Goal: Information Seeking & Learning: Learn about a topic

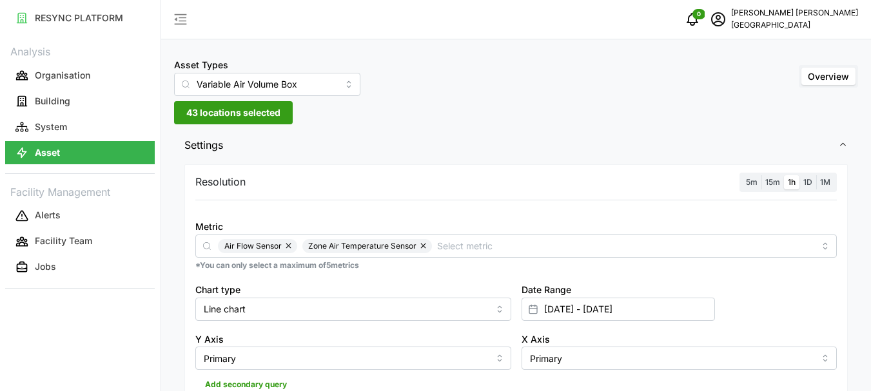
click at [222, 112] on span "43 locations selected" at bounding box center [233, 113] width 94 height 22
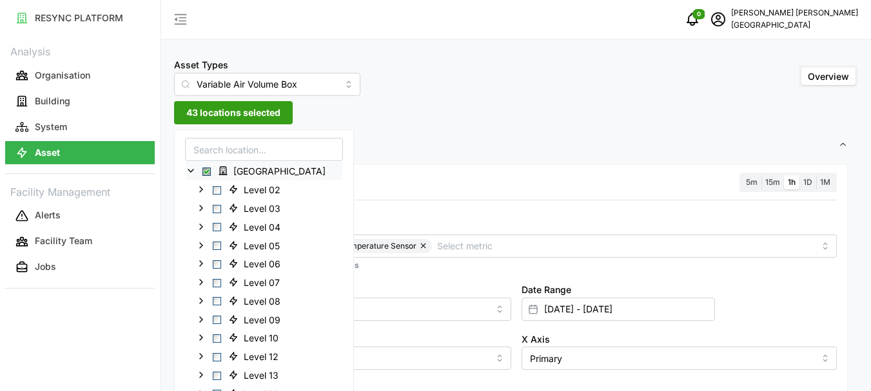
click at [208, 176] on div "[GEOGRAPHIC_DATA]" at bounding box center [264, 171] width 157 height 19
click at [208, 173] on span "Select Office Tower" at bounding box center [206, 172] width 8 height 8
click at [206, 169] on span "Select Office Tower" at bounding box center [206, 172] width 8 height 8
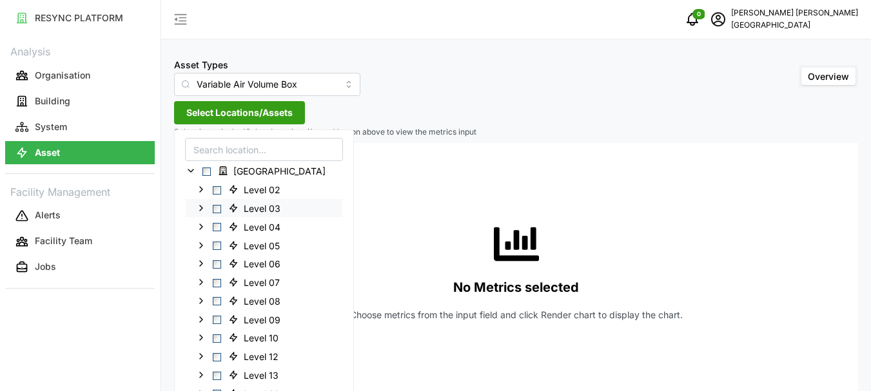
click at [218, 209] on span "Select Level 03" at bounding box center [217, 208] width 8 height 8
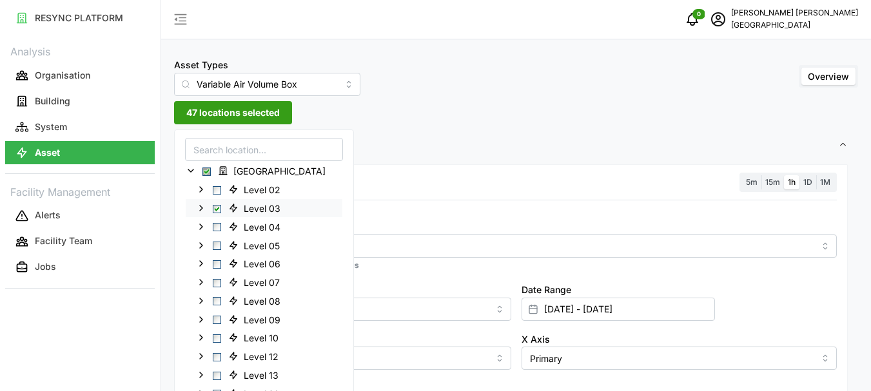
click at [200, 210] on polyline at bounding box center [201, 208] width 3 height 5
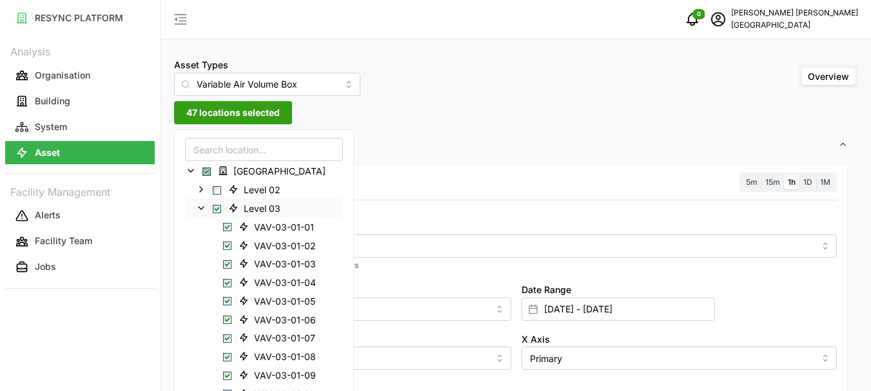
click at [219, 210] on span "Select Level 03" at bounding box center [217, 208] width 8 height 8
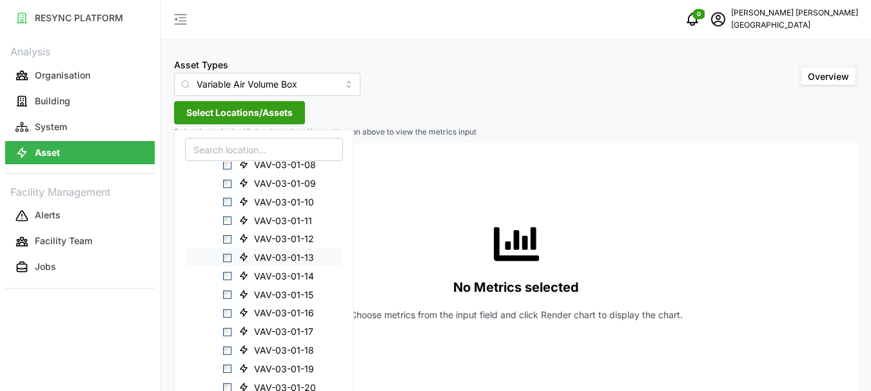
scroll to position [193, 0]
click at [227, 202] on span "Select VAV-03-01-10" at bounding box center [227, 201] width 8 height 8
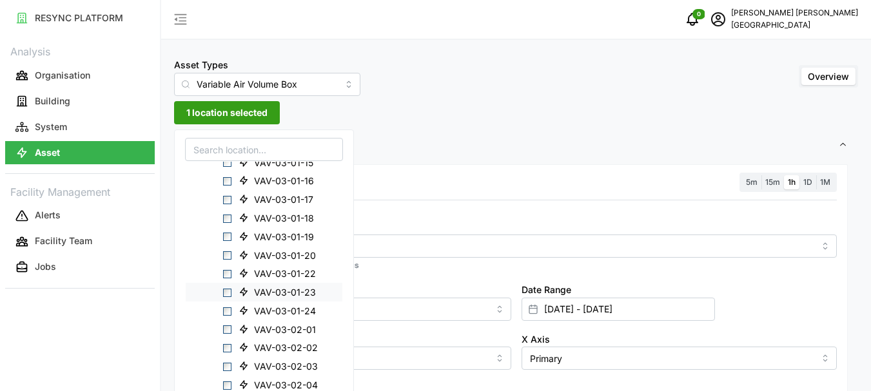
scroll to position [322, 0]
click at [229, 205] on span "Select VAV-03-01-17" at bounding box center [227, 202] width 8 height 8
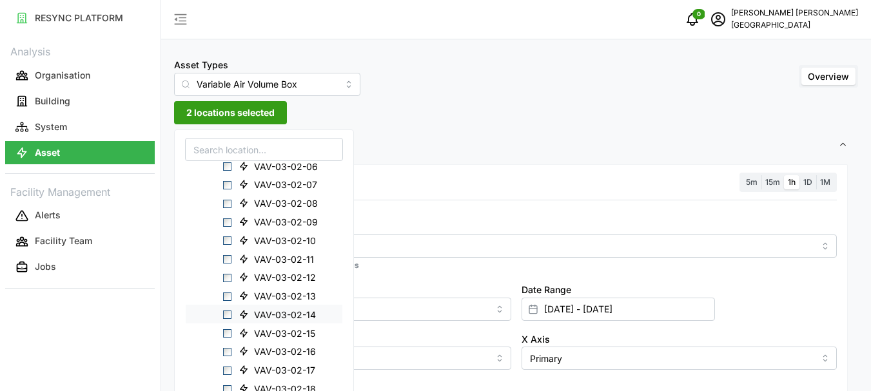
scroll to position [773, 0]
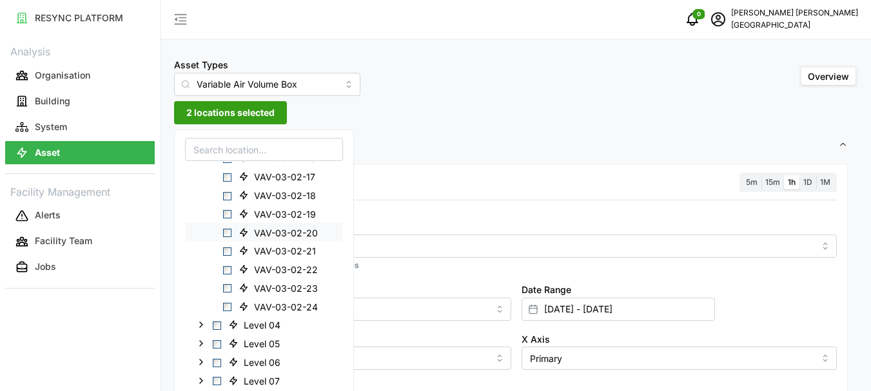
click at [226, 233] on span "Select VAV-03-02-20" at bounding box center [227, 233] width 8 height 8
click at [258, 115] on span "3 locations selected" at bounding box center [230, 113] width 88 height 22
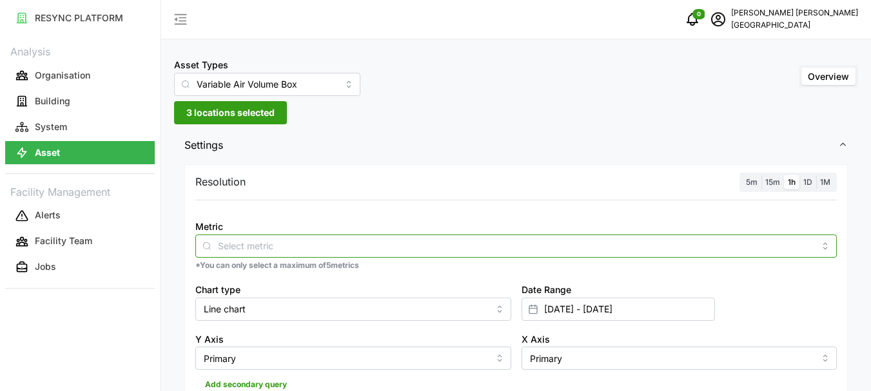
click at [253, 244] on input "Metric" at bounding box center [516, 245] width 596 height 14
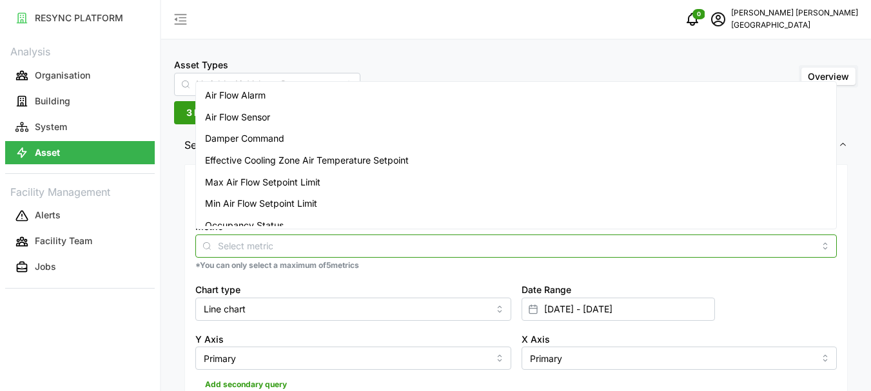
click at [251, 122] on span "Air Flow Sensor" at bounding box center [237, 117] width 65 height 14
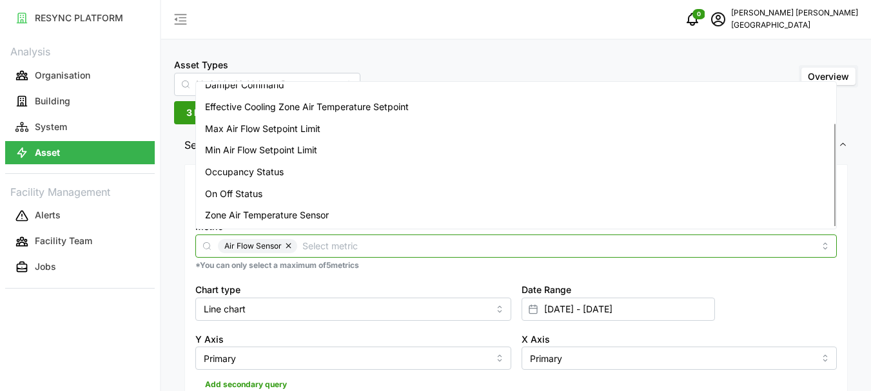
click at [251, 211] on span "Zone Air Temperature Sensor" at bounding box center [267, 215] width 124 height 14
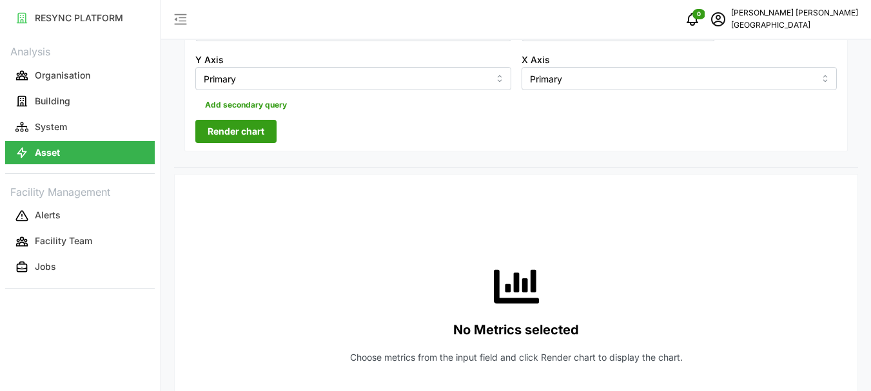
scroll to position [322, 0]
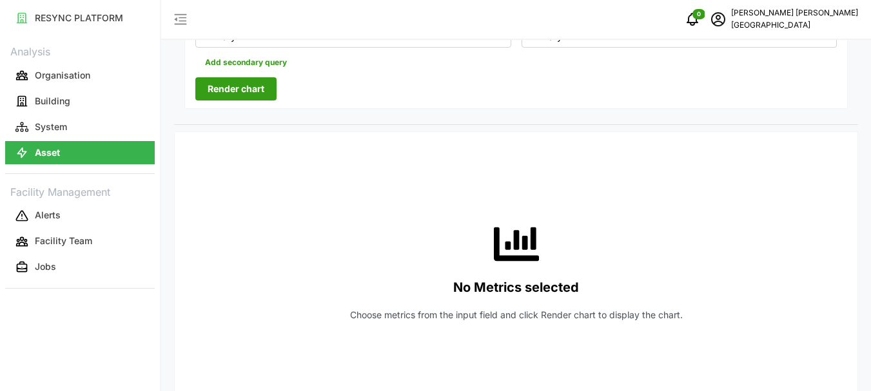
click at [246, 90] on span "Render chart" at bounding box center [236, 89] width 57 height 22
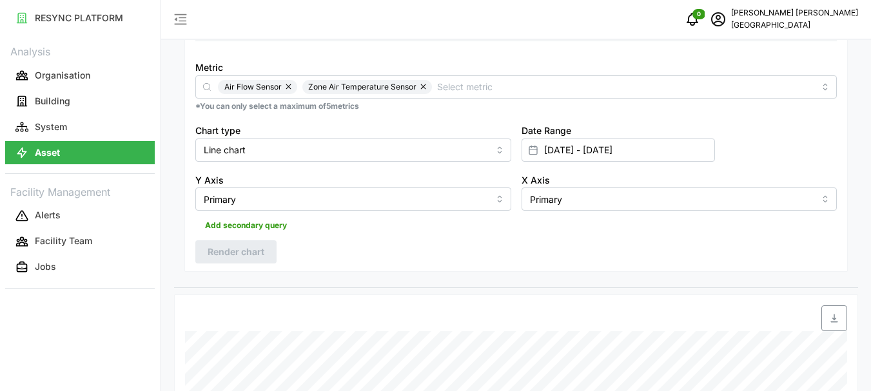
scroll to position [0, 0]
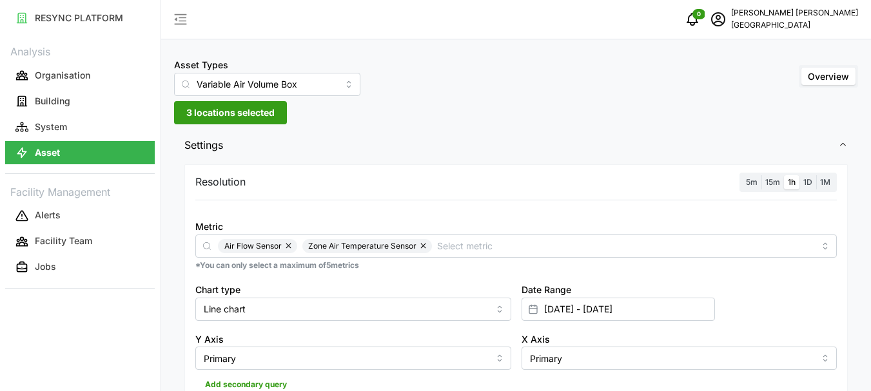
click at [232, 110] on span "3 locations selected" at bounding box center [230, 113] width 88 height 22
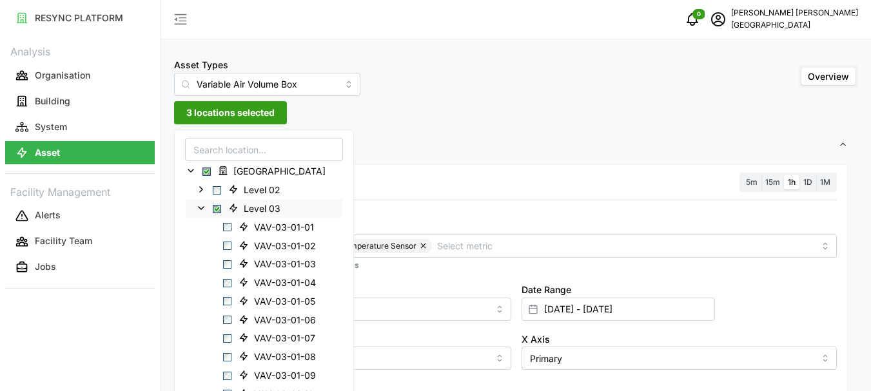
click at [220, 209] on span "Select Level 03" at bounding box center [217, 208] width 8 height 8
click at [205, 211] on icon at bounding box center [201, 208] width 10 height 10
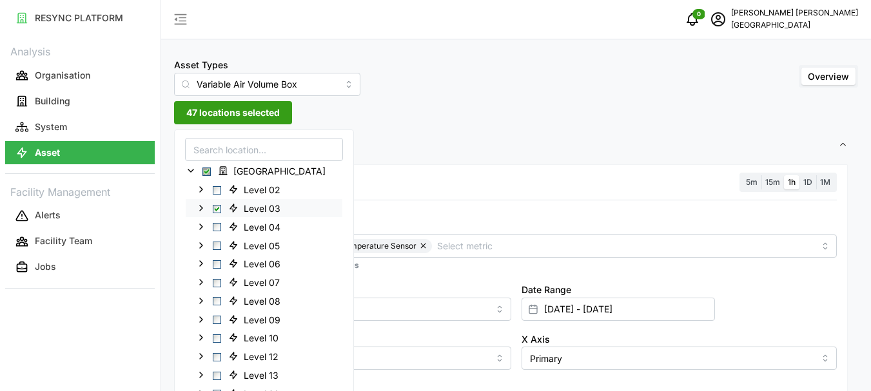
click at [216, 209] on span "Select Level 03" at bounding box center [217, 208] width 8 height 8
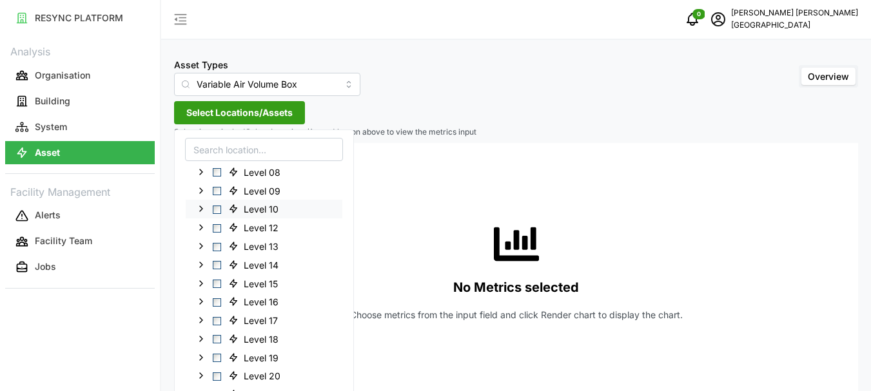
scroll to position [64, 0]
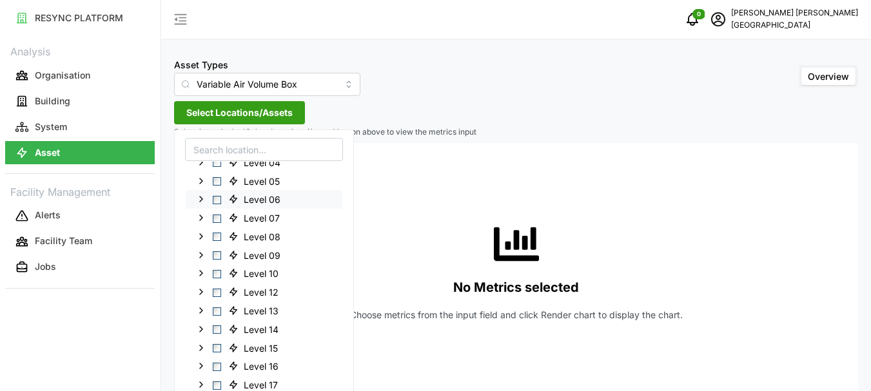
click at [201, 201] on polyline at bounding box center [201, 199] width 3 height 5
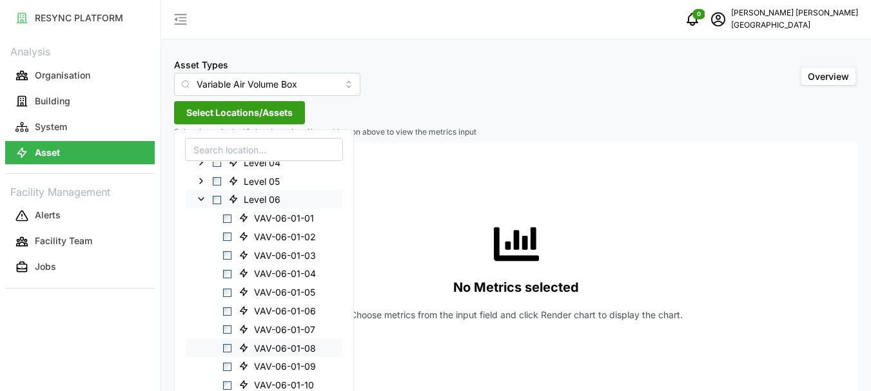
scroll to position [129, 0]
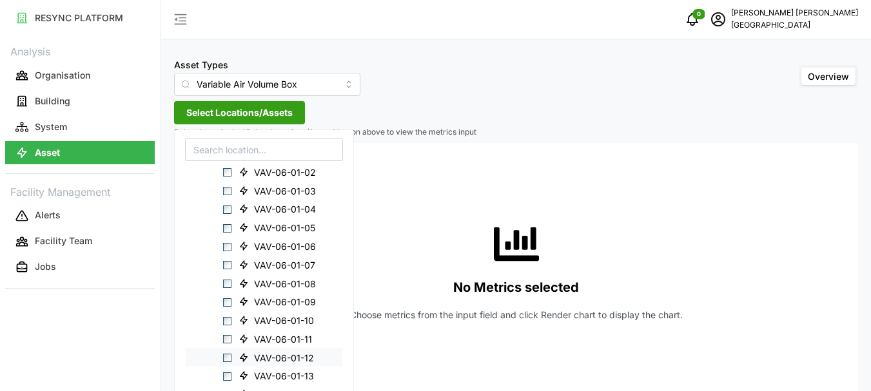
click at [227, 354] on span "Select VAV-06-01-12" at bounding box center [227, 358] width 8 height 8
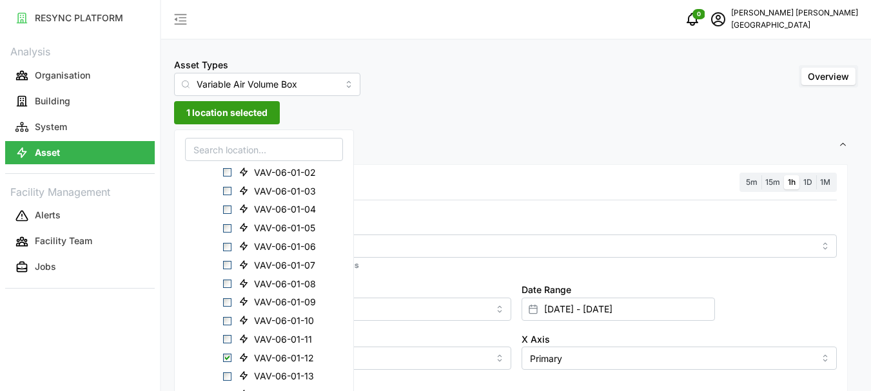
click at [208, 115] on span "1 location selected" at bounding box center [226, 113] width 81 height 22
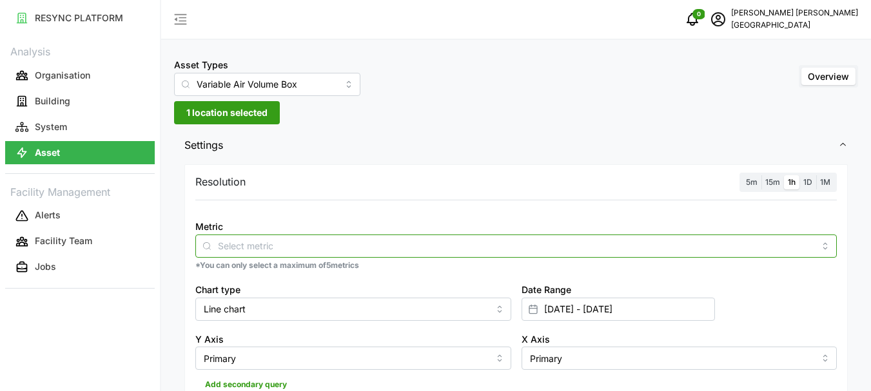
click at [275, 248] on input "Metric" at bounding box center [516, 245] width 596 height 14
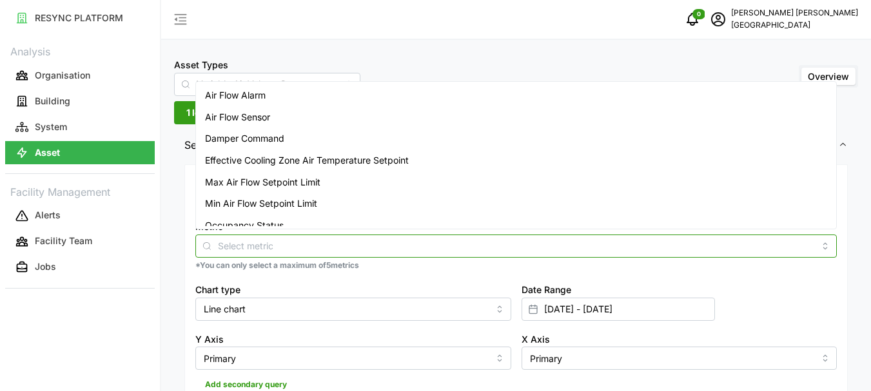
click at [241, 121] on span "Air Flow Sensor" at bounding box center [237, 117] width 65 height 14
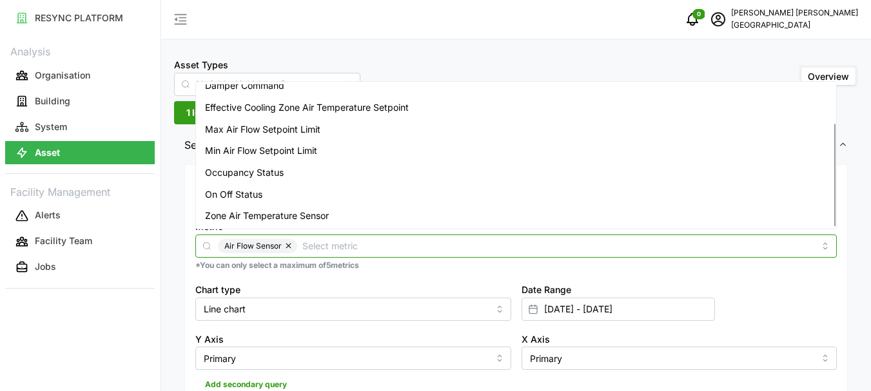
scroll to position [53, 0]
click at [251, 217] on span "Zone Air Temperature Sensor" at bounding box center [267, 215] width 124 height 14
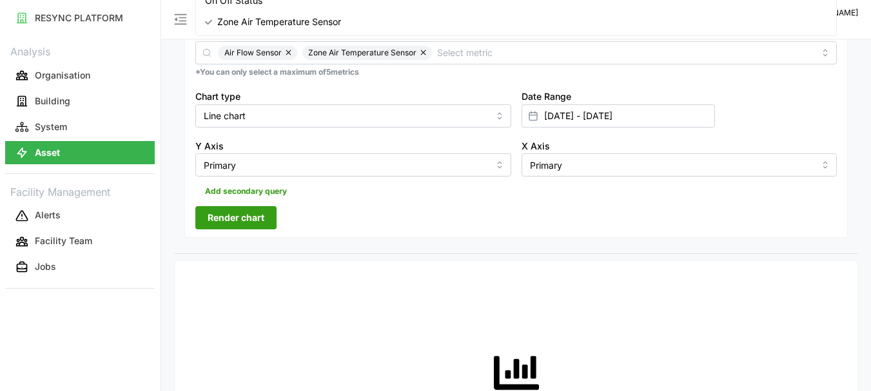
click at [238, 220] on span "Render chart" at bounding box center [236, 218] width 57 height 22
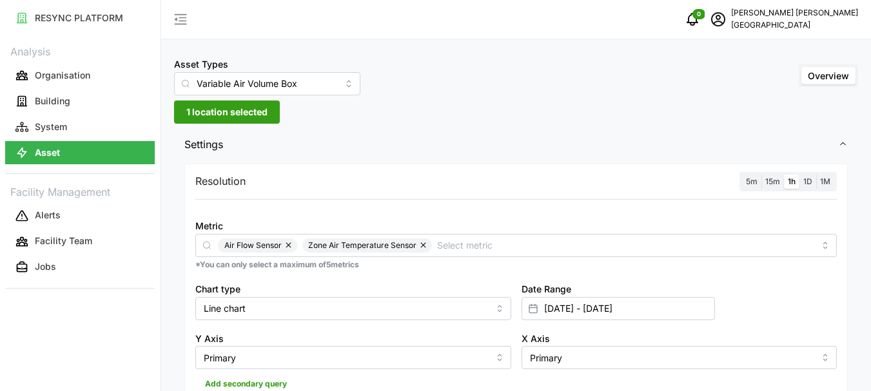
scroll to position [0, 0]
click at [213, 110] on span "1 location selected" at bounding box center [226, 113] width 81 height 22
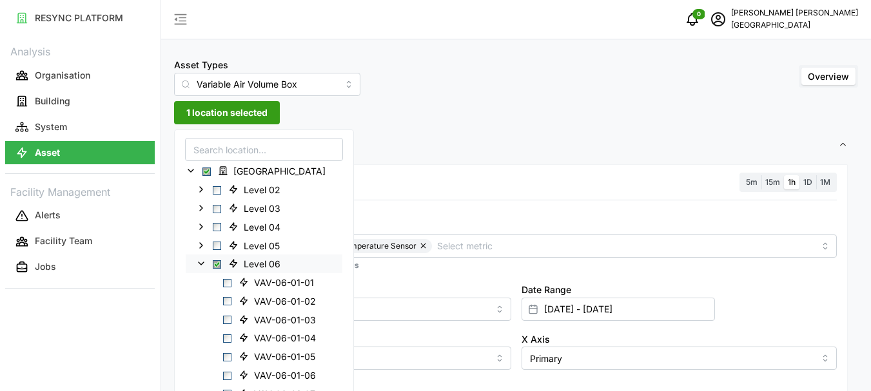
click at [215, 263] on span "Select Level 06" at bounding box center [217, 264] width 8 height 8
click at [218, 263] on span "Select Level 06" at bounding box center [217, 264] width 8 height 8
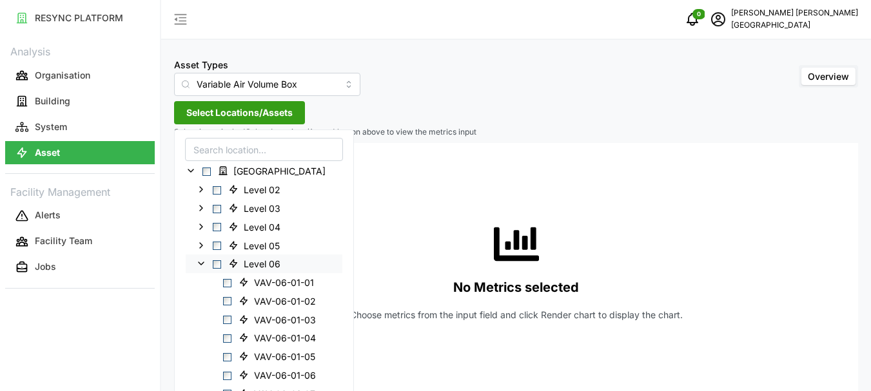
click at [200, 263] on icon at bounding box center [201, 263] width 10 height 10
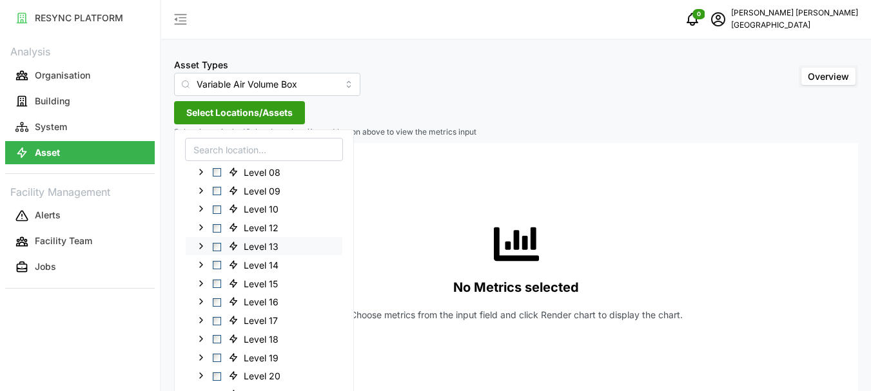
scroll to position [64, 0]
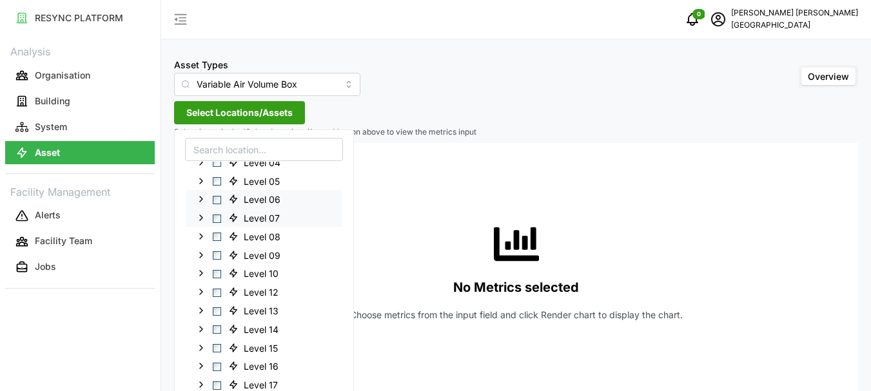
click at [217, 219] on span "Select Level 07" at bounding box center [217, 218] width 8 height 8
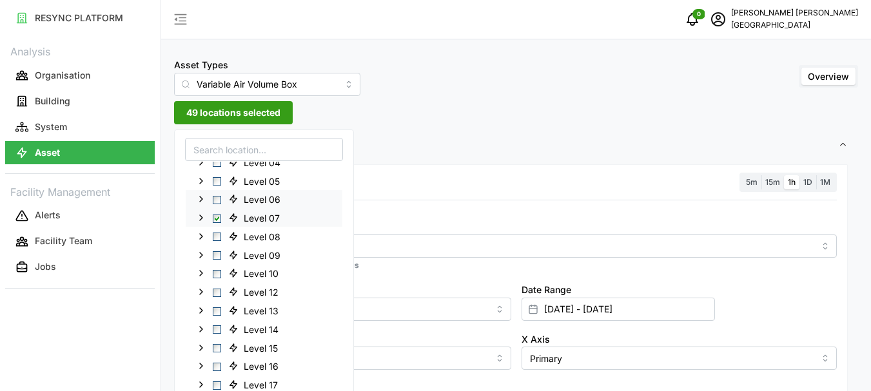
click at [199, 218] on icon at bounding box center [201, 218] width 10 height 10
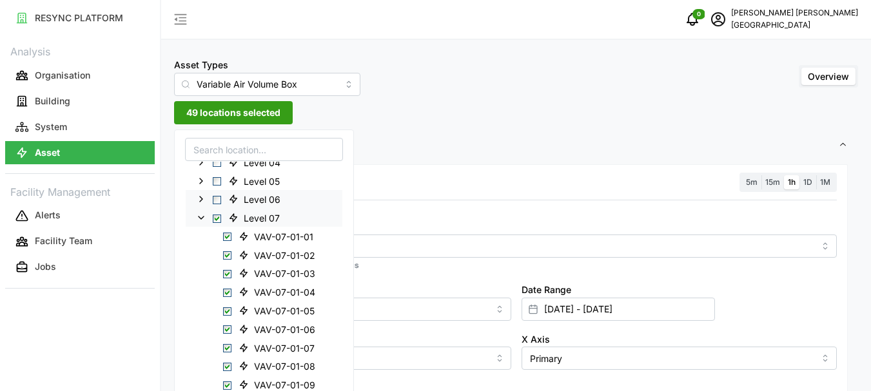
click at [217, 218] on span "Select Level 07" at bounding box center [217, 218] width 8 height 8
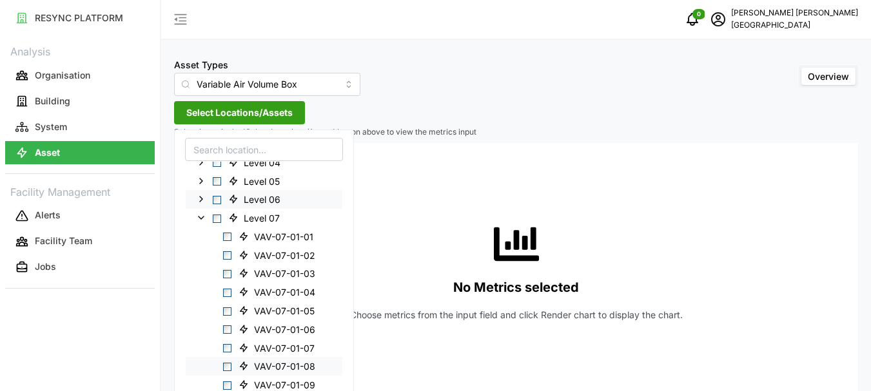
click at [227, 367] on span "Select VAV-07-01-08" at bounding box center [227, 367] width 8 height 8
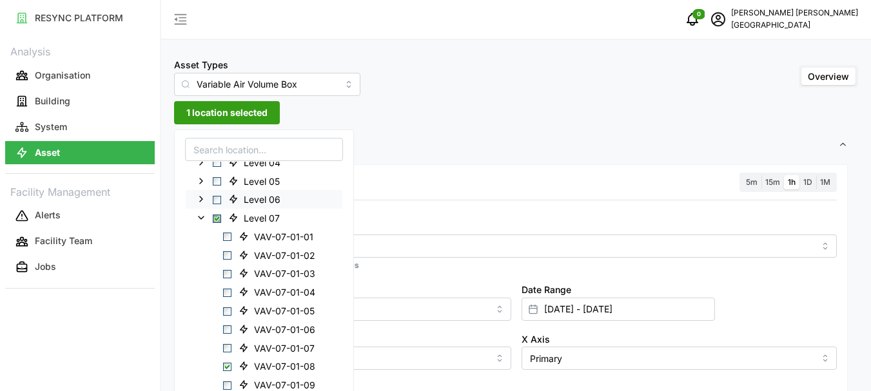
click at [453, 177] on div "Resolution 5m 15m 1h 1D 1M" at bounding box center [515, 183] width 641 height 20
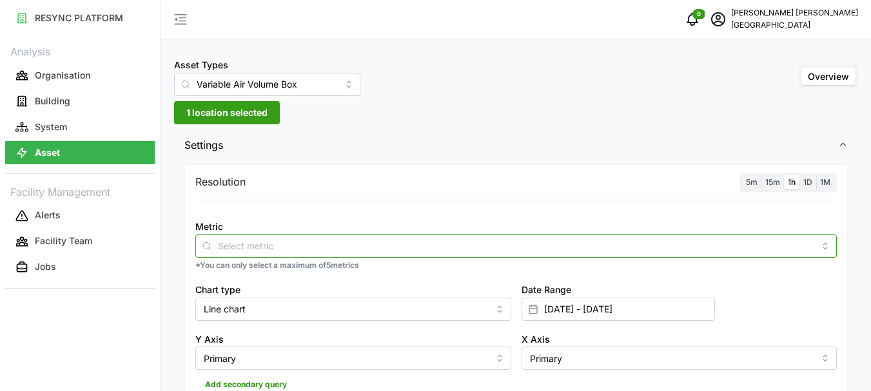
click at [231, 245] on input "Metric" at bounding box center [516, 245] width 596 height 14
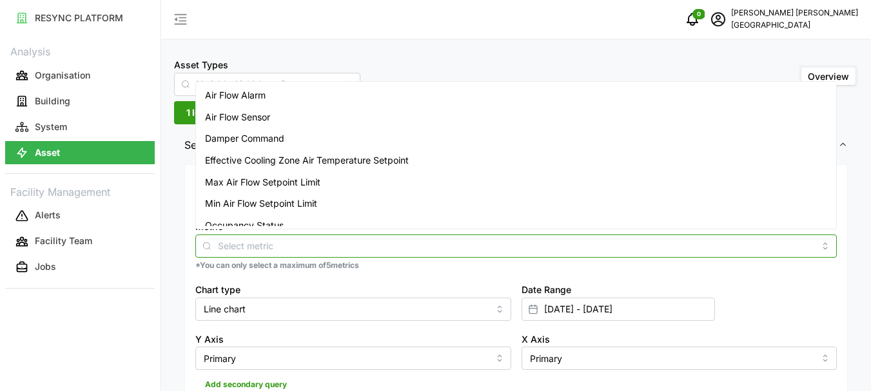
click at [240, 128] on div "Damper Command" at bounding box center [515, 139] width 635 height 22
click at [242, 119] on span "Air Flow Sensor" at bounding box center [237, 117] width 65 height 14
click at [215, 139] on div "Damper Command" at bounding box center [515, 139] width 635 height 22
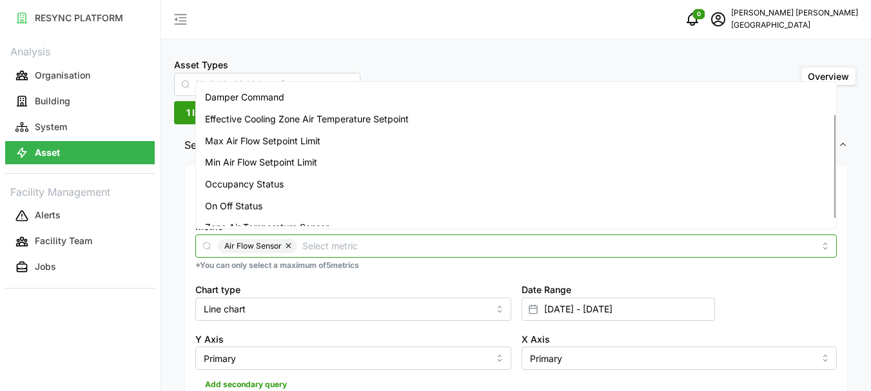
scroll to position [53, 0]
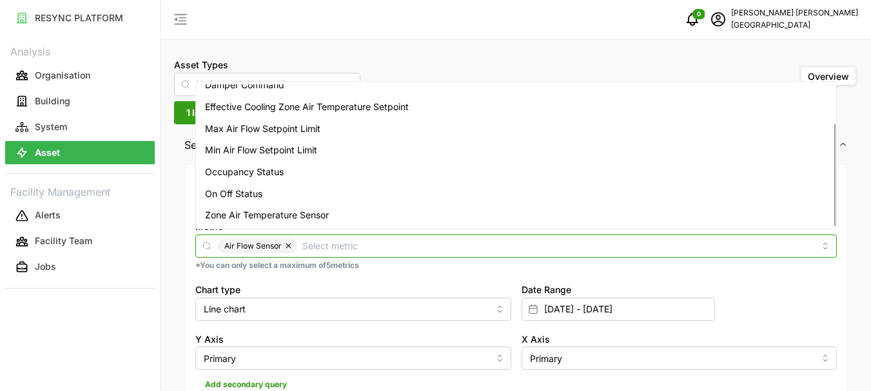
click at [247, 217] on span "Zone Air Temperature Sensor" at bounding box center [267, 215] width 124 height 14
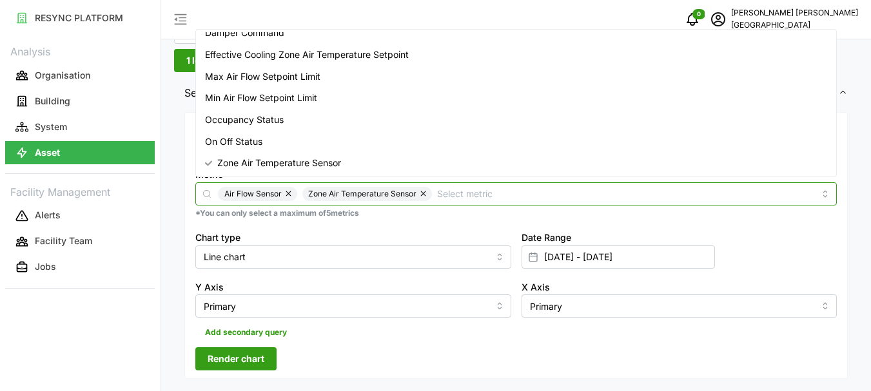
scroll to position [64, 0]
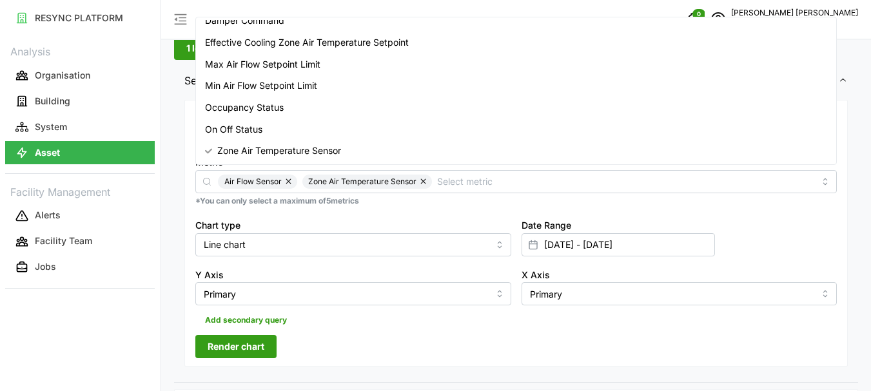
click at [237, 343] on span "Render chart" at bounding box center [236, 347] width 57 height 22
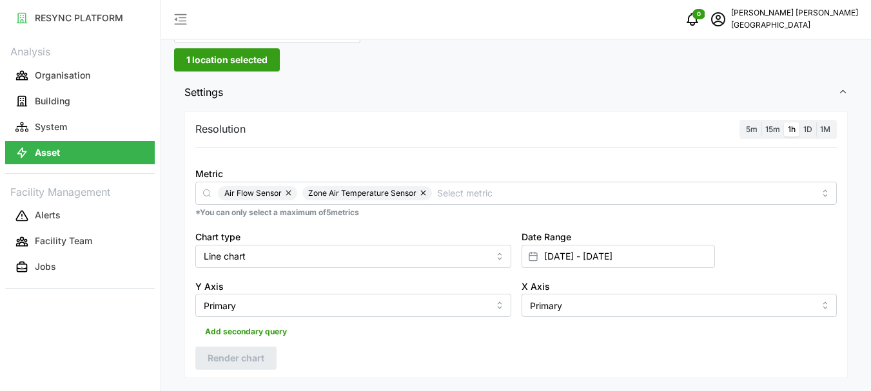
scroll to position [0, 0]
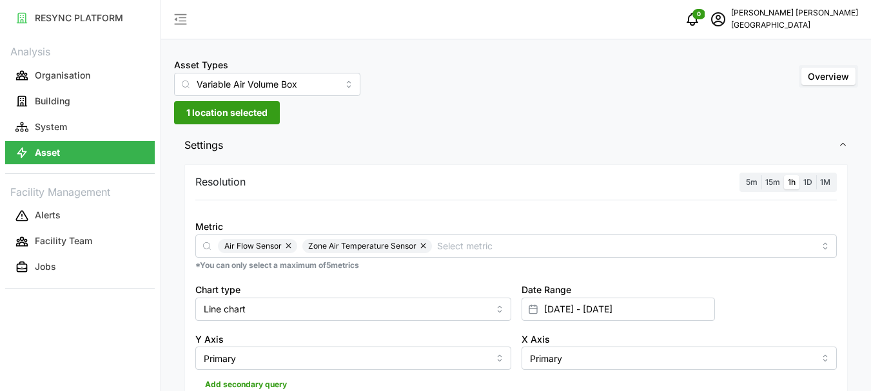
click at [189, 115] on span "1 location selected" at bounding box center [226, 113] width 81 height 22
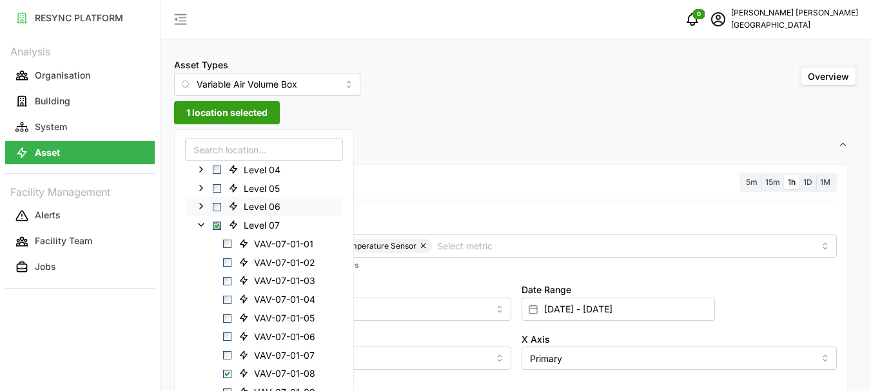
scroll to position [64, 0]
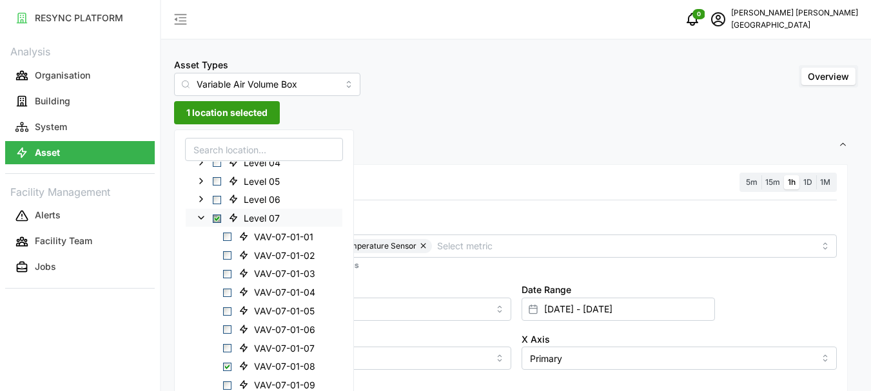
click at [200, 218] on polyline at bounding box center [200, 218] width 5 height 3
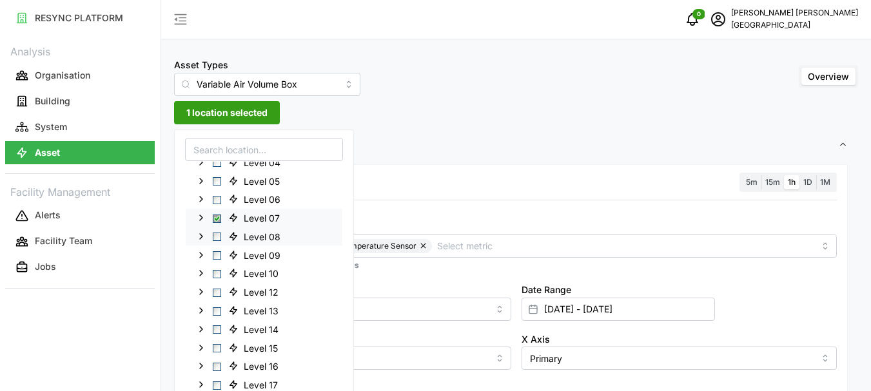
click at [202, 234] on icon at bounding box center [201, 236] width 10 height 10
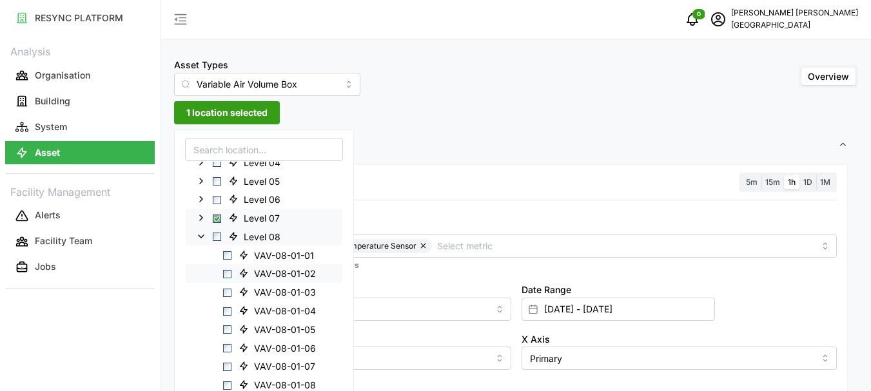
click at [228, 275] on span "Select VAV-08-01-02" at bounding box center [227, 274] width 8 height 8
click at [227, 350] on span "Select VAV-08-01-06" at bounding box center [227, 348] width 8 height 8
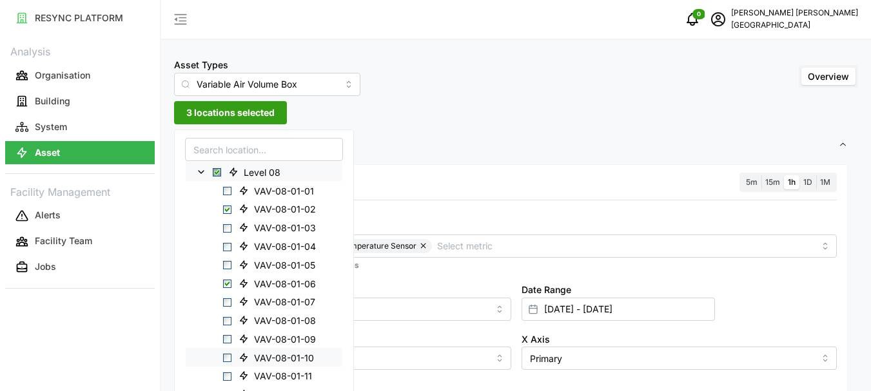
click at [229, 356] on span "Select VAV-08-01-10" at bounding box center [227, 358] width 8 height 8
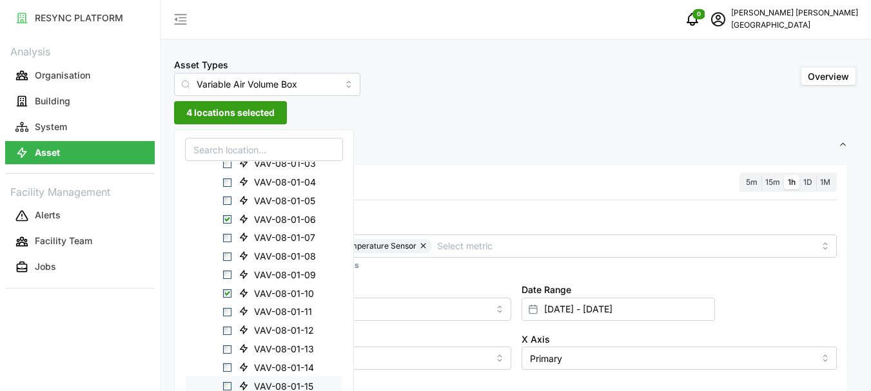
click at [227, 385] on span "Select VAV-08-01-15" at bounding box center [227, 386] width 8 height 8
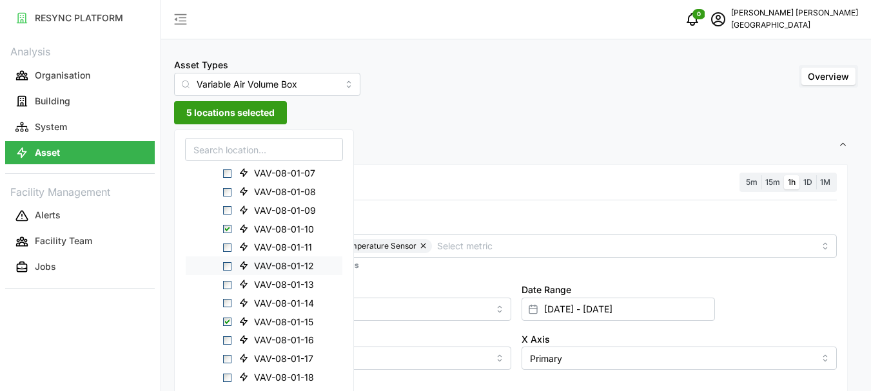
click at [227, 266] on span "Select VAV-08-01-12" at bounding box center [227, 266] width 8 height 8
click at [229, 269] on span "Select VAV-08-01-12" at bounding box center [227, 266] width 8 height 8
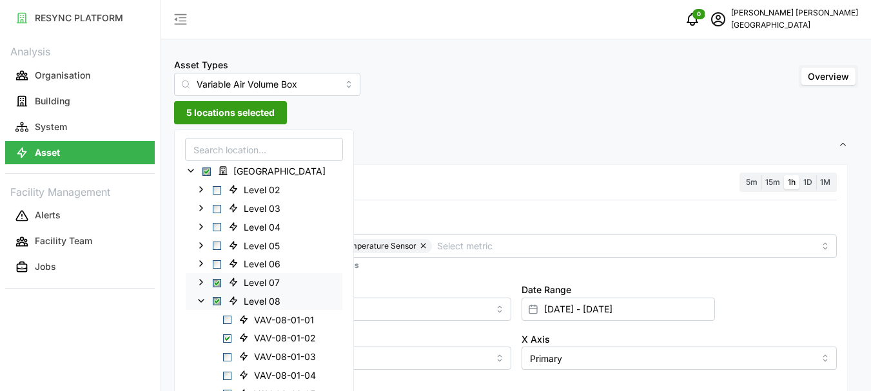
click at [217, 284] on span "Select Level 07" at bounding box center [217, 282] width 8 height 8
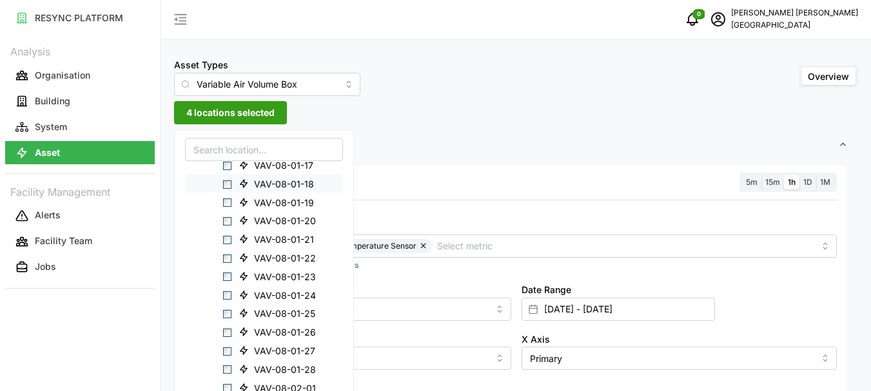
scroll to position [580, 0]
click at [229, 262] on span "Select VAV-08-02-01" at bounding box center [227, 259] width 8 height 8
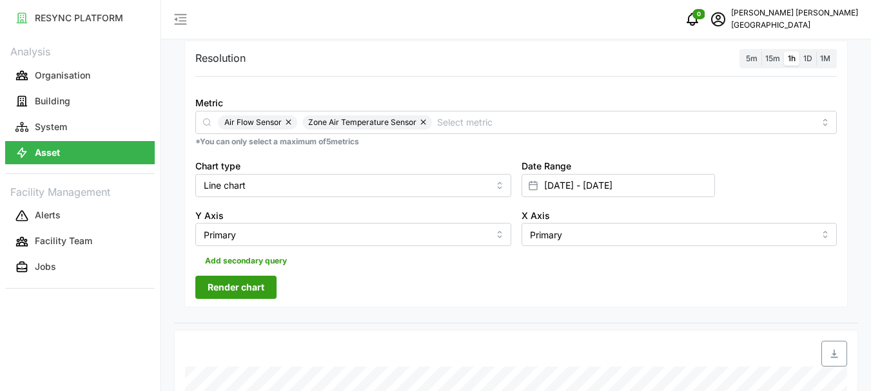
scroll to position [129, 0]
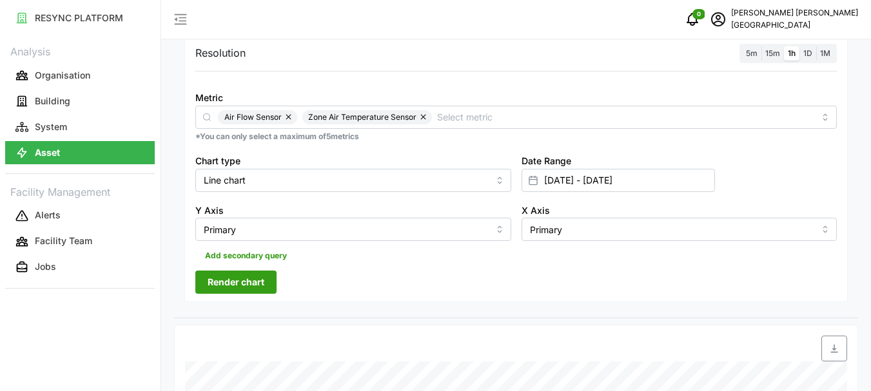
click at [240, 279] on span "Render chart" at bounding box center [236, 282] width 57 height 22
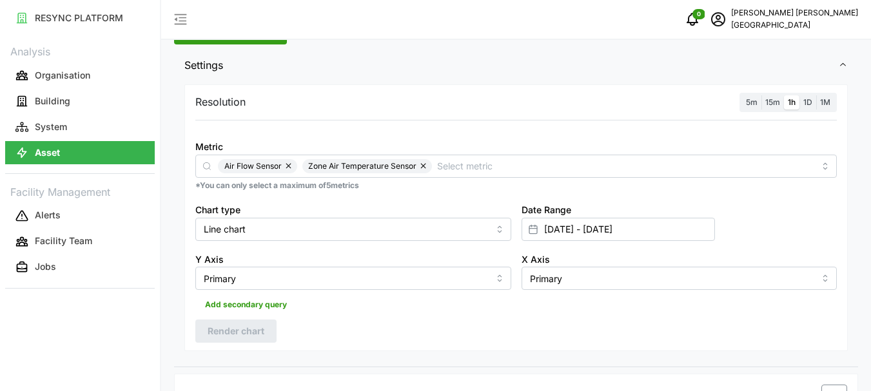
scroll to position [0, 0]
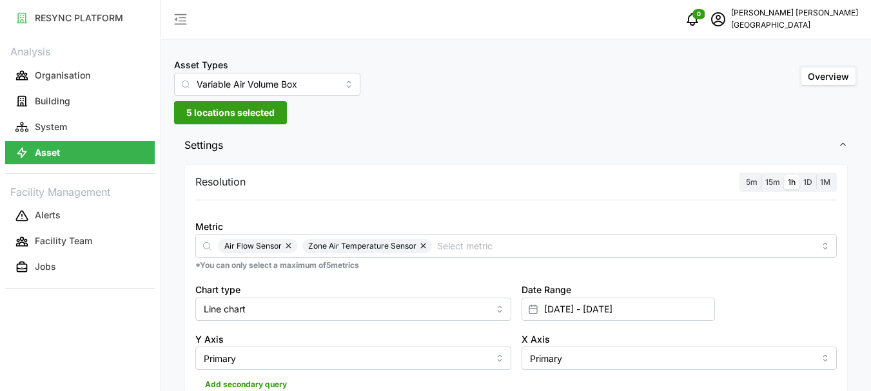
click at [198, 111] on span "5 locations selected" at bounding box center [230, 113] width 88 height 22
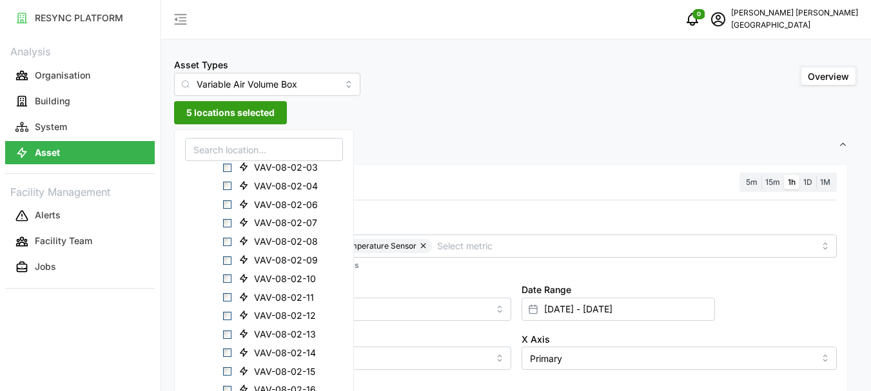
scroll to position [773, 0]
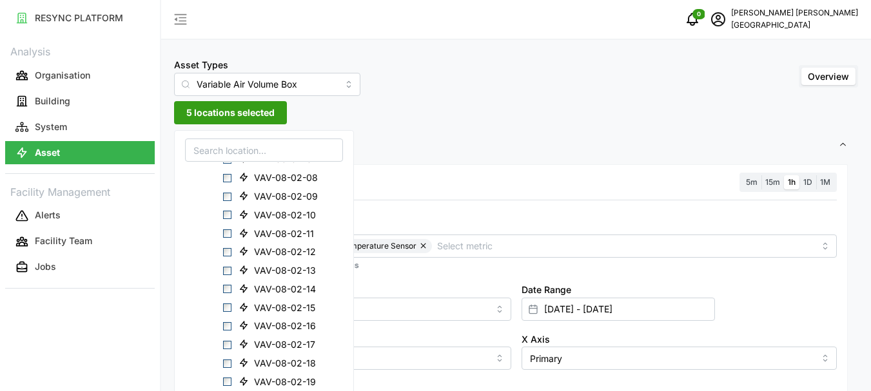
click at [232, 124] on button "5 locations selected" at bounding box center [230, 112] width 113 height 23
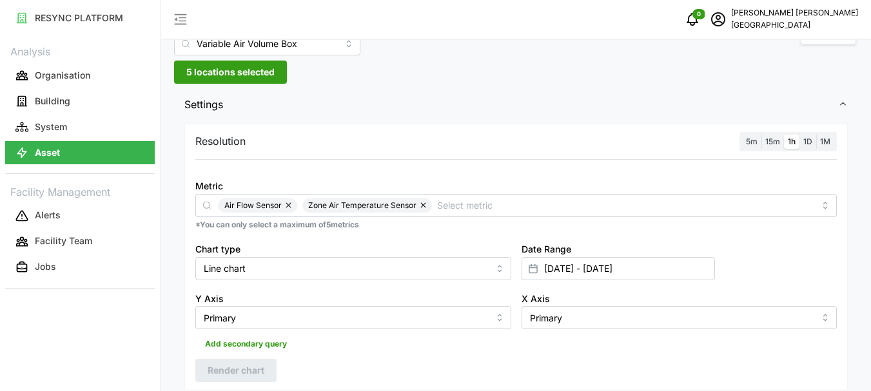
scroll to position [0, 0]
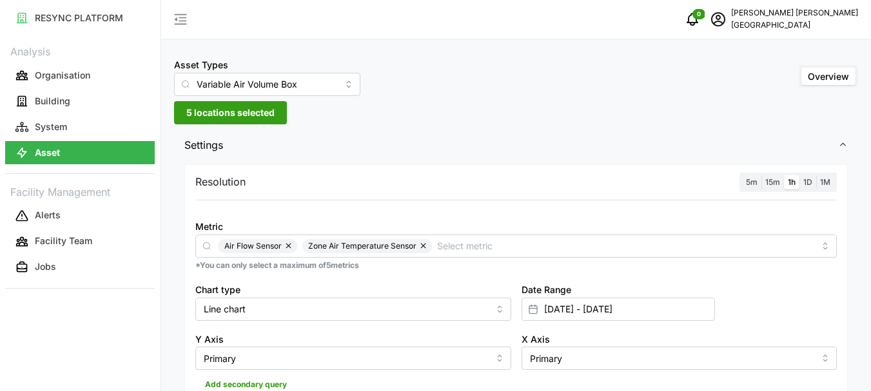
click at [220, 117] on span "5 locations selected" at bounding box center [230, 113] width 88 height 22
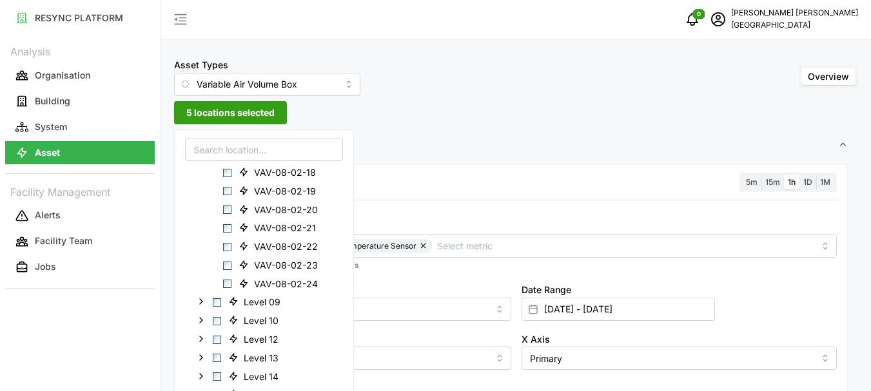
scroll to position [967, 0]
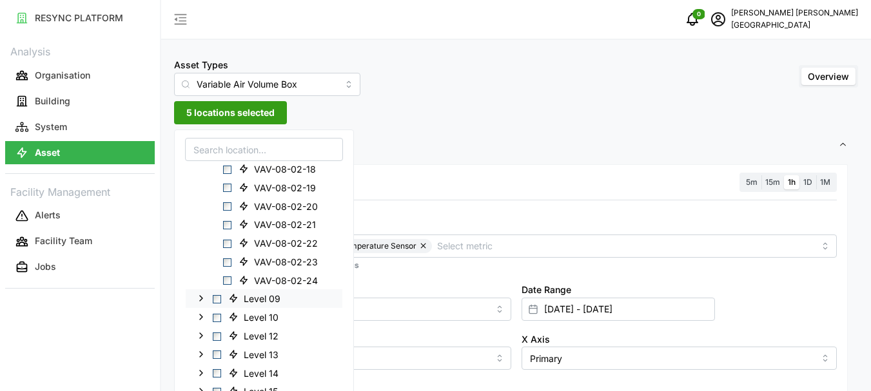
click at [195, 296] on div "Level 09" at bounding box center [264, 298] width 157 height 19
click at [198, 296] on icon at bounding box center [201, 298] width 10 height 10
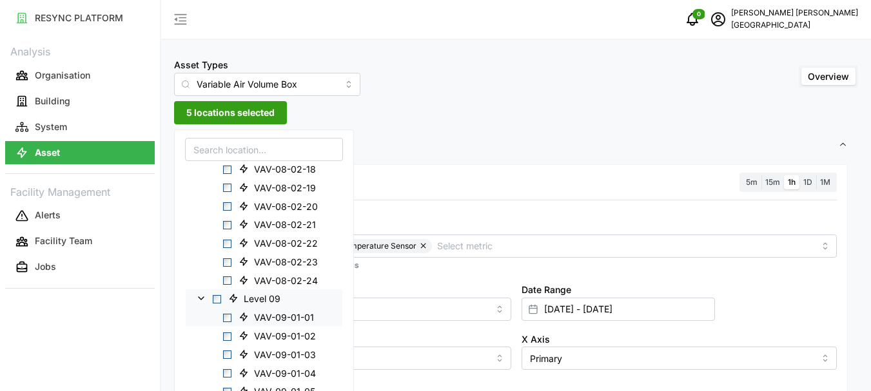
click at [230, 320] on span "Select VAV-09-01-01" at bounding box center [227, 318] width 8 height 8
click at [226, 333] on span "Select VAV-09-01-02" at bounding box center [227, 336] width 8 height 8
click at [226, 357] on span "Select VAV-09-01-03" at bounding box center [227, 355] width 8 height 8
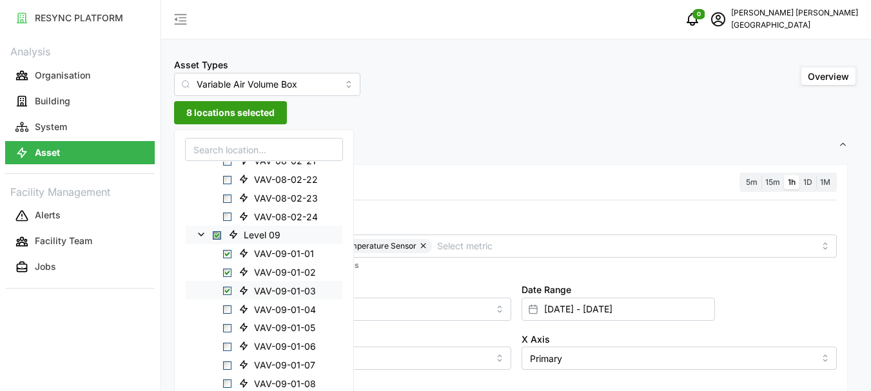
scroll to position [1031, 0]
click at [228, 329] on span "Select VAV-09-01-05" at bounding box center [227, 327] width 8 height 8
click at [226, 345] on span "Select VAV-09-01-06" at bounding box center [227, 346] width 8 height 8
click at [227, 381] on span "Select VAV-09-01-08" at bounding box center [227, 383] width 8 height 8
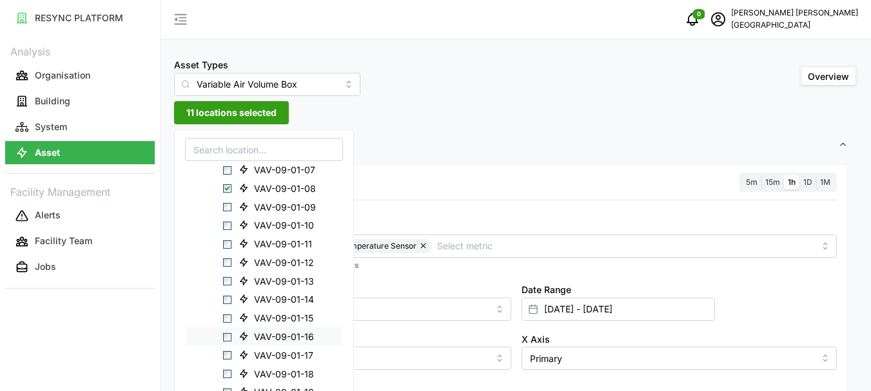
scroll to position [1224, 0]
click at [229, 265] on span "Select VAV-09-01-12" at bounding box center [227, 264] width 8 height 8
click at [226, 299] on span "Select VAV-09-01-14" at bounding box center [227, 301] width 8 height 8
click at [224, 359] on span "Select VAV-09-01-17" at bounding box center [227, 356] width 8 height 8
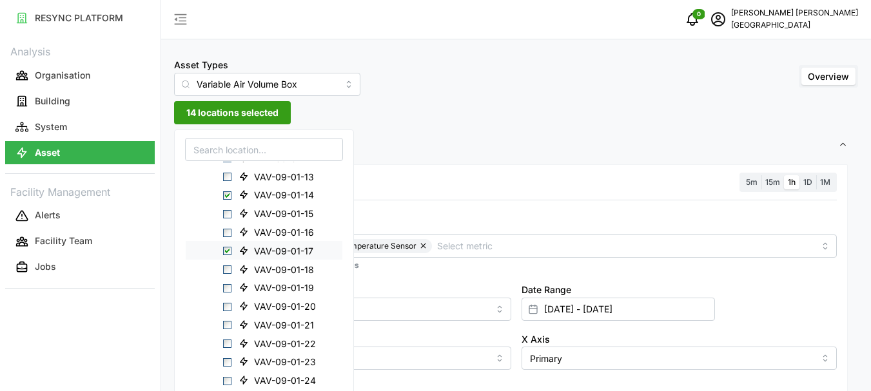
scroll to position [1353, 0]
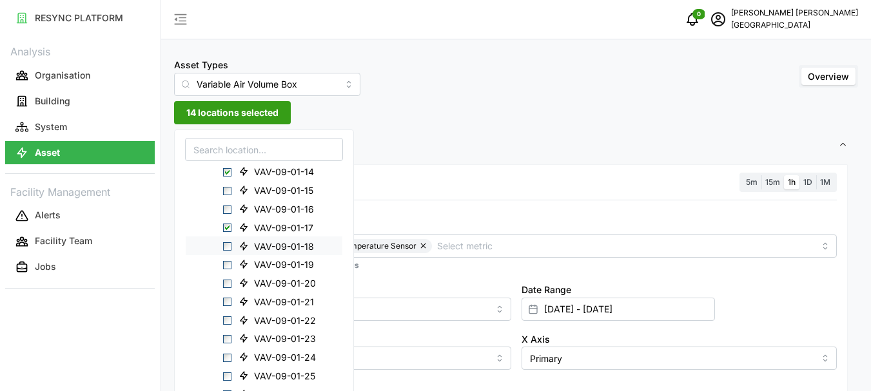
click at [231, 247] on div "VAV-09-01-18" at bounding box center [264, 246] width 157 height 19
click at [229, 285] on span "Select VAV-09-01-20" at bounding box center [227, 284] width 8 height 8
click at [231, 356] on span "Select VAV-09-01-24" at bounding box center [227, 358] width 8 height 8
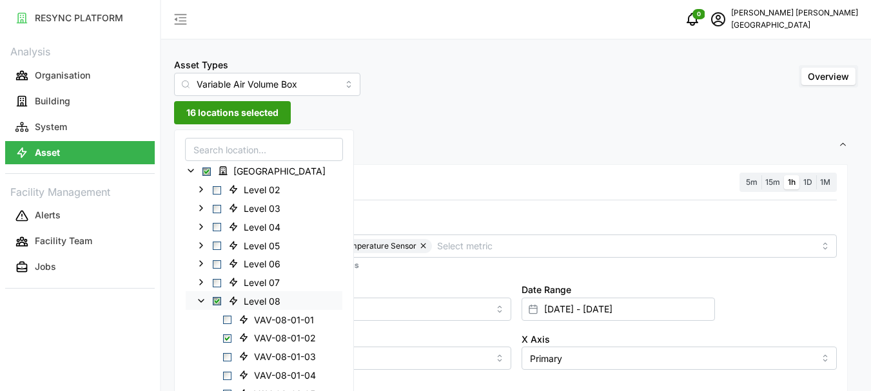
click at [217, 300] on span "Select Level 08" at bounding box center [217, 301] width 8 height 8
click at [202, 302] on icon at bounding box center [201, 301] width 10 height 10
click at [219, 299] on span "Select Level 08" at bounding box center [217, 301] width 8 height 8
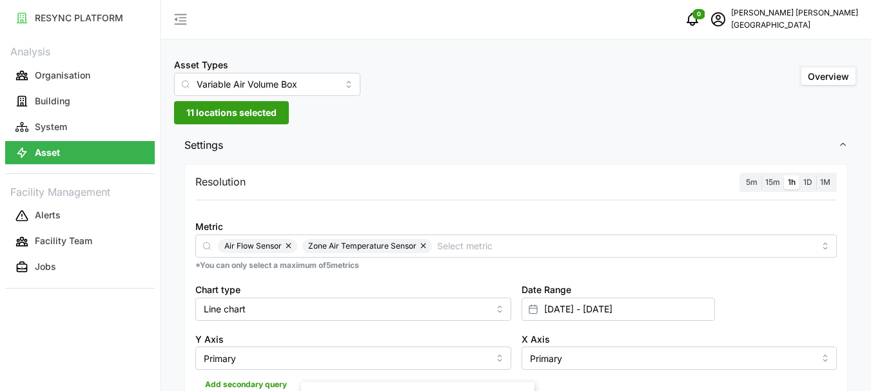
scroll to position [258, 0]
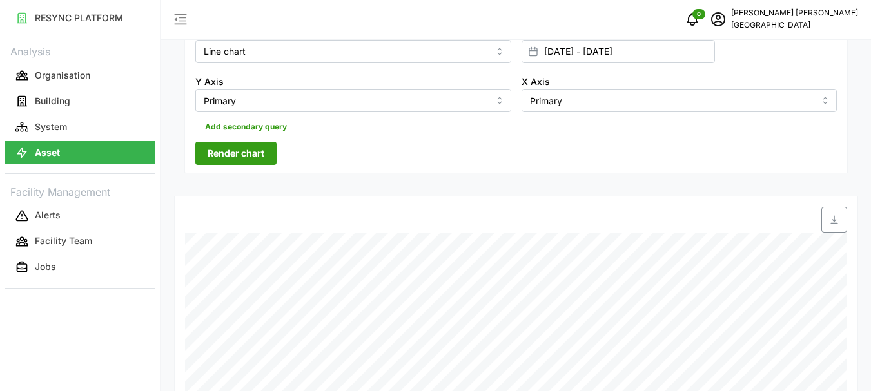
click at [237, 155] on span "Render chart" at bounding box center [236, 153] width 57 height 22
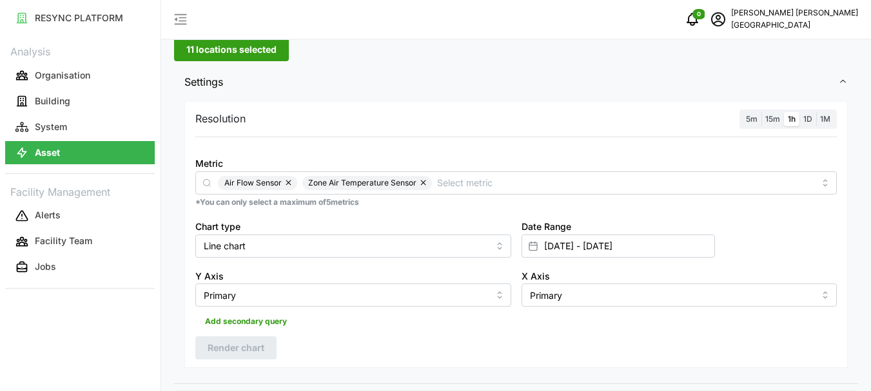
scroll to position [385, 0]
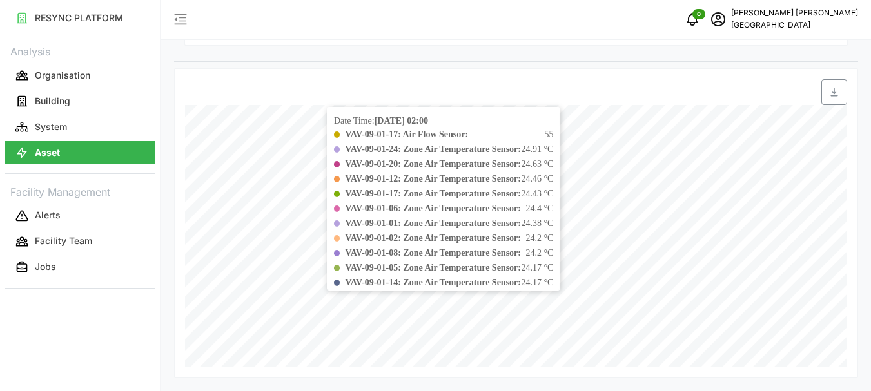
click at [405, 264] on b "VAV-09-01-05: Zone Air Temperature Sensor:" at bounding box center [432, 268] width 175 height 10
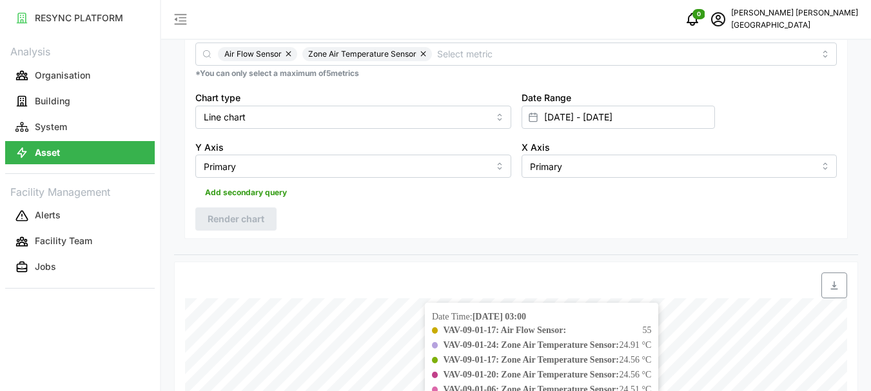
scroll to position [0, 0]
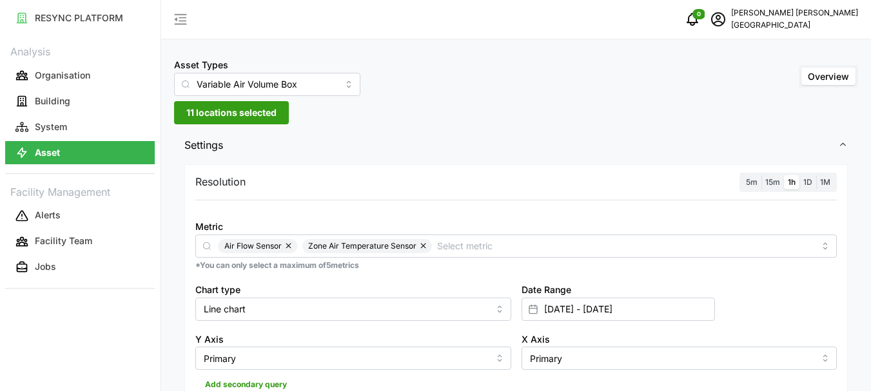
click at [808, 179] on span "1D" at bounding box center [807, 182] width 9 height 10
click at [799, 175] on input "1D" at bounding box center [799, 175] width 0 height 0
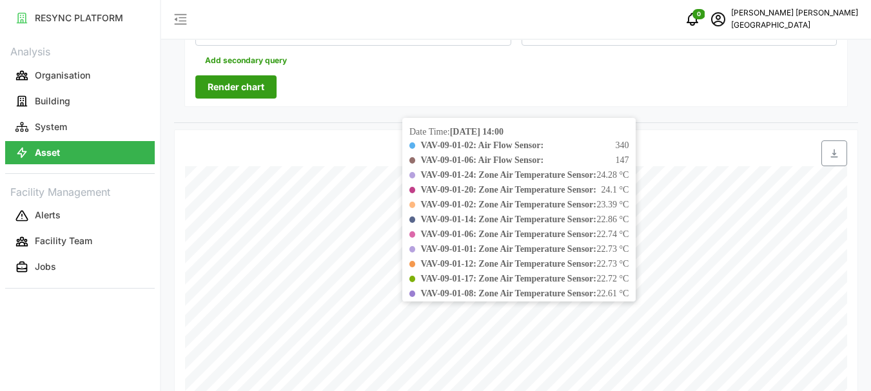
scroll to position [321, 0]
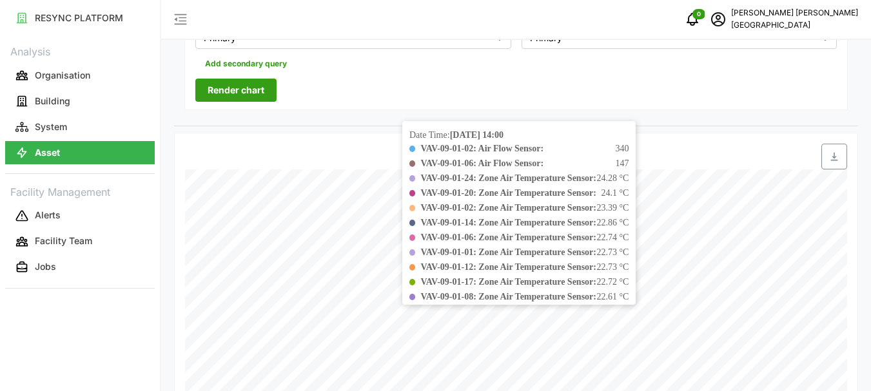
click at [227, 90] on span "Render chart" at bounding box center [236, 90] width 57 height 22
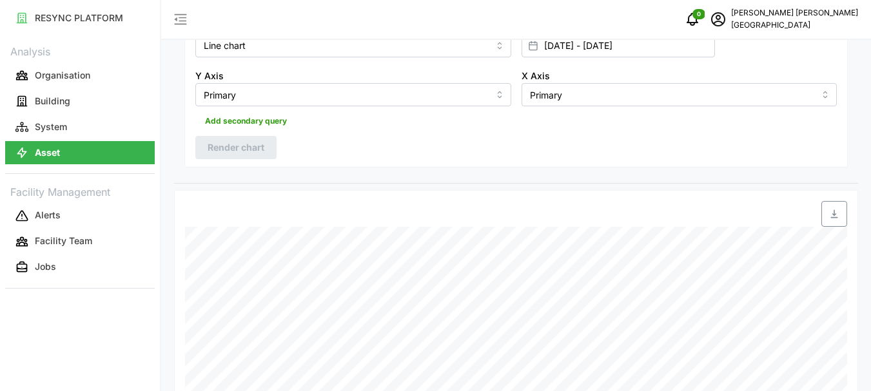
scroll to position [322, 0]
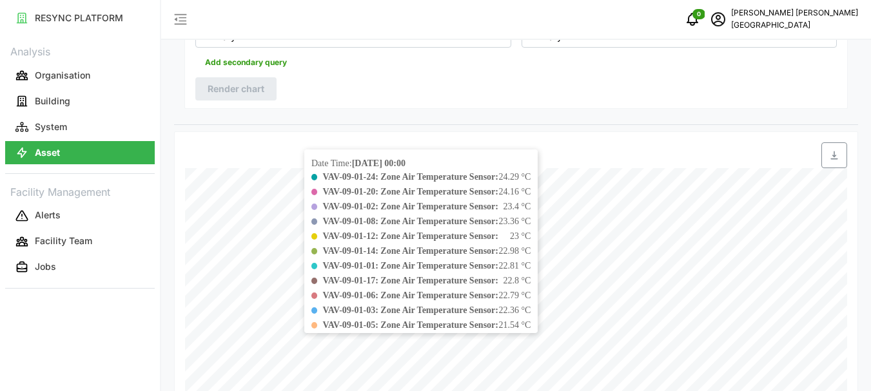
click at [332, 307] on b "VAV-09-01-03: Zone Air Temperature Sensor:" at bounding box center [409, 310] width 175 height 10
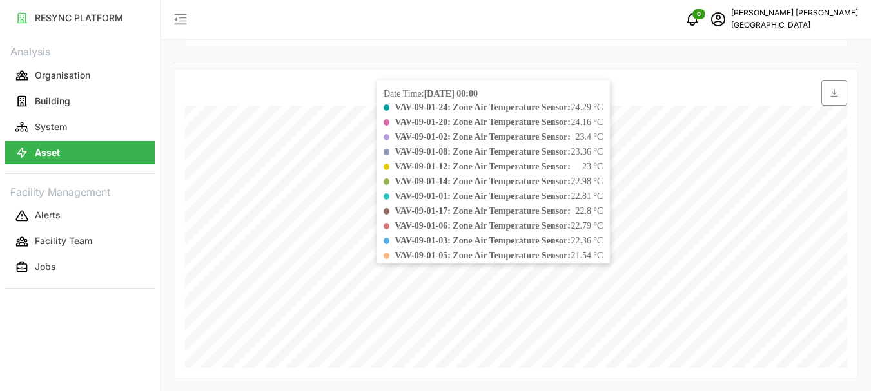
scroll to position [385, 0]
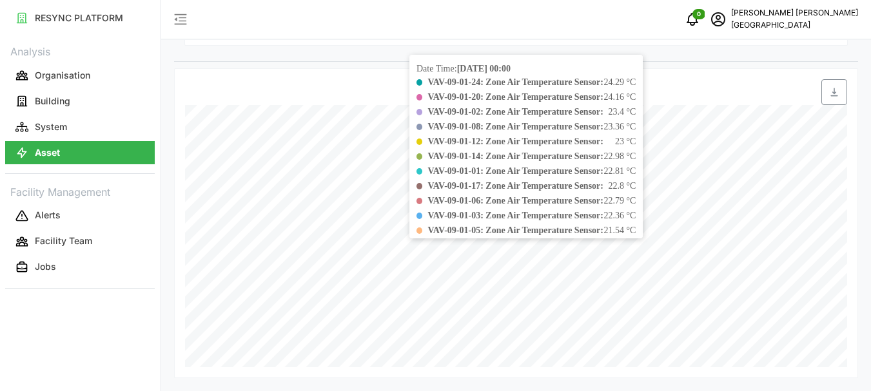
click at [430, 235] on b "VAV-09-01-05: Zone Air Temperature Sensor:" at bounding box center [514, 231] width 175 height 10
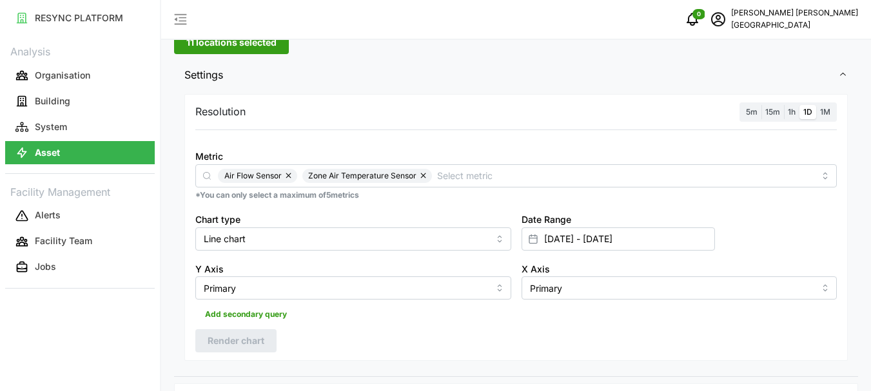
scroll to position [63, 0]
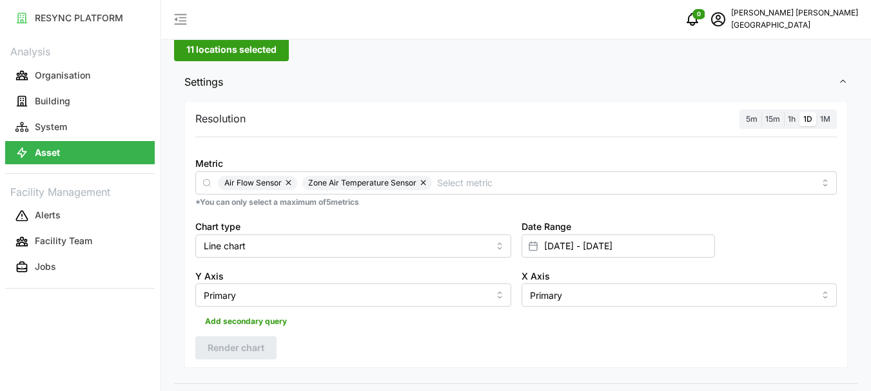
click at [790, 121] on span "1h" at bounding box center [791, 119] width 8 height 10
click at [784, 112] on input "1h" at bounding box center [784, 112] width 0 height 0
click at [257, 350] on span "Render chart" at bounding box center [236, 348] width 57 height 22
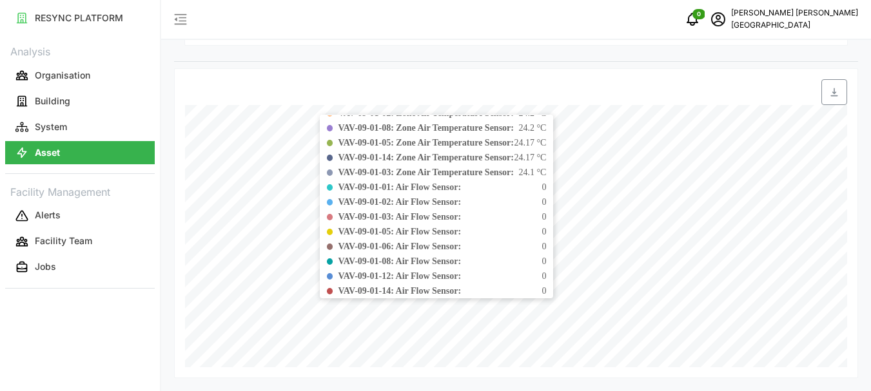
scroll to position [170, 0]
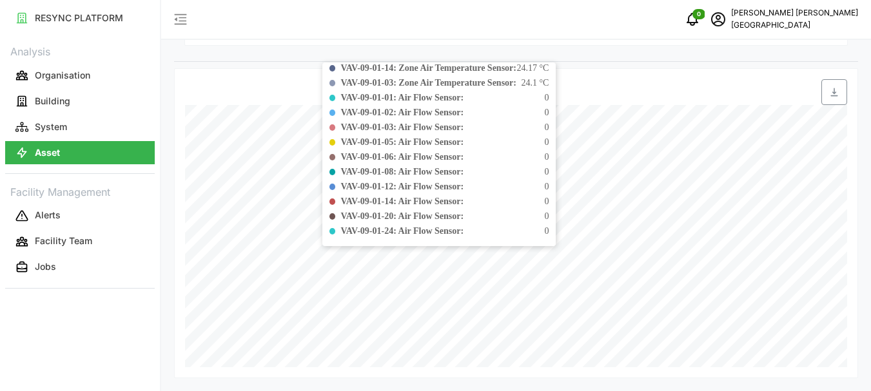
drag, startPoint x: 341, startPoint y: 236, endPoint x: 331, endPoint y: 242, distance: 11.6
click at [331, 242] on div "Date Time: [DATE] 02:00 VAV-09-01-17: Air Flow Sensor: 55 VAV-09-01-24: Zone Ai…" at bounding box center [438, 155] width 233 height 184
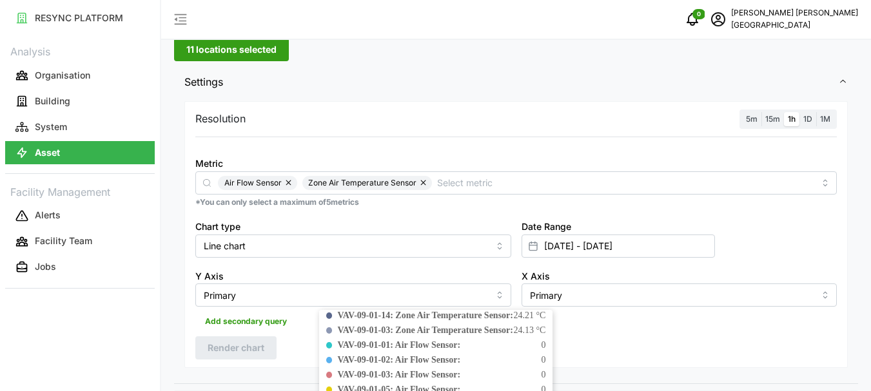
scroll to position [0, 0]
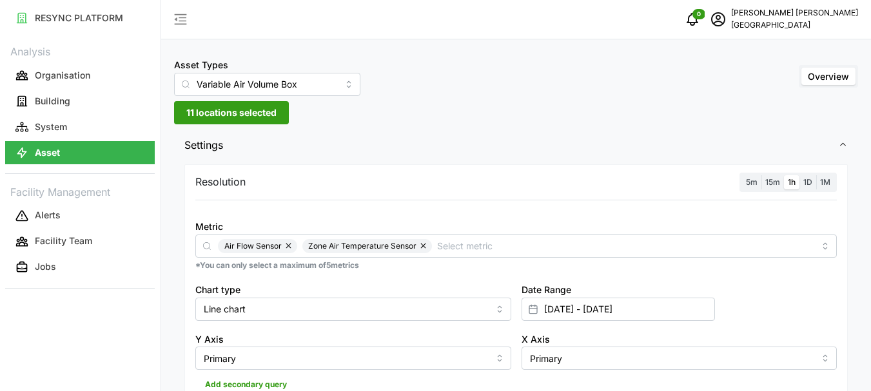
click at [206, 107] on span "11 locations selected" at bounding box center [231, 113] width 90 height 22
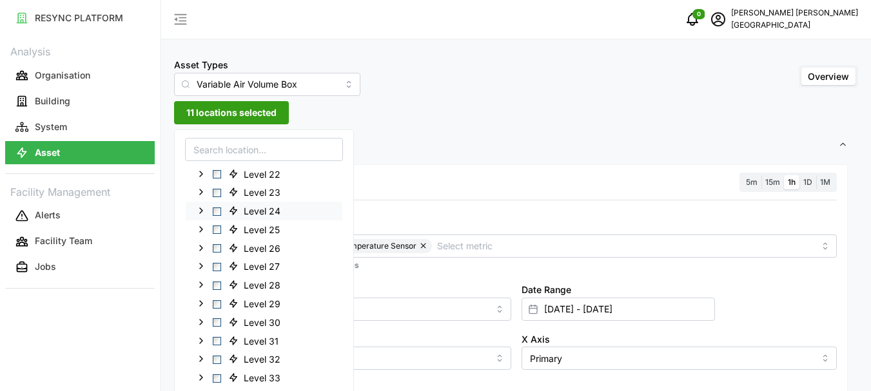
scroll to position [1232, 0]
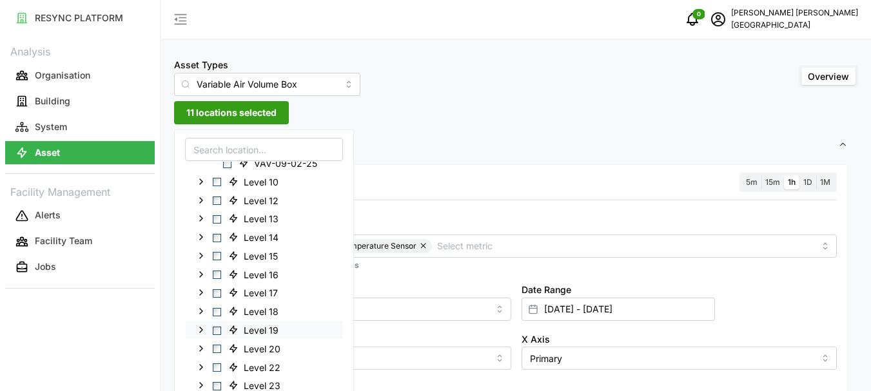
click at [202, 331] on icon at bounding box center [201, 330] width 10 height 10
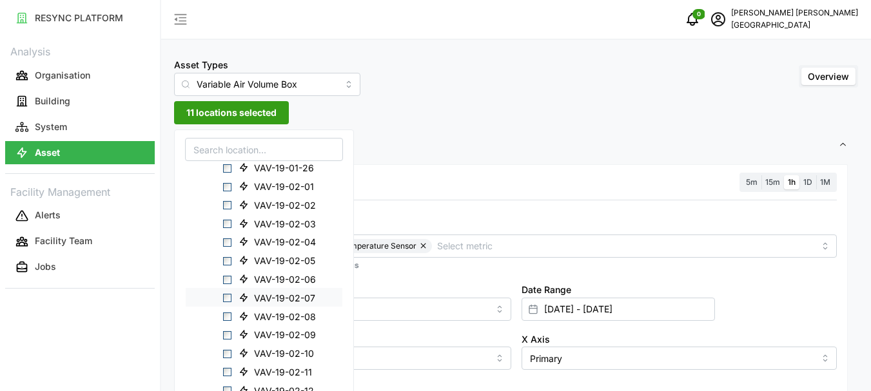
scroll to position [1812, 0]
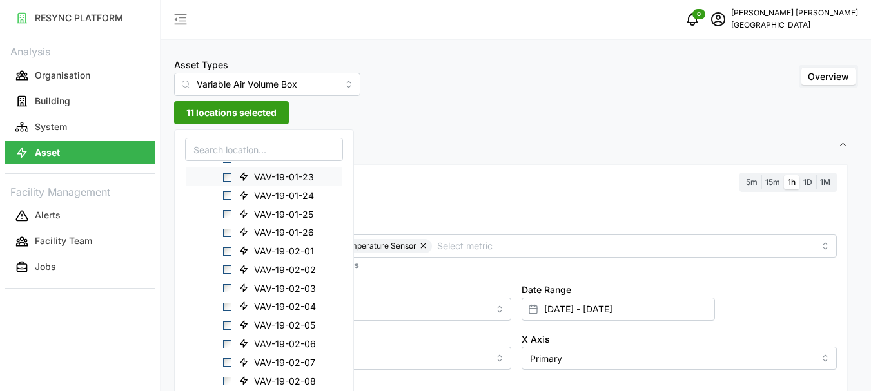
click at [228, 176] on span "Select VAV-19-01-23" at bounding box center [227, 177] width 8 height 8
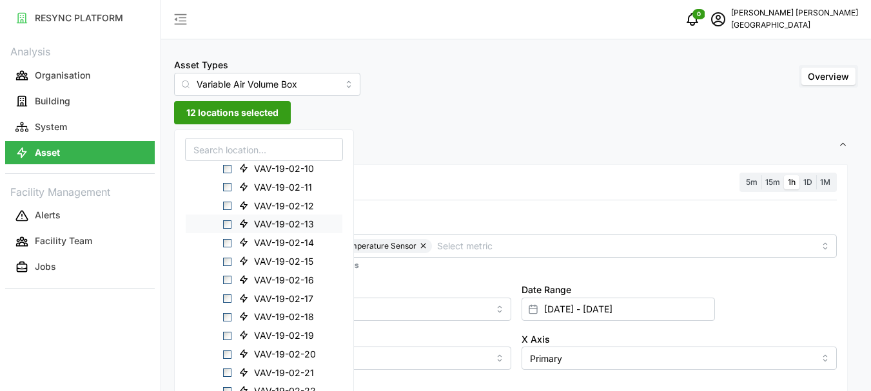
scroll to position [2070, 0]
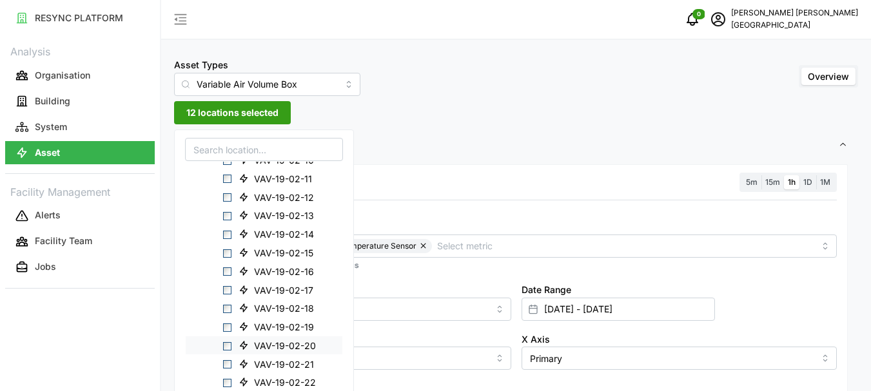
click at [228, 346] on span "Select VAV-19-02-20" at bounding box center [227, 346] width 8 height 8
click at [227, 196] on span "Select VAV-19-02-05" at bounding box center [227, 197] width 8 height 8
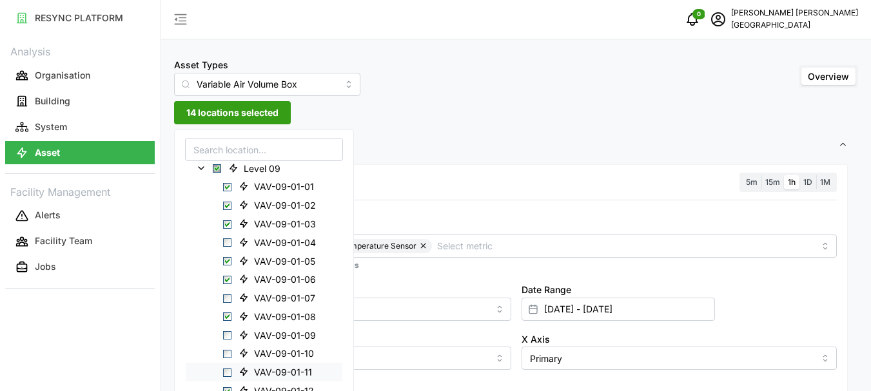
scroll to position [8, 0]
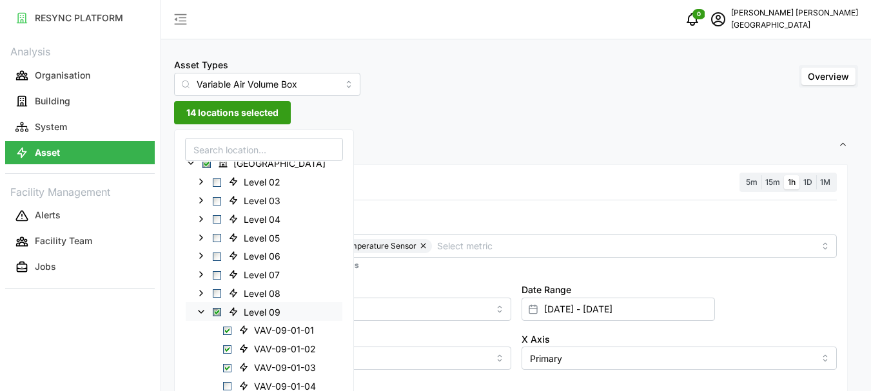
click at [218, 312] on span "Select Level 09" at bounding box center [217, 312] width 8 height 8
click at [216, 312] on span "Select Level 09" at bounding box center [217, 312] width 8 height 8
click at [202, 312] on polyline at bounding box center [200, 311] width 5 height 3
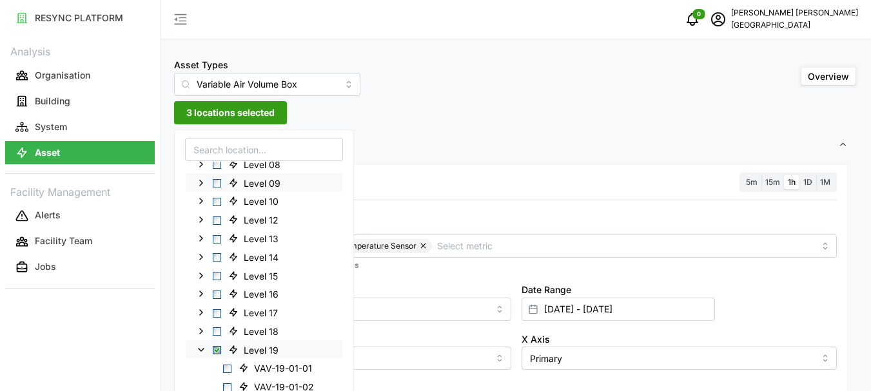
scroll to position [330, 0]
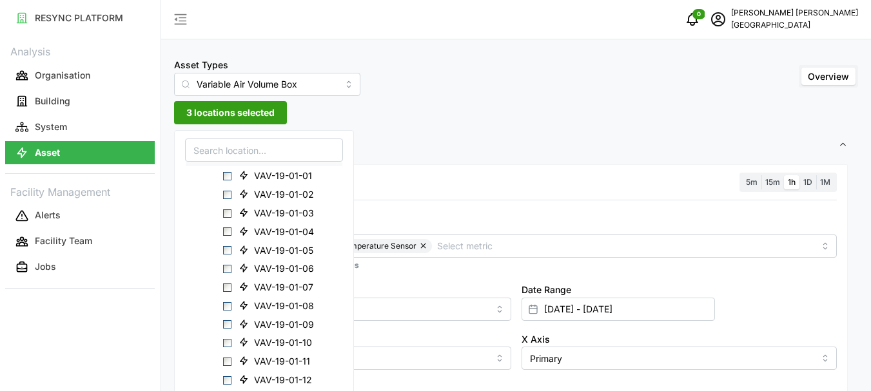
click at [217, 114] on span "3 locations selected" at bounding box center [230, 113] width 88 height 22
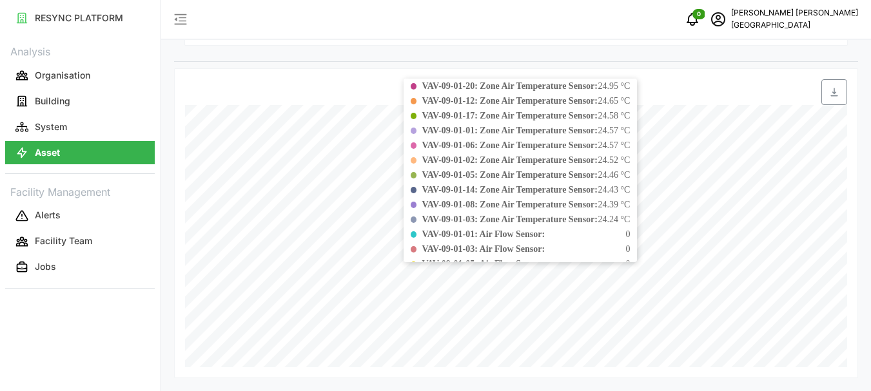
scroll to position [0, 0]
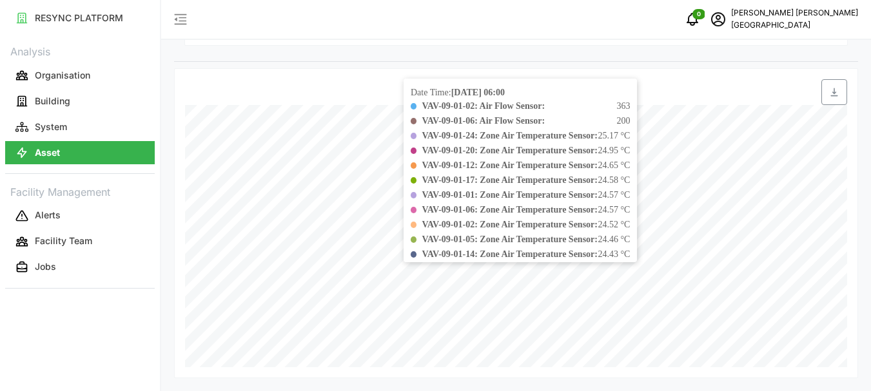
click at [478, 243] on b "VAV-09-01-05: Zone Air Temperature Sensor:" at bounding box center [508, 240] width 175 height 10
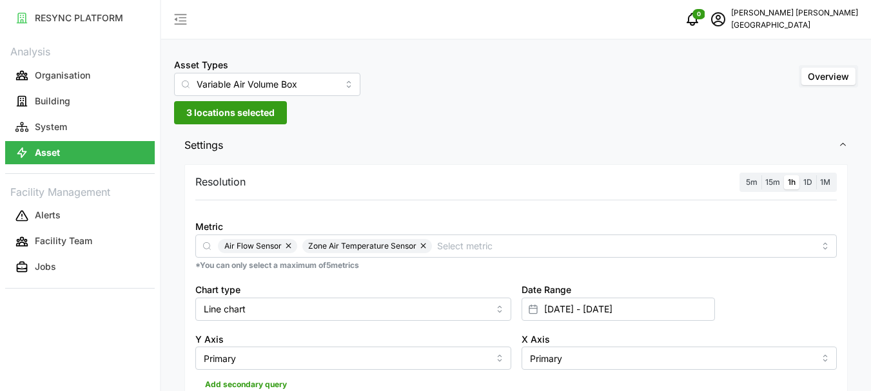
scroll to position [322, 0]
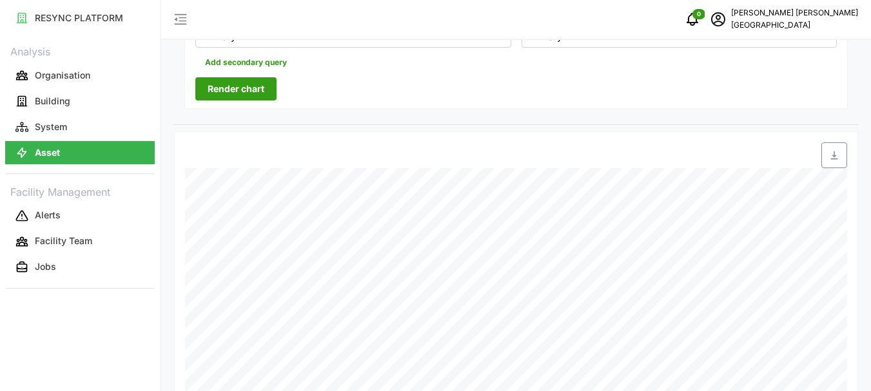
click at [224, 87] on span "Render chart" at bounding box center [236, 89] width 57 height 22
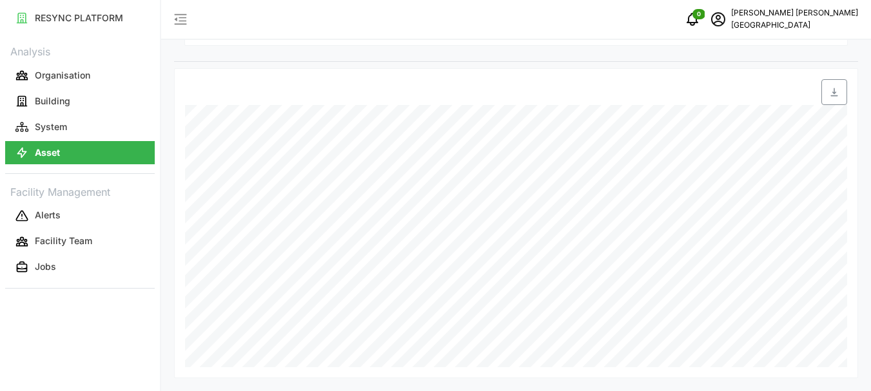
scroll to position [0, 0]
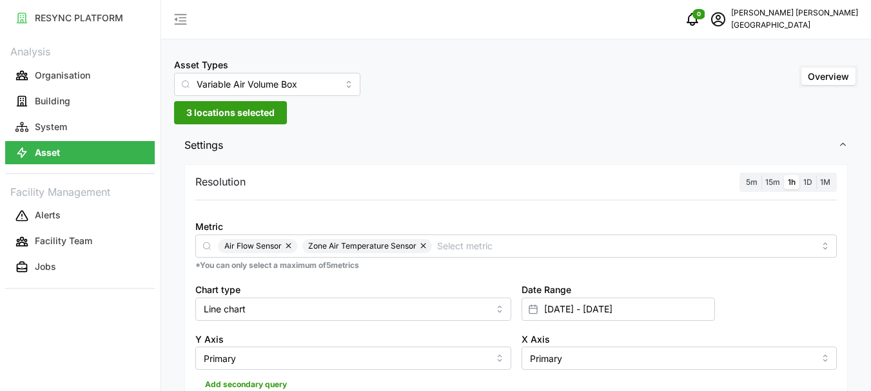
click at [230, 113] on span "3 locations selected" at bounding box center [230, 113] width 88 height 22
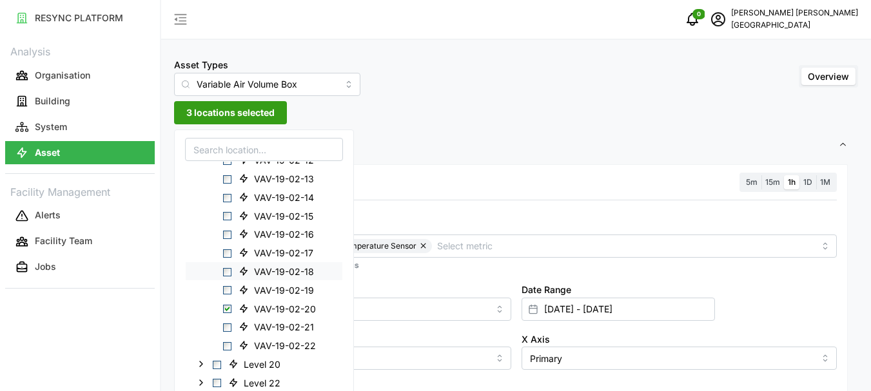
scroll to position [1240, 0]
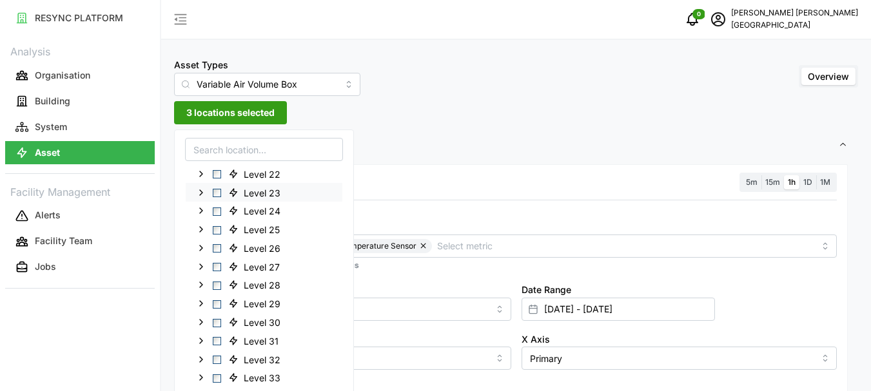
click at [198, 195] on icon at bounding box center [201, 192] width 10 height 10
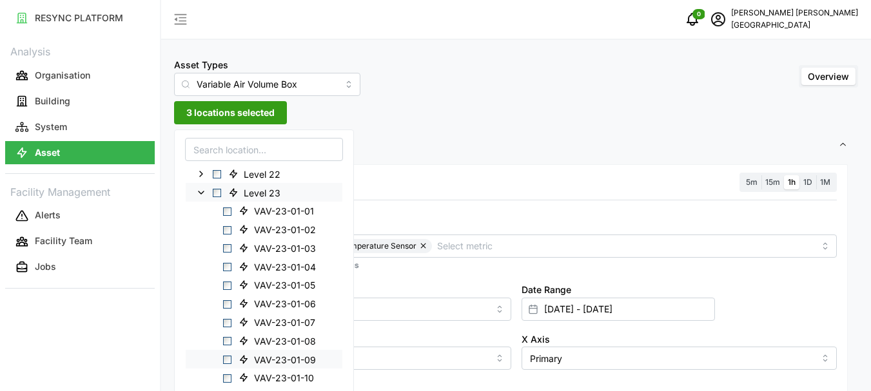
click at [228, 358] on span "Select VAV-23-01-09" at bounding box center [227, 360] width 8 height 8
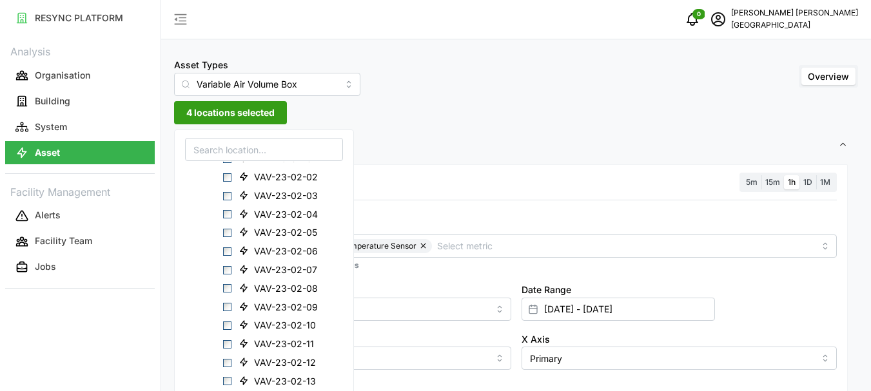
scroll to position [1820, 0]
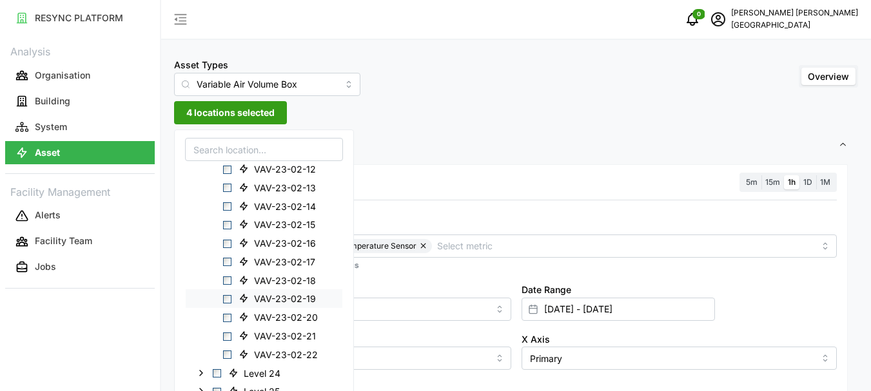
click at [227, 300] on span "Select VAV-23-02-19" at bounding box center [227, 299] width 8 height 8
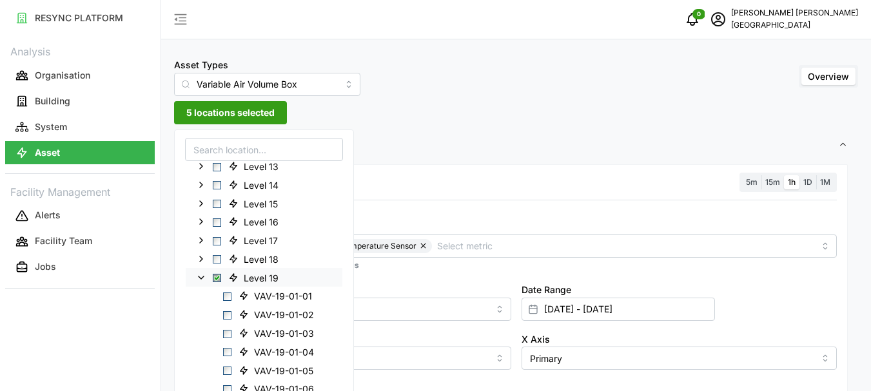
click at [218, 278] on span "Select Level 19" at bounding box center [217, 278] width 8 height 8
click at [216, 278] on span "Select Level 19" at bounding box center [217, 278] width 8 height 8
click at [204, 278] on icon at bounding box center [201, 277] width 10 height 10
click at [224, 108] on span "2 locations selected" at bounding box center [230, 113] width 88 height 22
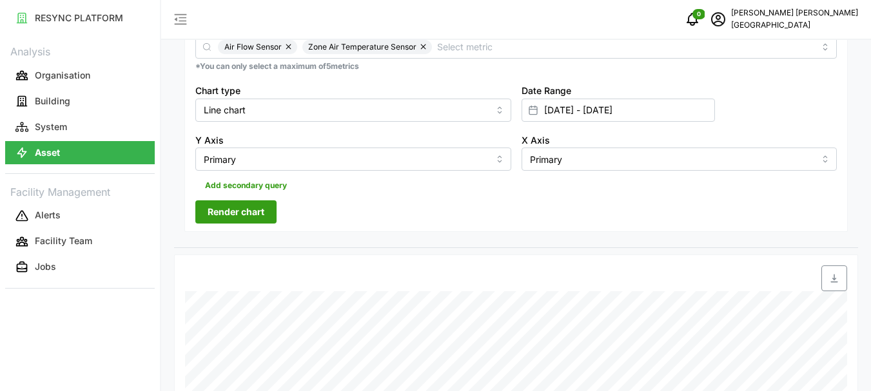
scroll to position [322, 0]
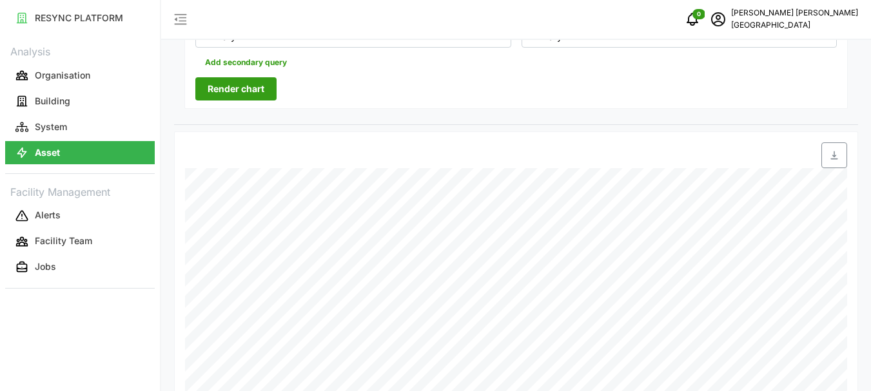
click at [229, 86] on span "Render chart" at bounding box center [236, 89] width 57 height 22
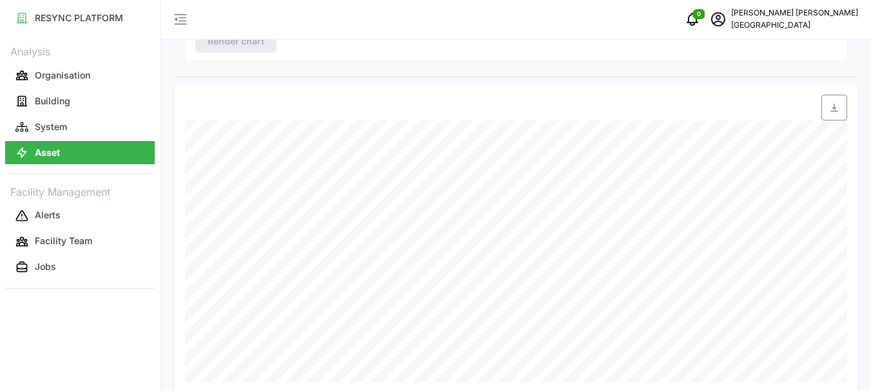
scroll to position [385, 0]
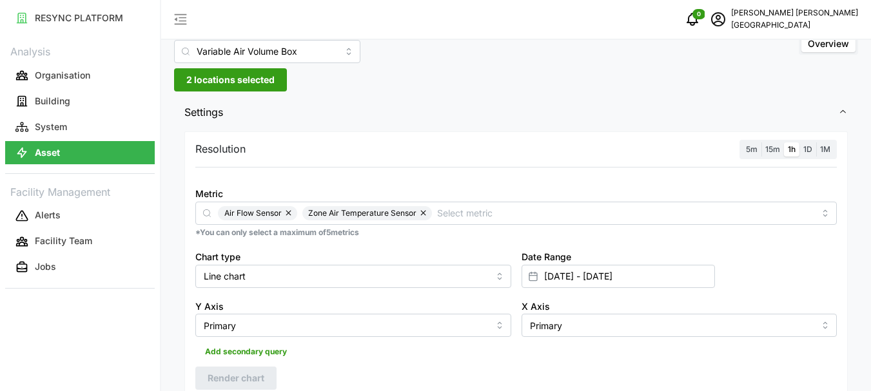
scroll to position [0, 0]
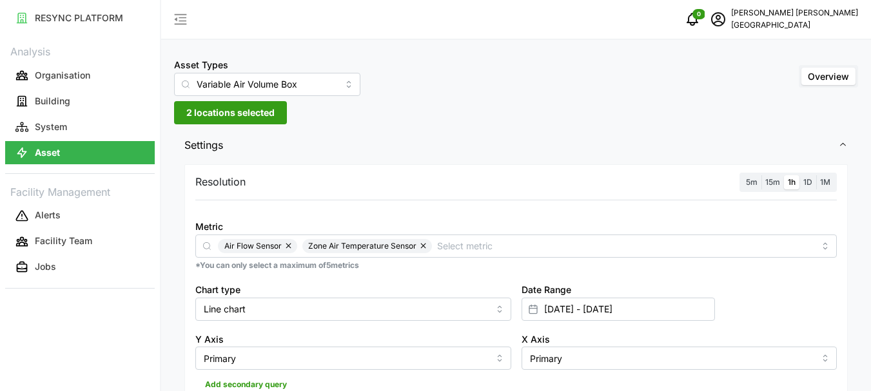
click at [200, 106] on span "2 locations selected" at bounding box center [230, 113] width 88 height 22
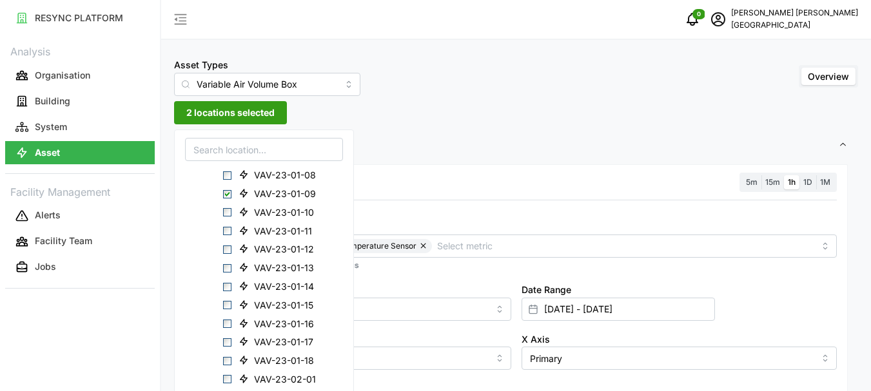
scroll to position [322, 0]
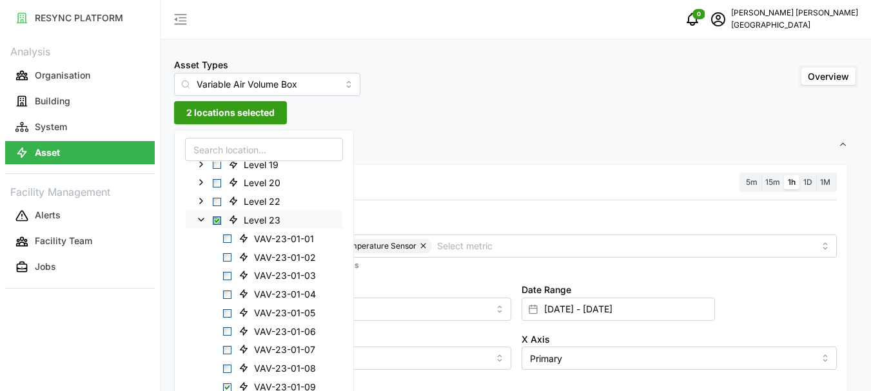
click at [198, 218] on polyline at bounding box center [200, 219] width 5 height 3
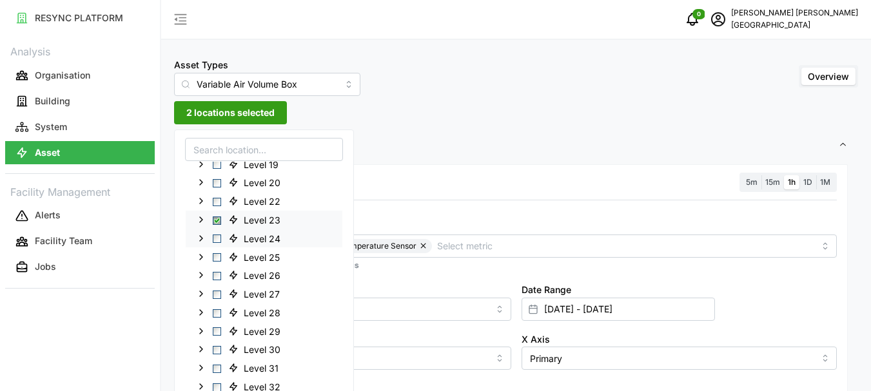
click at [200, 237] on polyline at bounding box center [201, 238] width 3 height 5
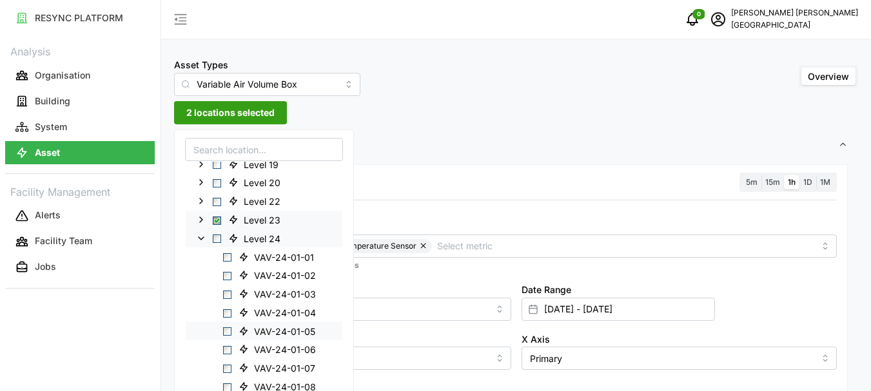
click at [228, 331] on span "Select VAV-24-01-05" at bounding box center [227, 331] width 8 height 8
click at [217, 222] on span "Select Level 23" at bounding box center [217, 220] width 8 height 8
click at [217, 220] on span "Select Level 23" at bounding box center [217, 220] width 8 height 8
click at [223, 113] on span "1 location selected" at bounding box center [226, 113] width 81 height 22
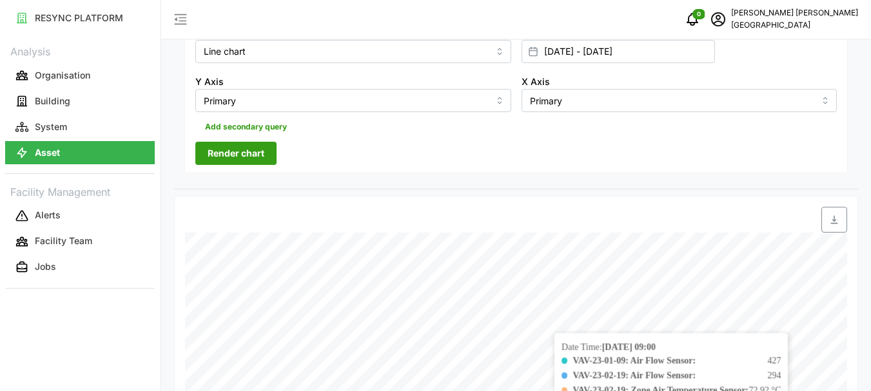
scroll to position [385, 0]
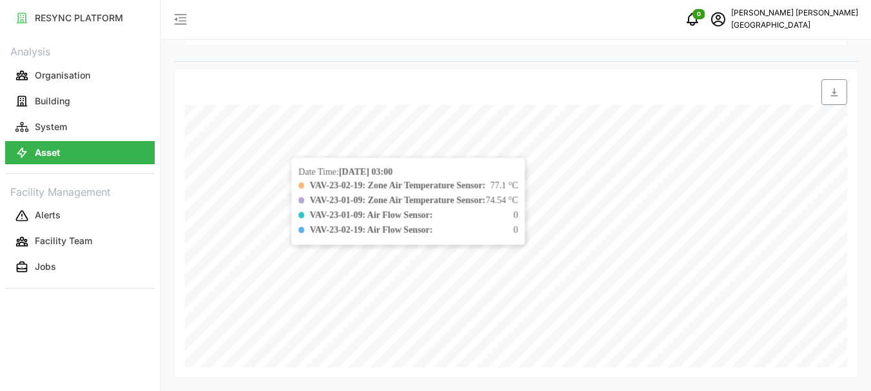
click at [190, 77] on div at bounding box center [292, 92] width 224 height 36
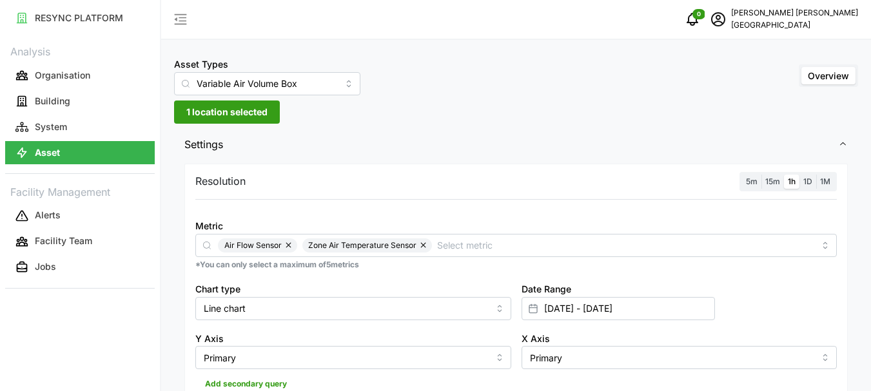
scroll to position [0, 0]
click at [210, 113] on span "1 location selected" at bounding box center [226, 113] width 81 height 22
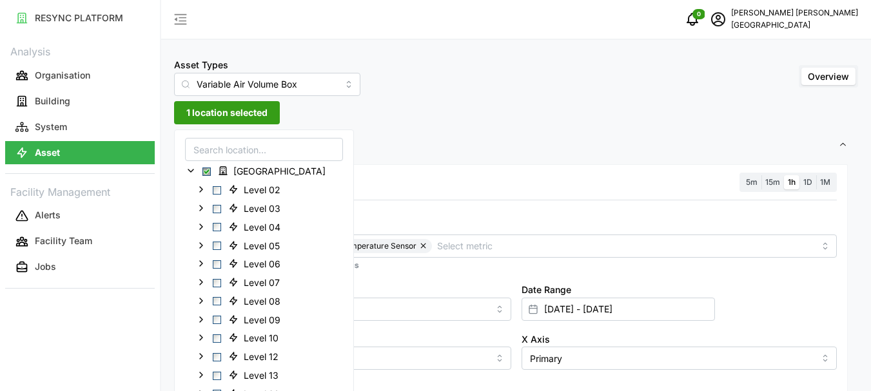
click at [211, 113] on span "1 location selected" at bounding box center [226, 113] width 81 height 22
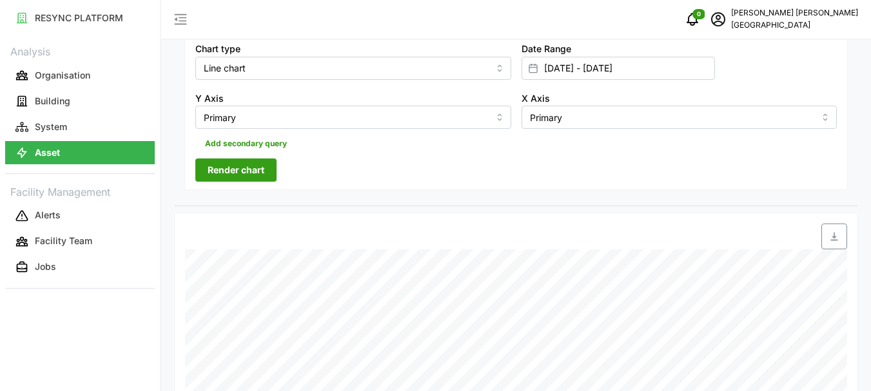
scroll to position [258, 0]
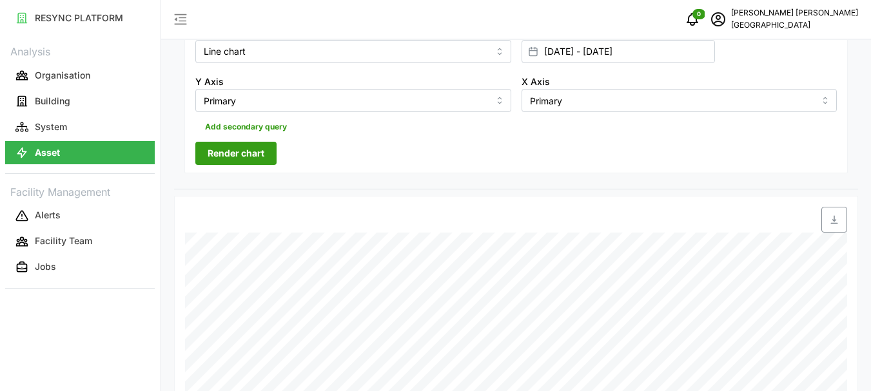
click at [219, 149] on span "Render chart" at bounding box center [236, 153] width 57 height 22
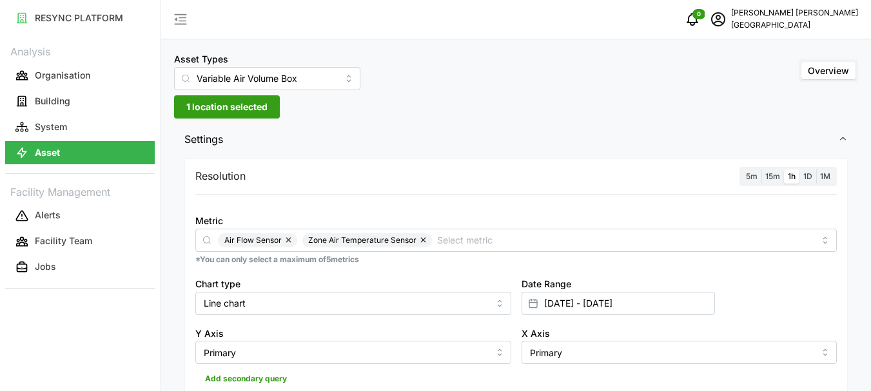
scroll to position [0, 0]
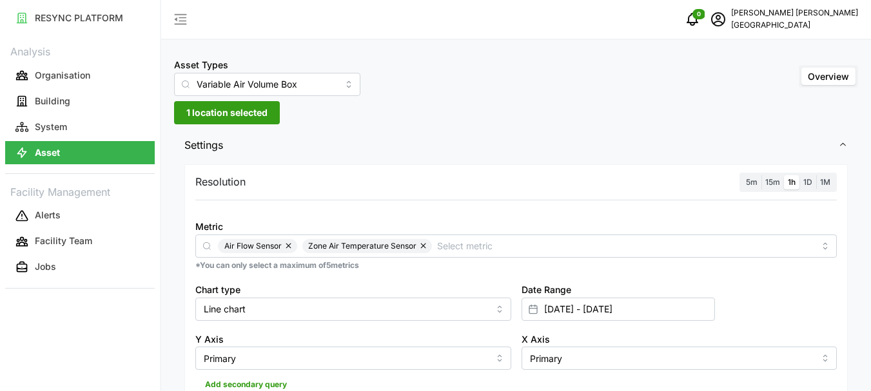
click at [206, 113] on span "1 location selected" at bounding box center [226, 113] width 81 height 22
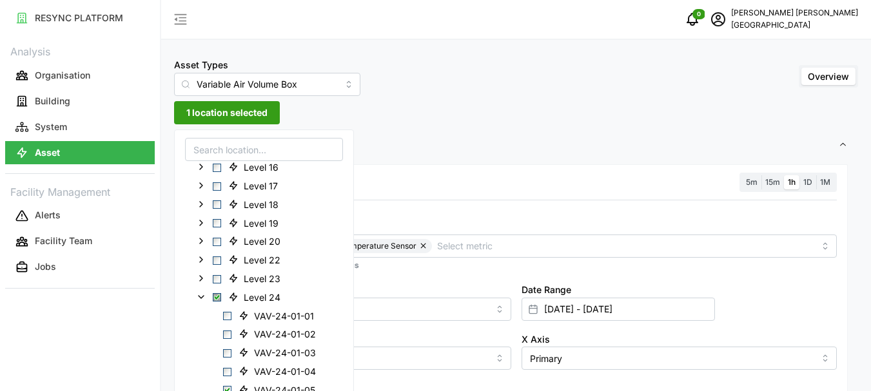
scroll to position [387, 0]
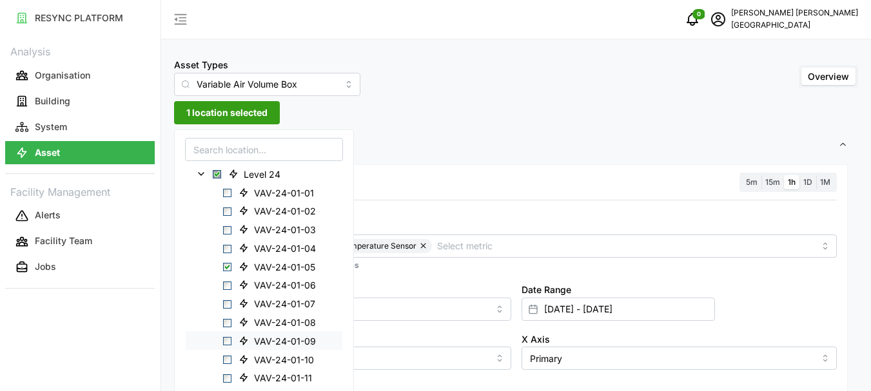
click at [229, 342] on span "Select VAV-24-01-09" at bounding box center [227, 341] width 8 height 8
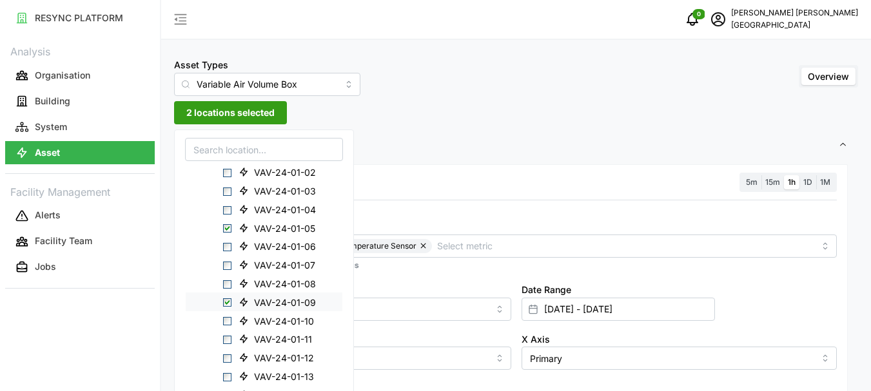
scroll to position [451, 0]
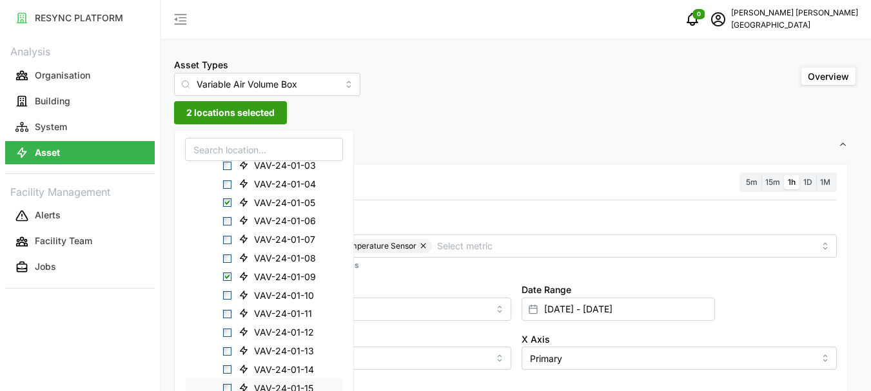
click at [225, 387] on span "Select VAV-24-01-15" at bounding box center [227, 388] width 8 height 8
click at [218, 110] on span "3 locations selected" at bounding box center [230, 113] width 88 height 22
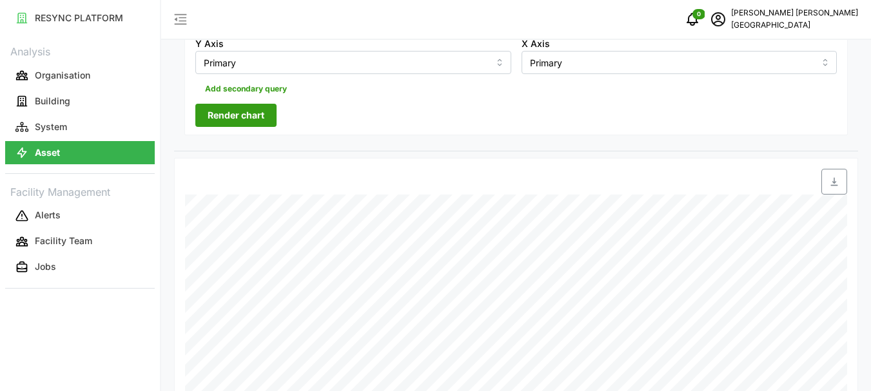
scroll to position [192, 0]
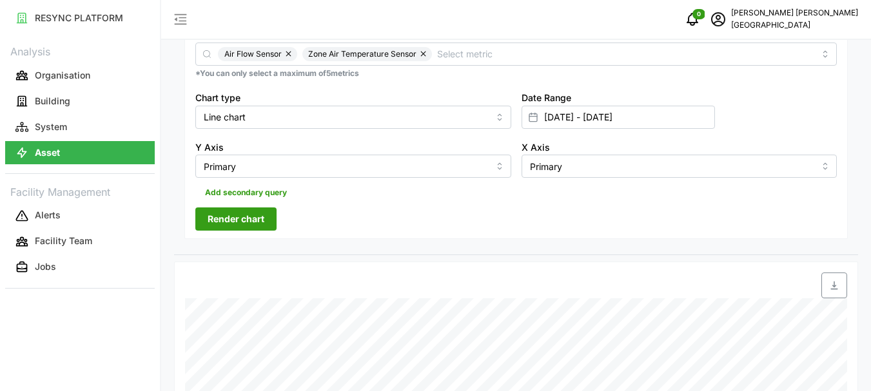
click at [215, 215] on span "Render chart" at bounding box center [236, 219] width 57 height 22
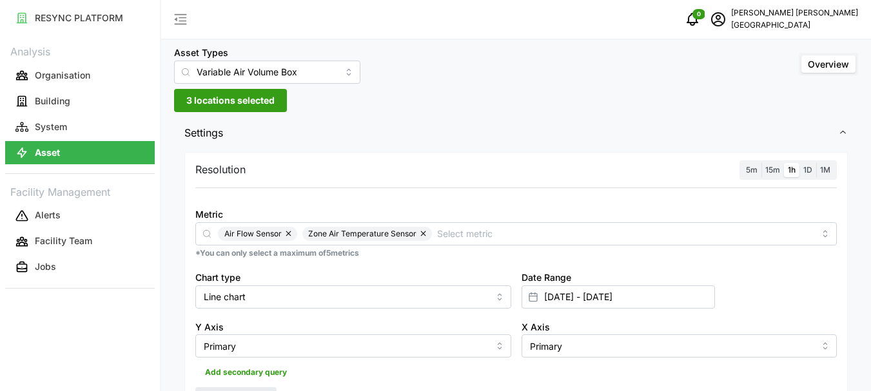
scroll to position [0, 0]
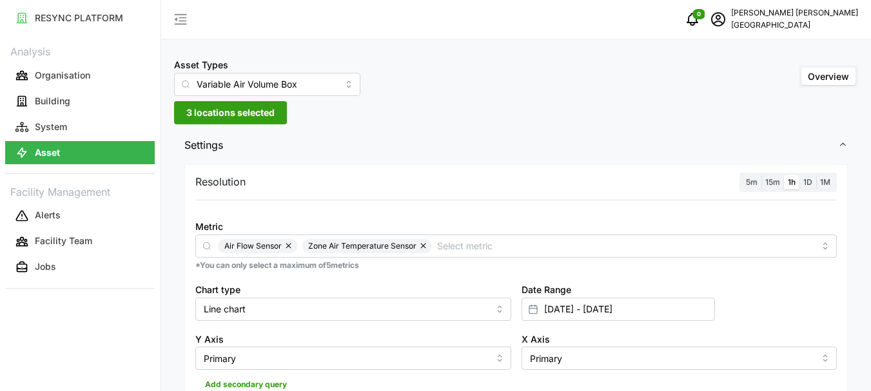
click at [188, 110] on span "3 locations selected" at bounding box center [230, 113] width 88 height 22
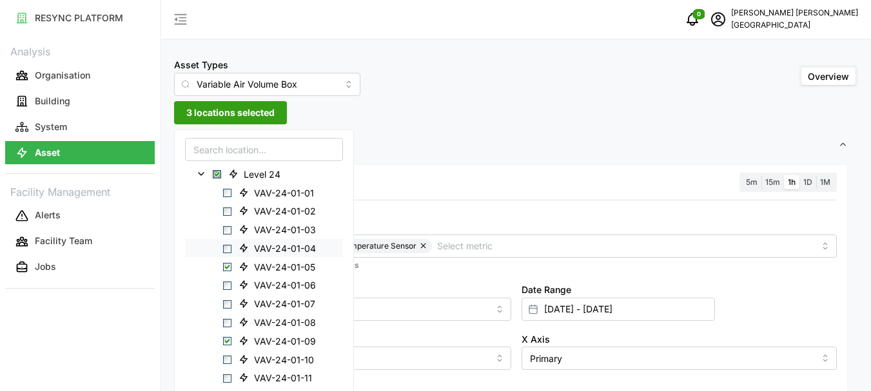
scroll to position [516, 0]
click at [227, 327] on span "Select VAV-24-01-15" at bounding box center [227, 324] width 8 height 8
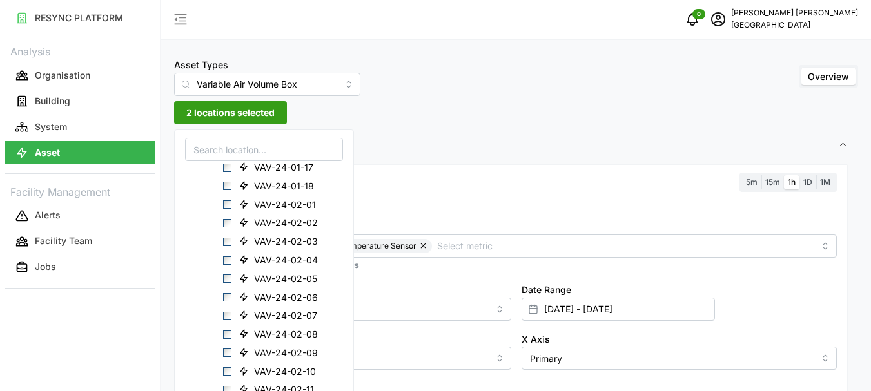
scroll to position [838, 0]
click at [228, 333] on span "Select VAV-24-02-15" at bounding box center [227, 335] width 8 height 8
click at [216, 105] on span "3 locations selected" at bounding box center [230, 113] width 88 height 22
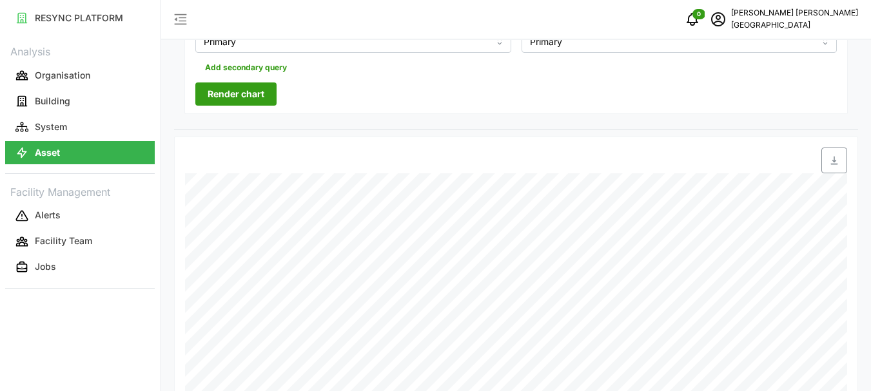
scroll to position [322, 0]
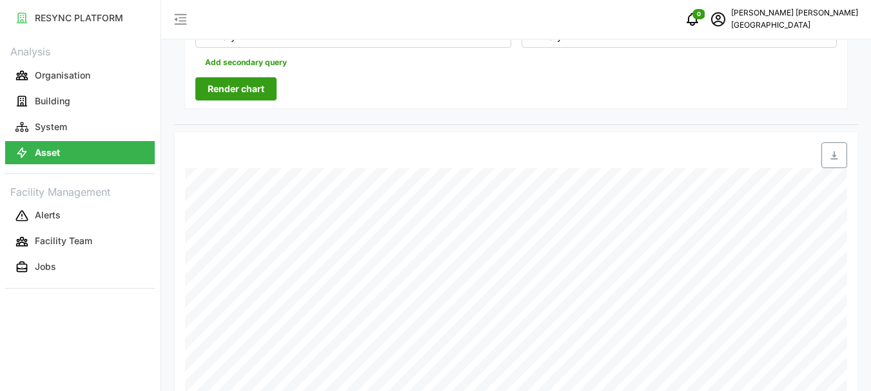
click at [226, 87] on span "Render chart" at bounding box center [236, 89] width 57 height 22
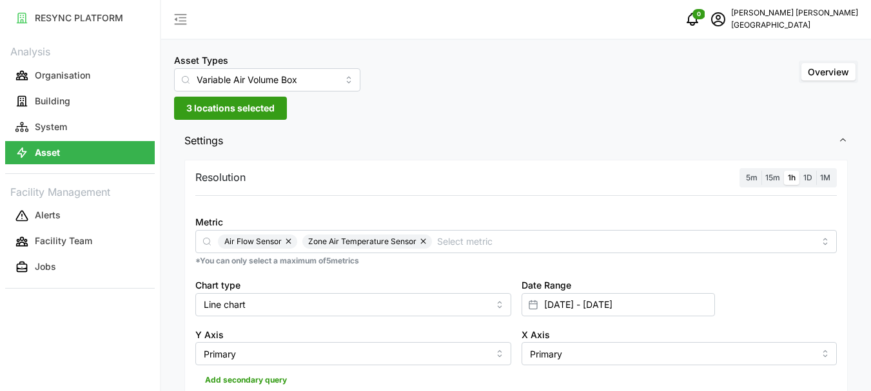
scroll to position [0, 0]
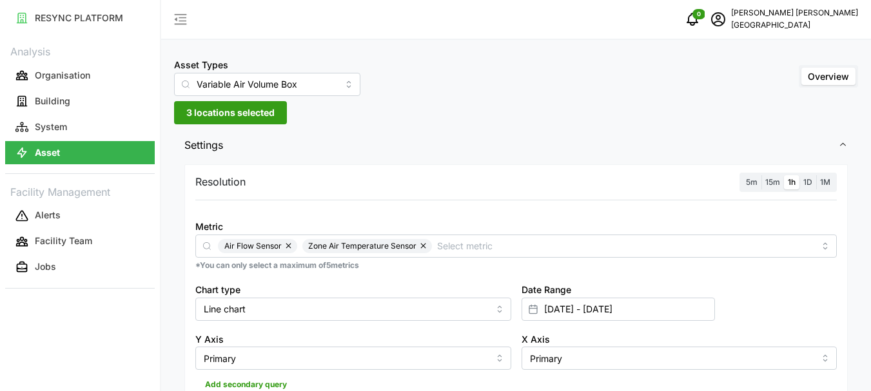
click at [204, 108] on span "3 locations selected" at bounding box center [230, 113] width 88 height 22
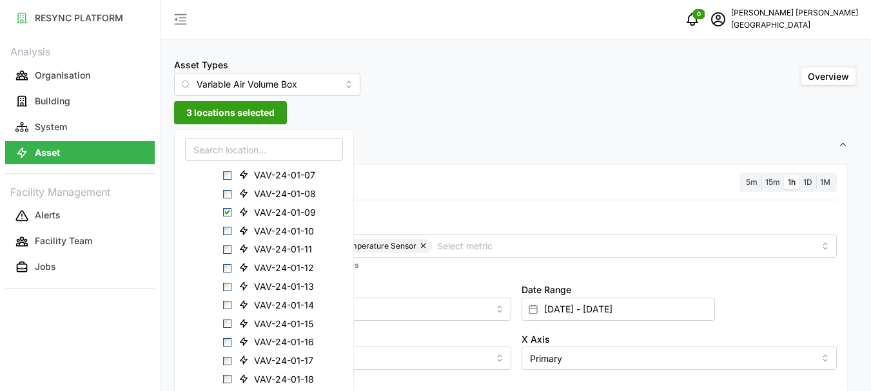
scroll to position [258, 0]
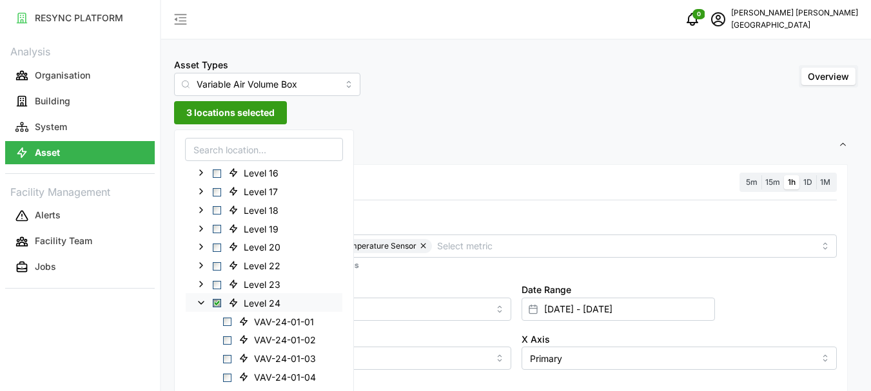
drag, startPoint x: 217, startPoint y: 305, endPoint x: 200, endPoint y: 306, distance: 17.4
click at [200, 306] on div "Level 24" at bounding box center [264, 302] width 157 height 19
click at [201, 304] on polyline at bounding box center [200, 303] width 5 height 3
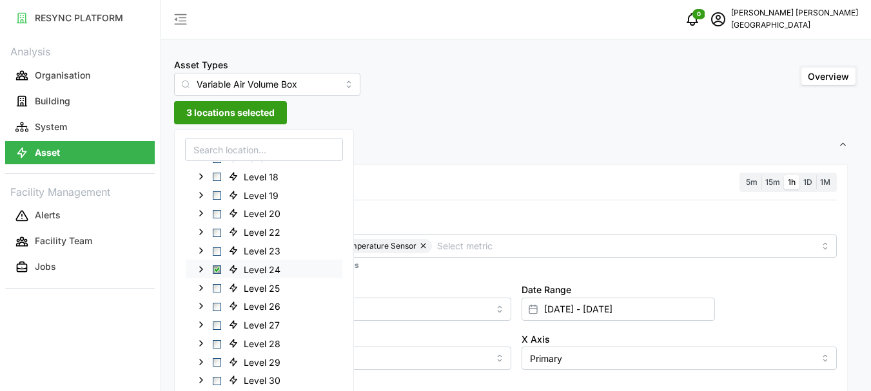
scroll to position [322, 0]
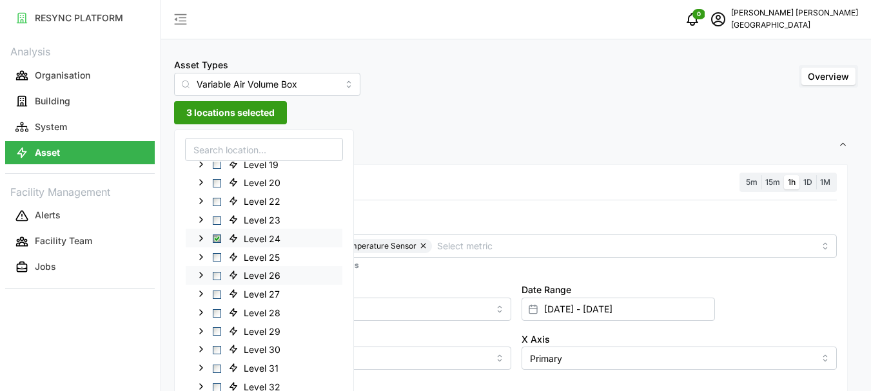
click at [200, 274] on icon at bounding box center [201, 275] width 10 height 10
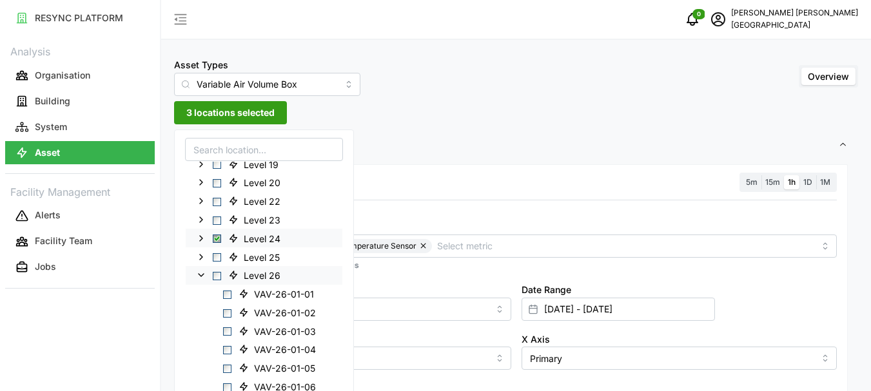
scroll to position [773, 0]
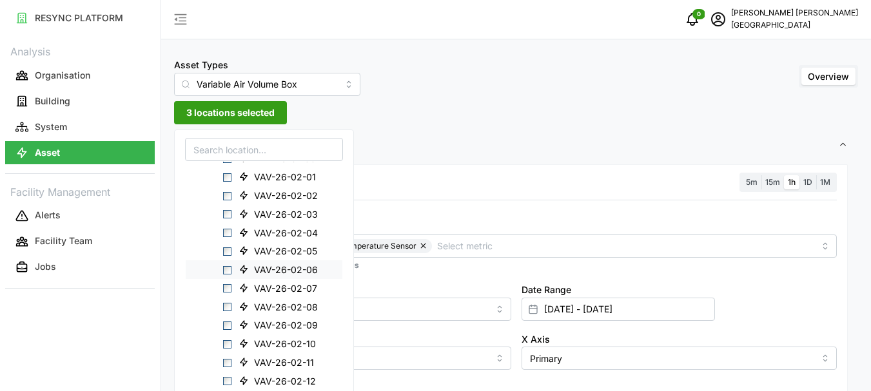
click at [225, 273] on span "Select VAV-26-02-06" at bounding box center [227, 270] width 8 height 8
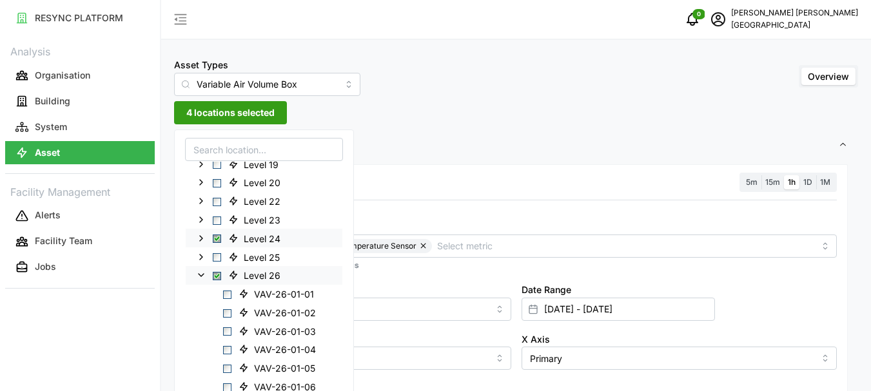
click at [216, 237] on span "Select Level 24" at bounding box center [217, 239] width 8 height 8
click at [216, 238] on span "Select Level 24" at bounding box center [217, 239] width 8 height 8
click at [233, 112] on span "1 location selected" at bounding box center [226, 113] width 81 height 22
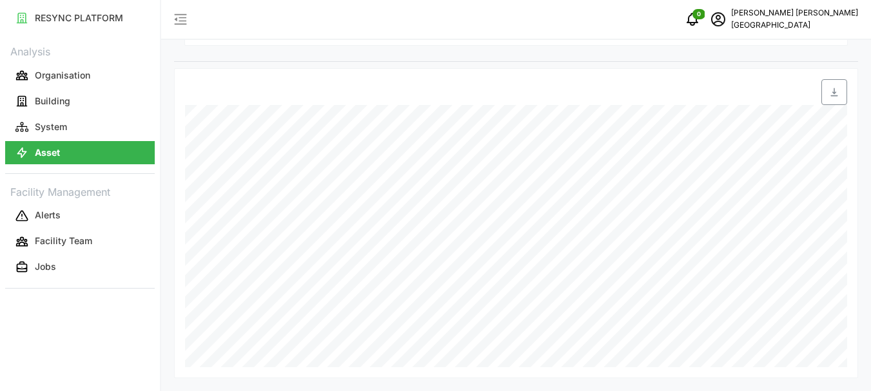
scroll to position [63, 0]
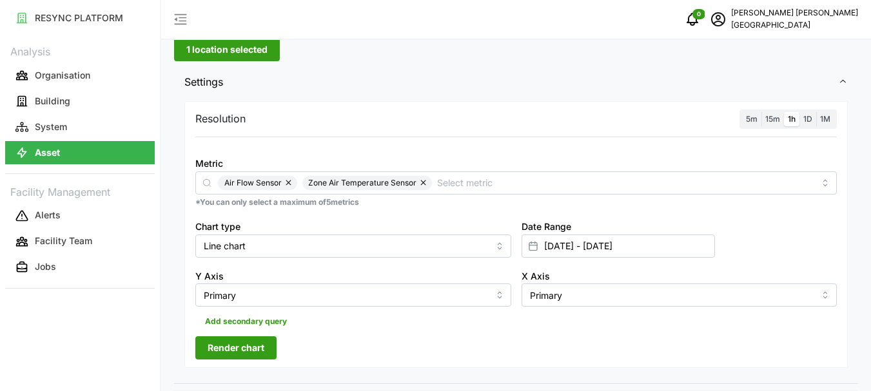
click at [246, 345] on span "Render chart" at bounding box center [236, 348] width 57 height 22
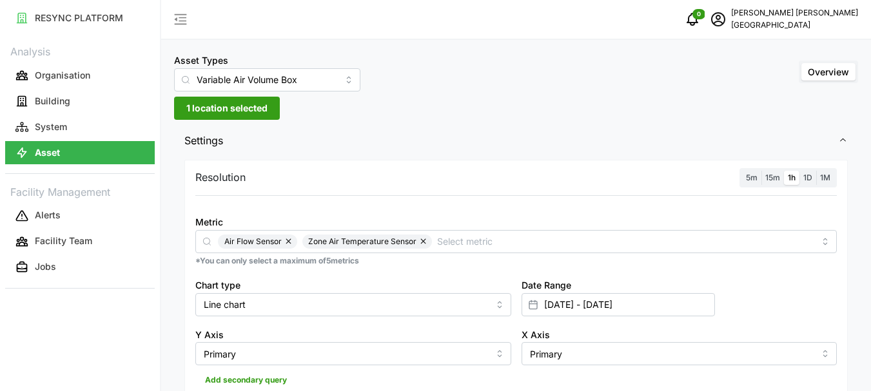
scroll to position [0, 0]
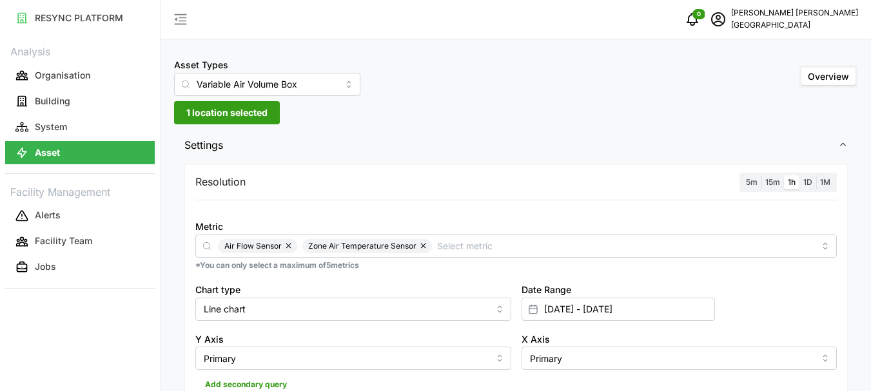
click at [206, 107] on span "1 location selected" at bounding box center [226, 113] width 81 height 22
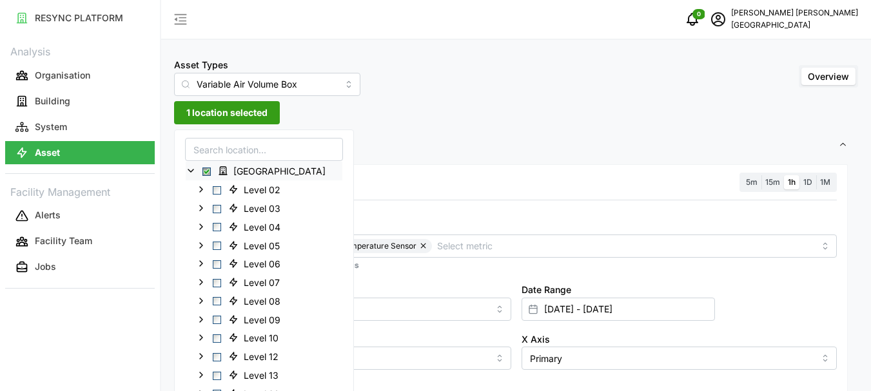
click at [209, 171] on span "Select Office Tower" at bounding box center [206, 172] width 8 height 8
click at [195, 168] on icon at bounding box center [191, 171] width 10 height 10
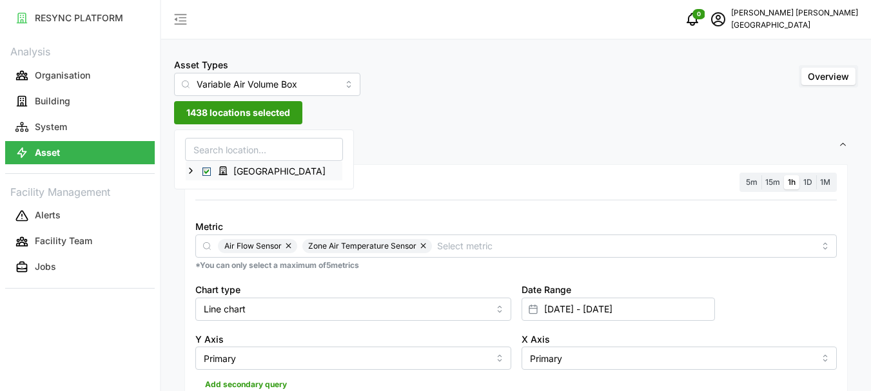
click at [193, 169] on icon at bounding box center [191, 171] width 10 height 10
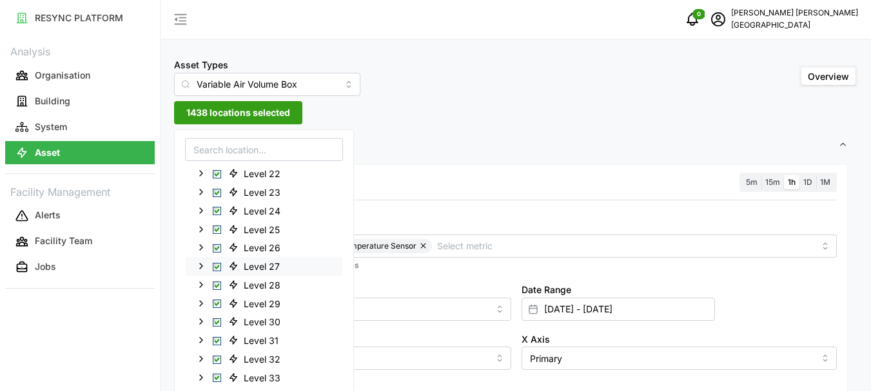
click at [199, 267] on icon at bounding box center [201, 266] width 10 height 10
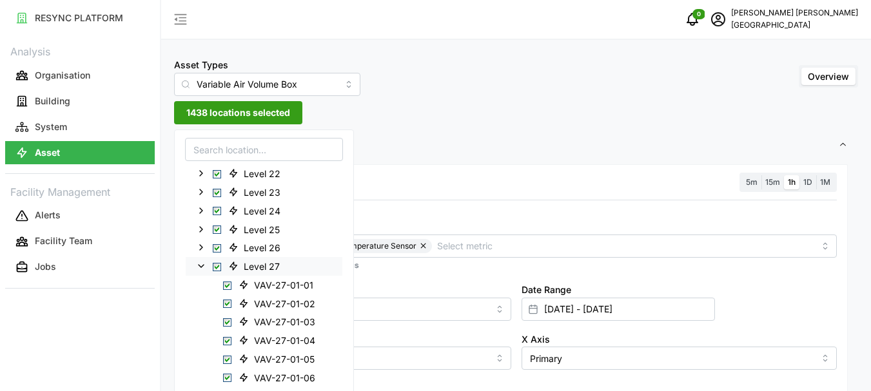
click at [217, 267] on span "Select Level 27" at bounding box center [217, 267] width 8 height 8
click at [224, 376] on span "Select VAV-27-01-06" at bounding box center [227, 378] width 8 height 8
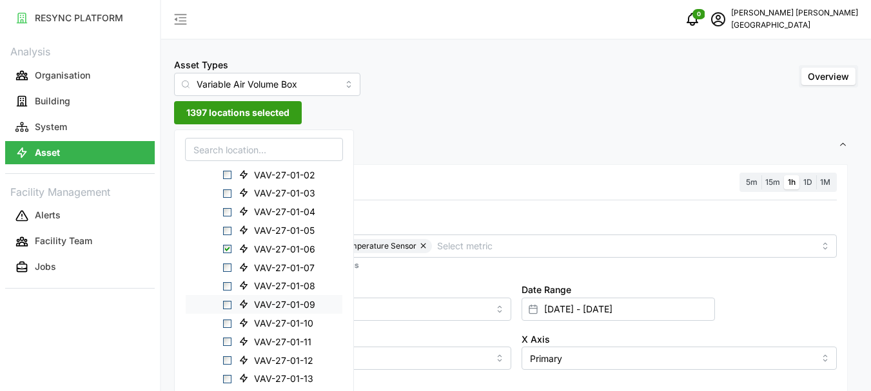
click at [227, 306] on span "Select VAV-27-01-09" at bounding box center [227, 305] width 8 height 8
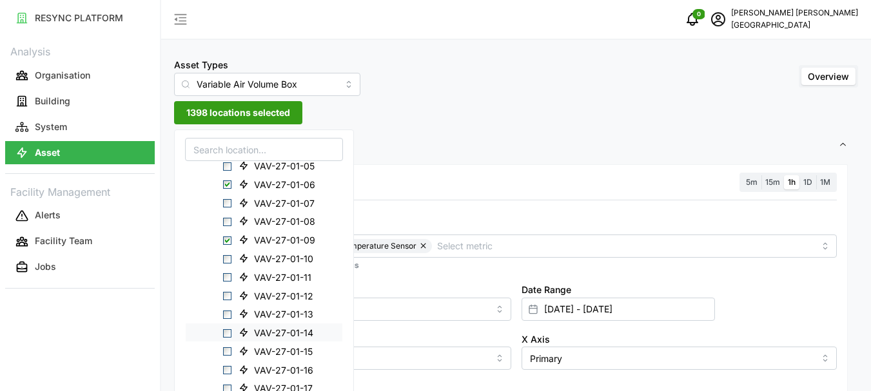
click at [229, 334] on span "Select VAV-27-01-14" at bounding box center [227, 333] width 8 height 8
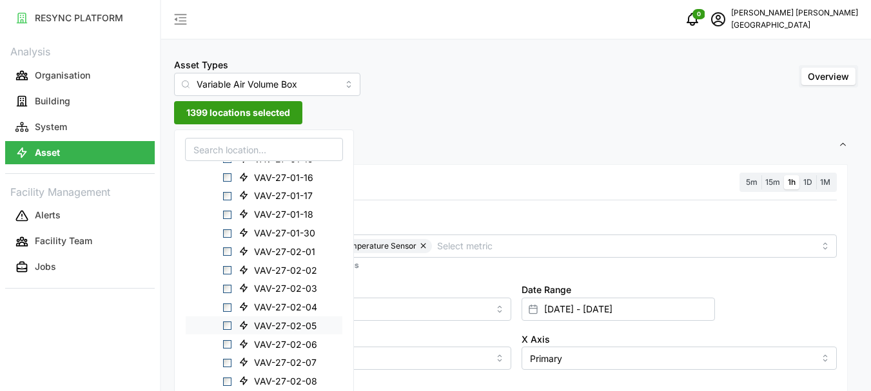
scroll to position [737, 0]
click at [229, 343] on span "Select VAV-27-02-06" at bounding box center [227, 344] width 8 height 8
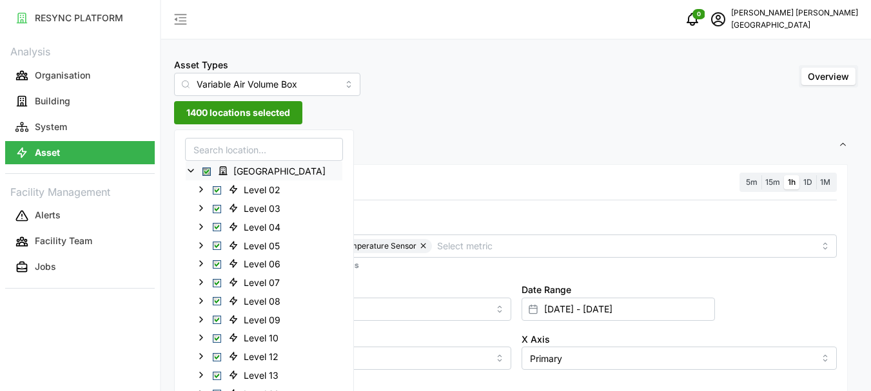
click at [205, 173] on span "Select Office Tower" at bounding box center [206, 172] width 8 height 8
click at [206, 172] on span "Select Office Tower" at bounding box center [206, 172] width 8 height 8
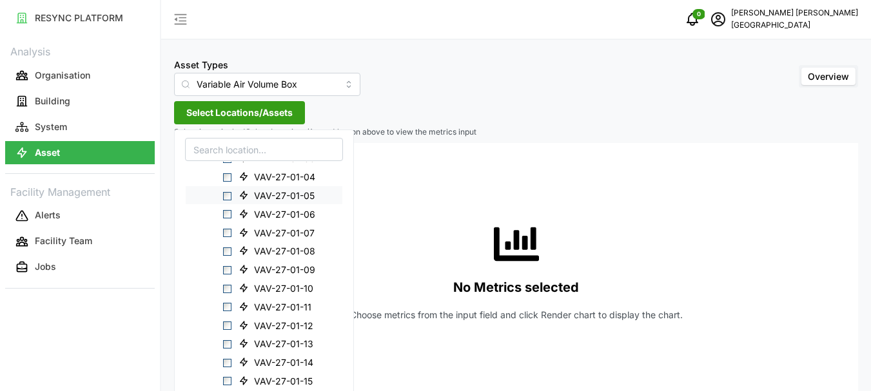
scroll to position [516, 0]
click at [232, 270] on div "VAV-27-01-09" at bounding box center [264, 267] width 157 height 19
click at [233, 363] on span "VAV-27-01-14" at bounding box center [277, 359] width 89 height 15
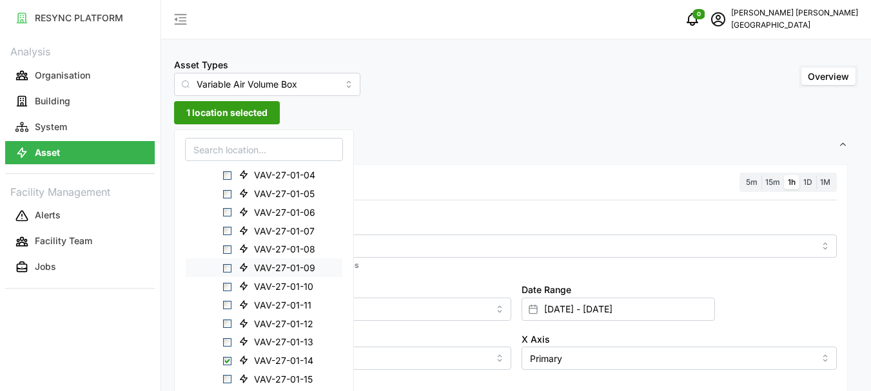
click at [227, 269] on span "Select VAV-27-01-09" at bounding box center [227, 268] width 8 height 8
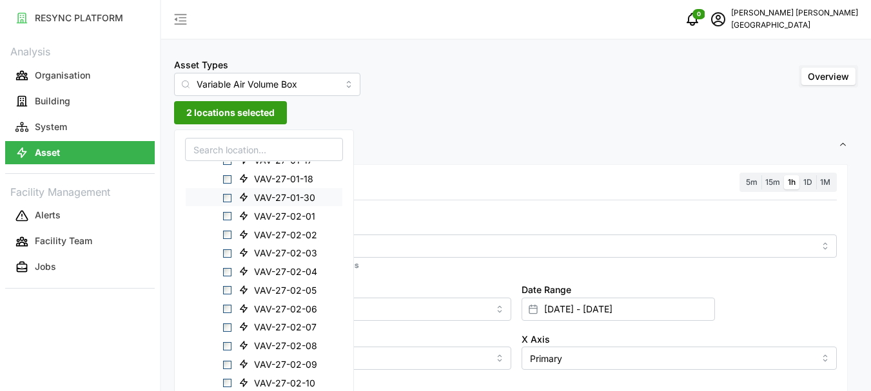
scroll to position [773, 0]
click at [232, 309] on div "VAV-27-02-06" at bounding box center [264, 306] width 157 height 19
click at [229, 309] on span "Select VAV-27-02-06" at bounding box center [227, 307] width 8 height 8
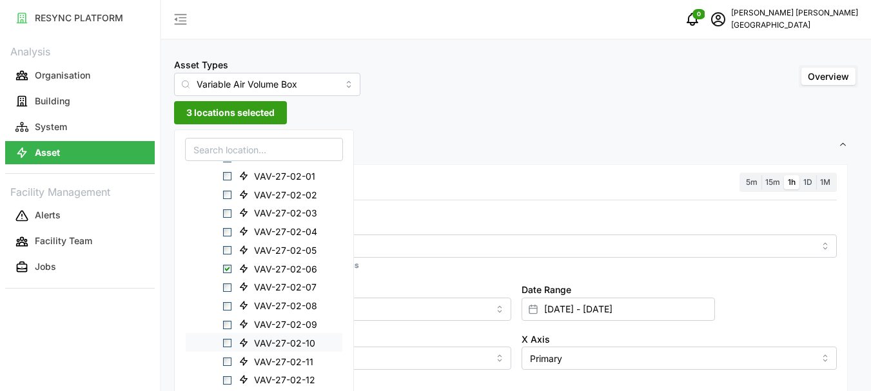
scroll to position [838, 0]
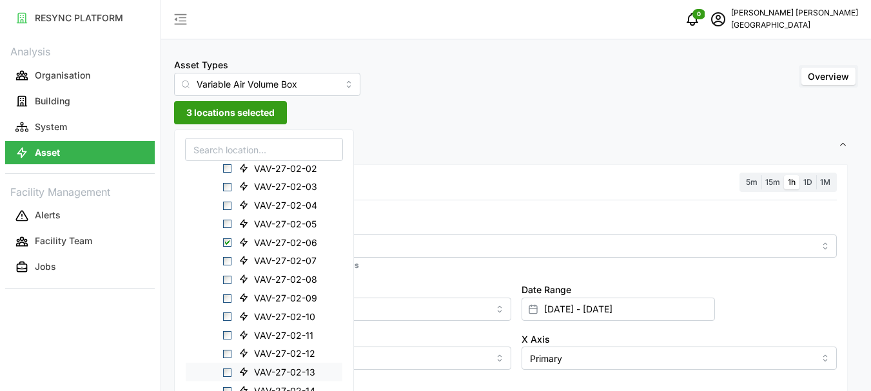
click at [227, 374] on span "Select VAV-27-02-13" at bounding box center [227, 373] width 8 height 8
click at [229, 277] on span "Select VAV-27-02-01" at bounding box center [227, 279] width 8 height 8
click at [216, 112] on span "5 locations selected" at bounding box center [230, 113] width 88 height 22
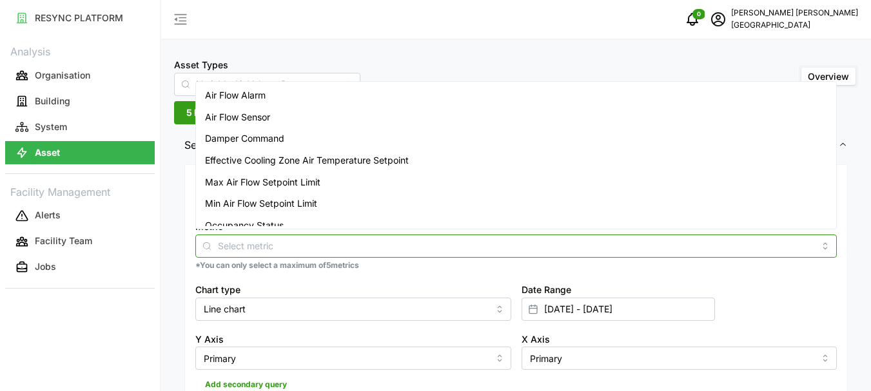
click at [249, 248] on input "Metric" at bounding box center [516, 245] width 596 height 14
click at [253, 117] on span "Air Flow Sensor" at bounding box center [237, 117] width 65 height 14
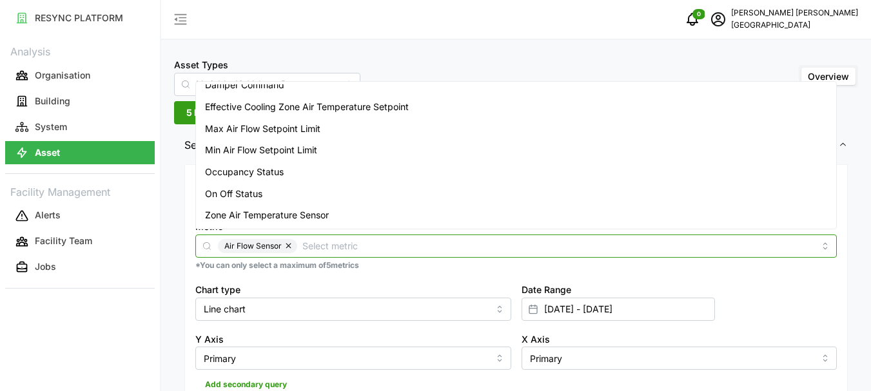
click at [251, 212] on span "Zone Air Temperature Sensor" at bounding box center [267, 215] width 124 height 14
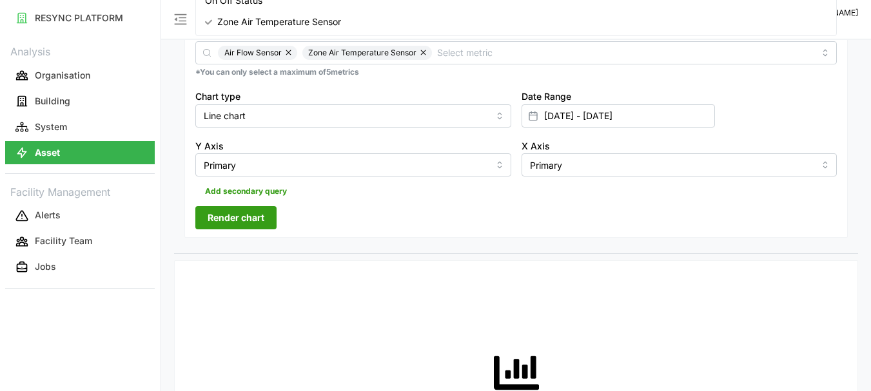
click at [244, 216] on span "Render chart" at bounding box center [236, 218] width 57 height 22
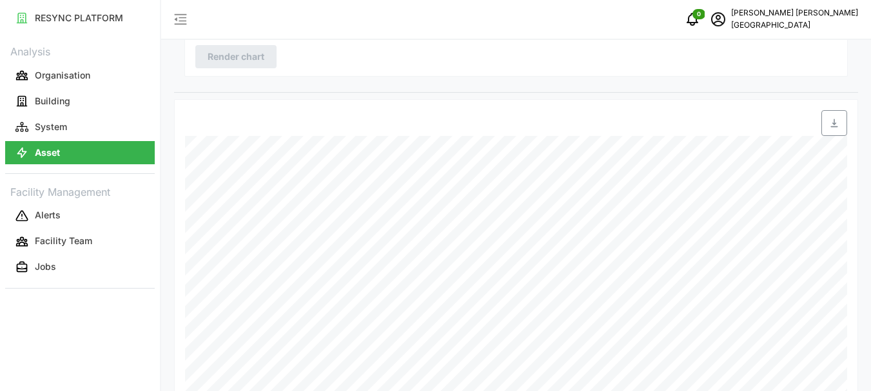
scroll to position [385, 0]
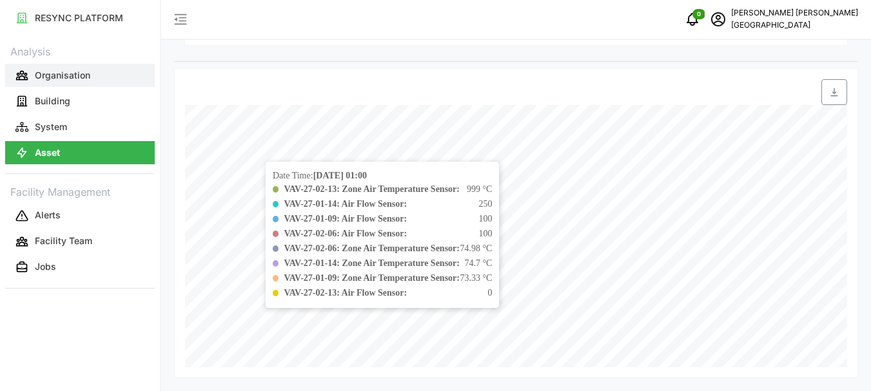
click at [115, 68] on button "Organisation" at bounding box center [80, 75] width 150 height 23
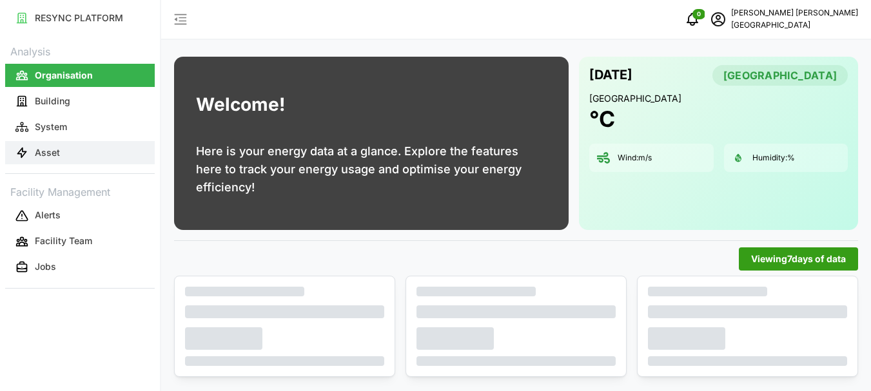
click at [70, 147] on button "Asset" at bounding box center [80, 152] width 150 height 23
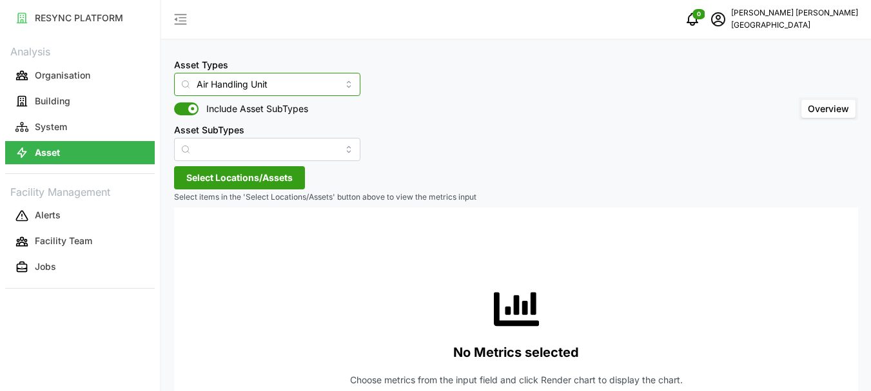
click at [333, 86] on input "Air Handling Unit" at bounding box center [267, 84] width 186 height 23
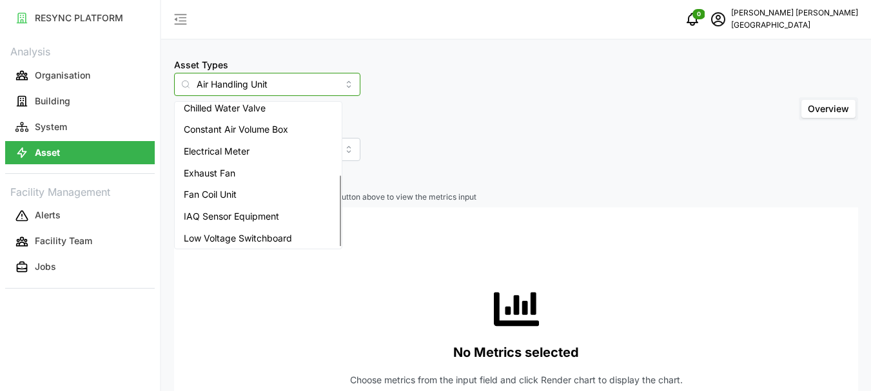
scroll to position [140, 0]
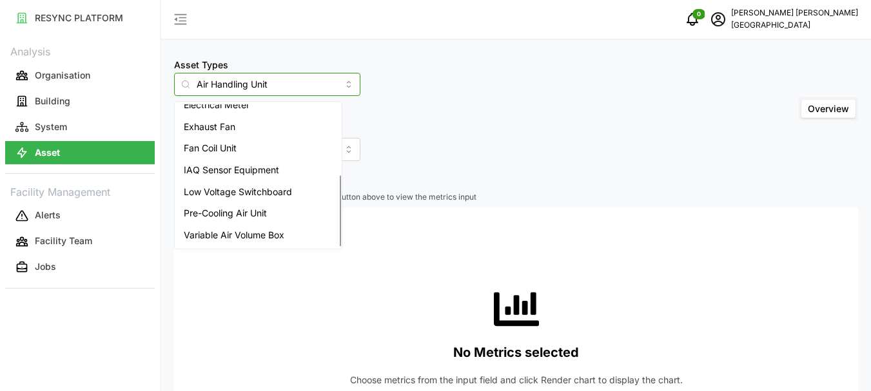
click at [240, 231] on span "Variable Air Volume Box" at bounding box center [234, 235] width 101 height 14
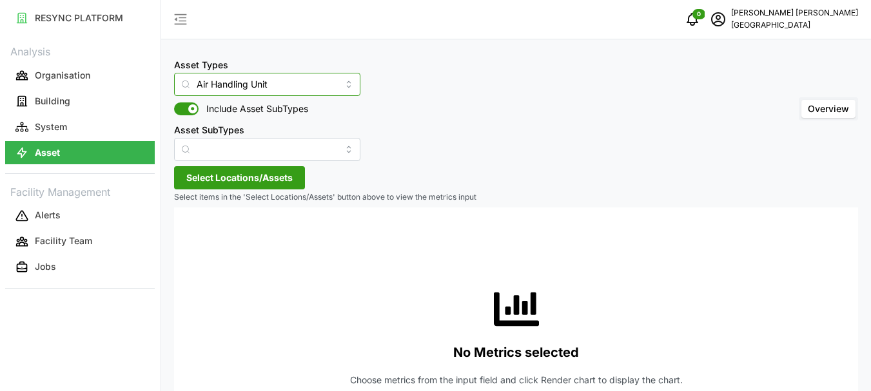
type input "Variable Air Volume Box"
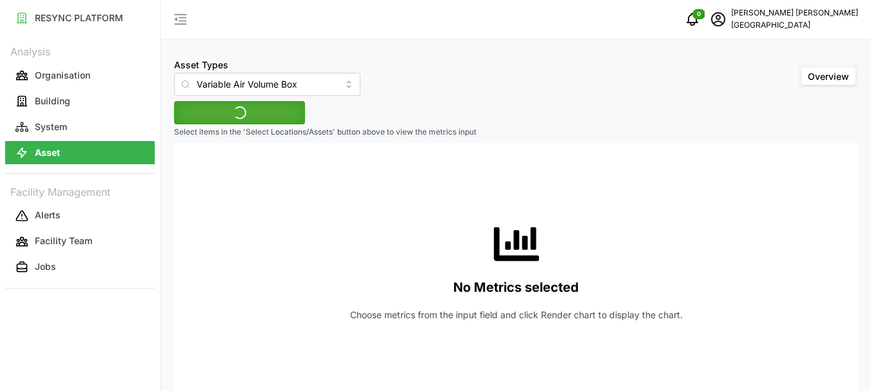
click at [218, 150] on div "No Metrics selected Choose metrics from the input field and click Render chart …" at bounding box center [515, 272] width 663 height 258
click at [204, 120] on span "Select Locations/Assets" at bounding box center [239, 113] width 106 height 22
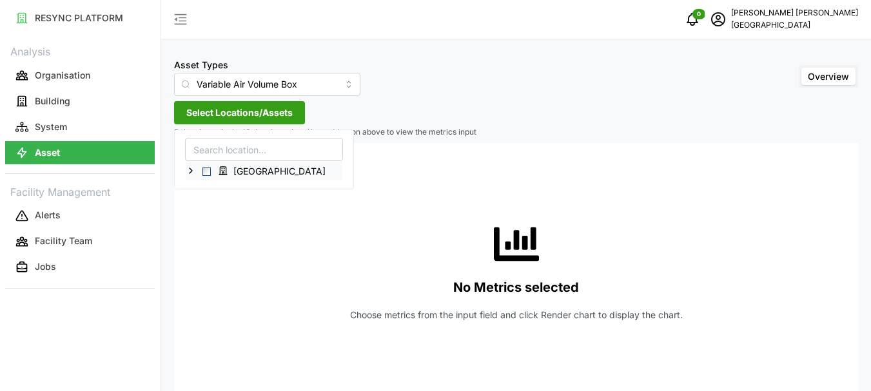
click at [190, 169] on polyline at bounding box center [190, 170] width 3 height 5
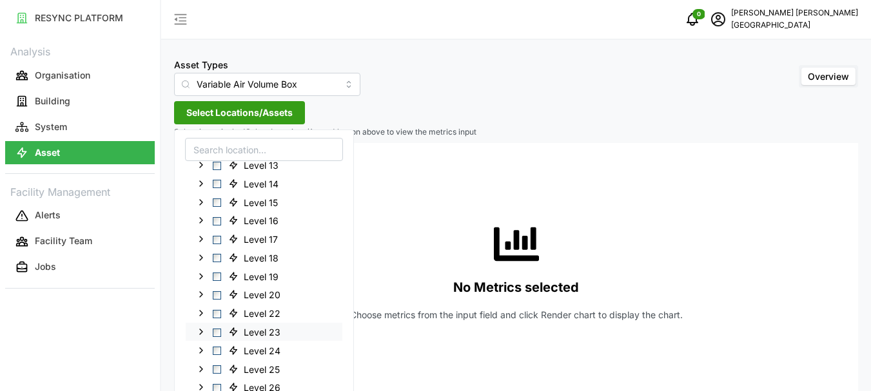
scroll to position [350, 0]
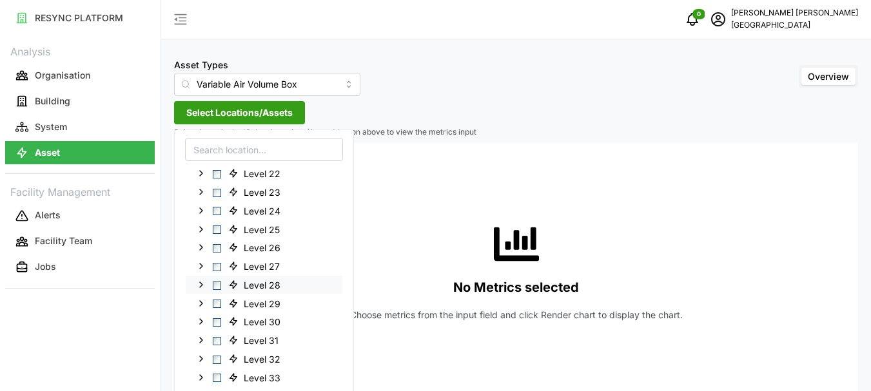
click at [202, 284] on polyline at bounding box center [201, 284] width 3 height 5
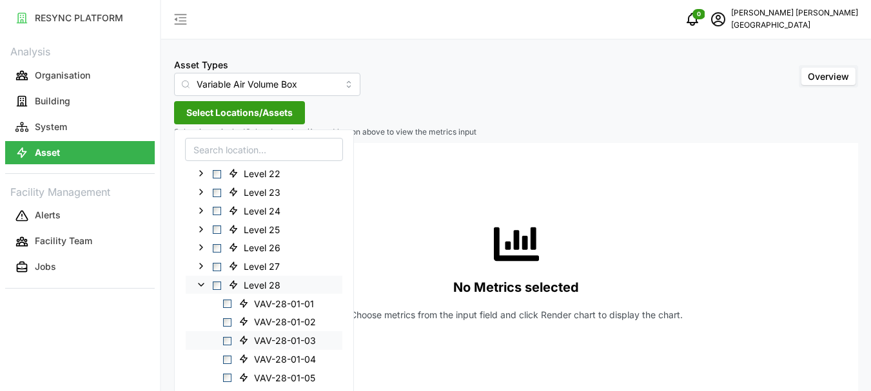
click at [229, 338] on span "Select VAV-28-01-03" at bounding box center [227, 341] width 8 height 8
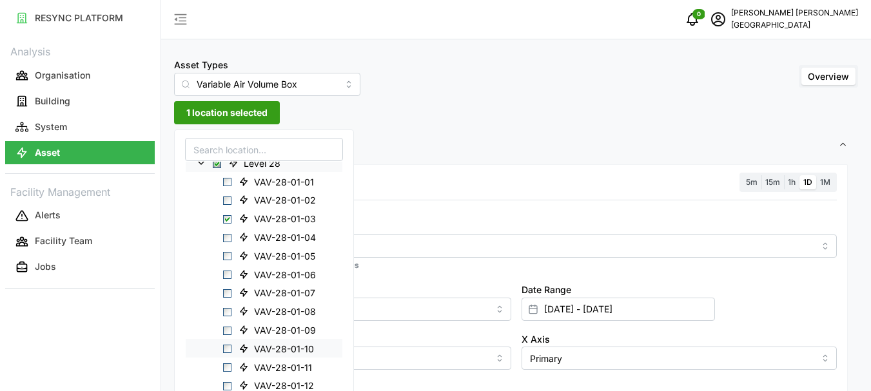
scroll to position [479, 0]
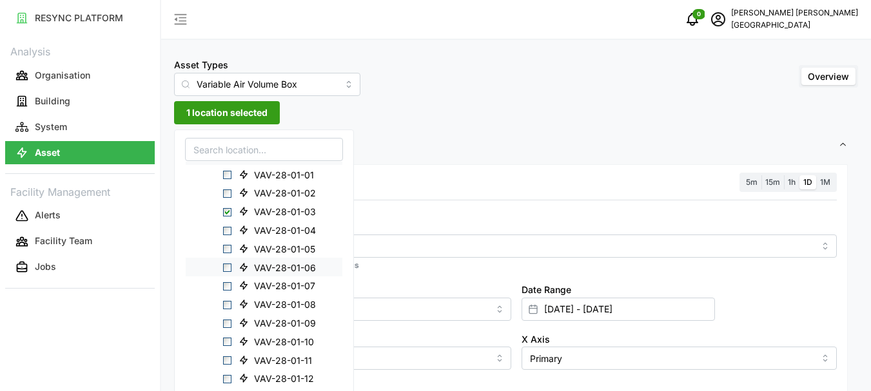
click at [231, 268] on span "Select VAV-28-01-06" at bounding box center [227, 268] width 8 height 8
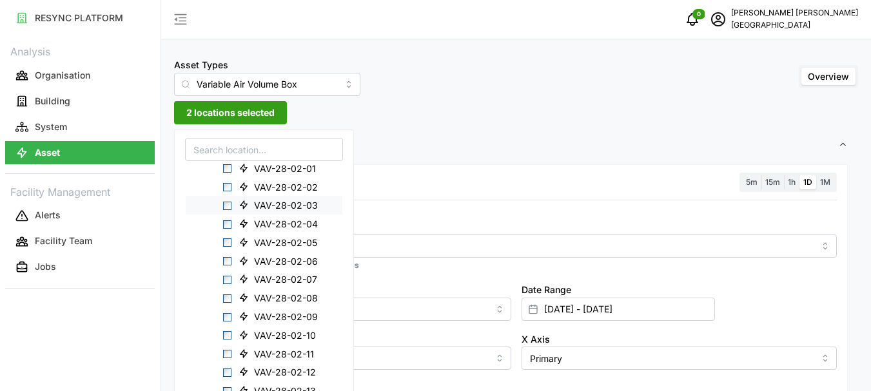
scroll to position [865, 0]
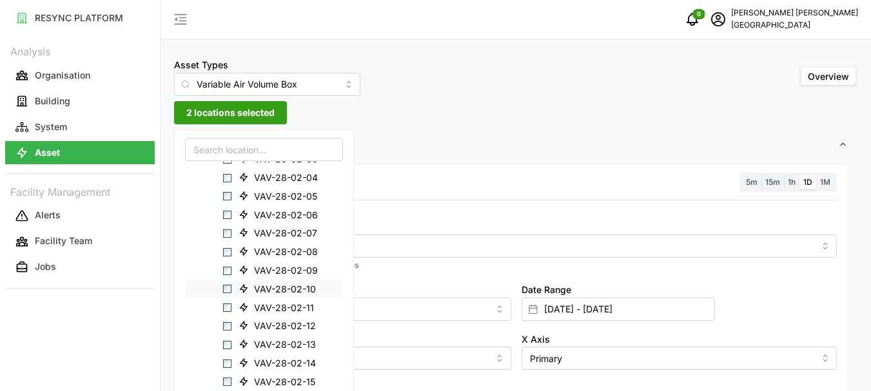
click at [226, 288] on span "Select VAV-28-02-10" at bounding box center [227, 289] width 8 height 8
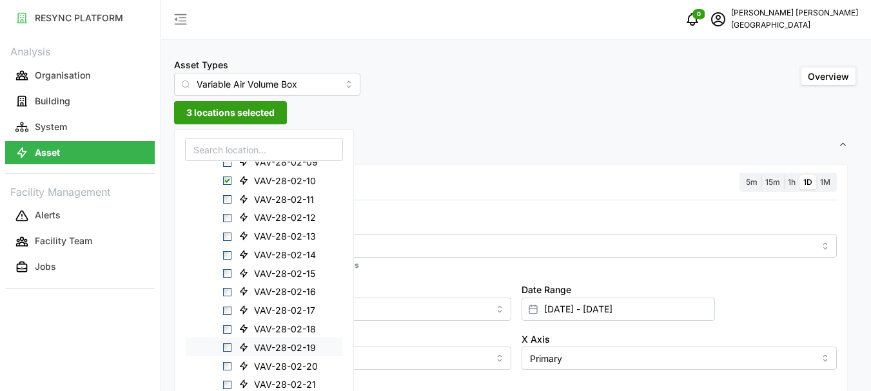
scroll to position [994, 0]
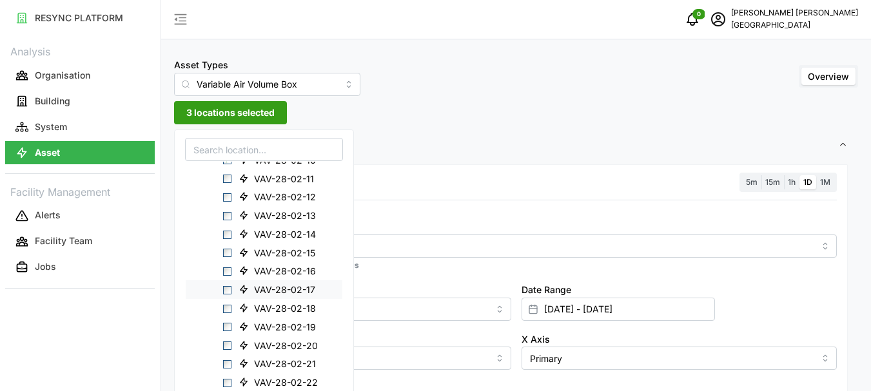
click at [228, 291] on span "Select VAV-28-02-17" at bounding box center [227, 290] width 8 height 8
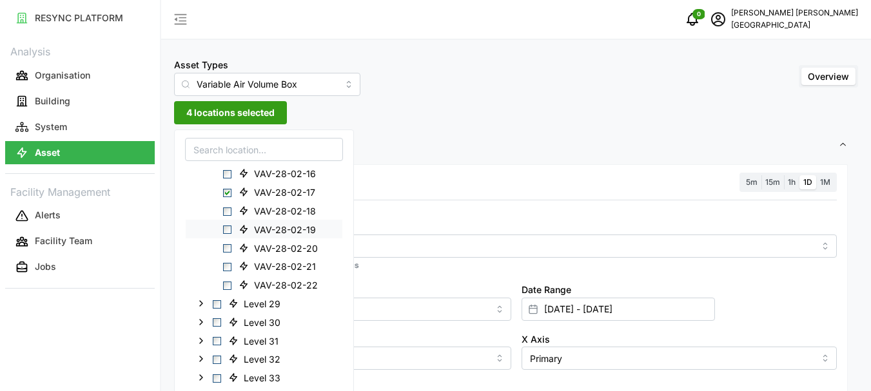
click at [229, 231] on span "Select VAV-28-02-19" at bounding box center [227, 230] width 8 height 8
click at [226, 265] on span "Select VAV-28-02-21" at bounding box center [227, 267] width 8 height 8
click at [249, 112] on span "6 locations selected" at bounding box center [230, 113] width 88 height 22
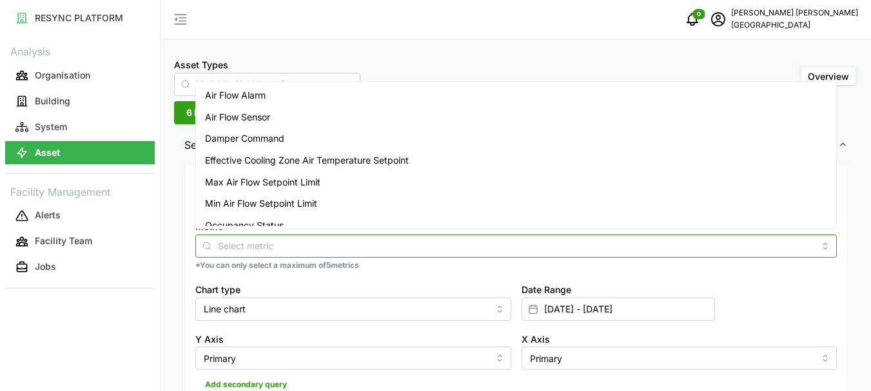
click at [251, 249] on input "Metric" at bounding box center [516, 245] width 596 height 14
click at [255, 117] on span "Air Flow Sensor" at bounding box center [237, 117] width 65 height 14
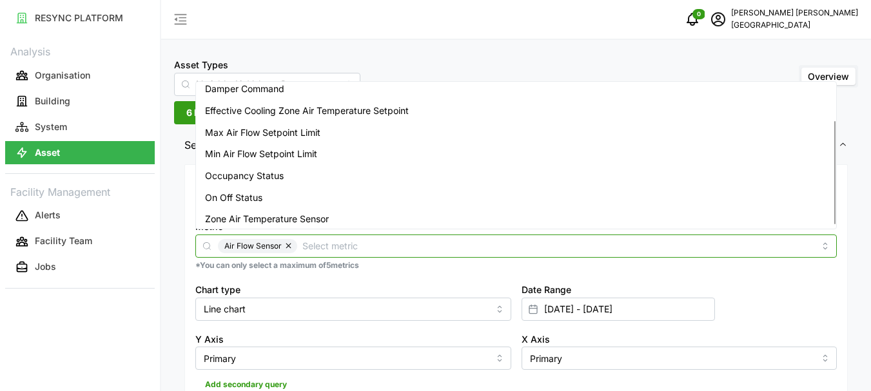
scroll to position [53, 0]
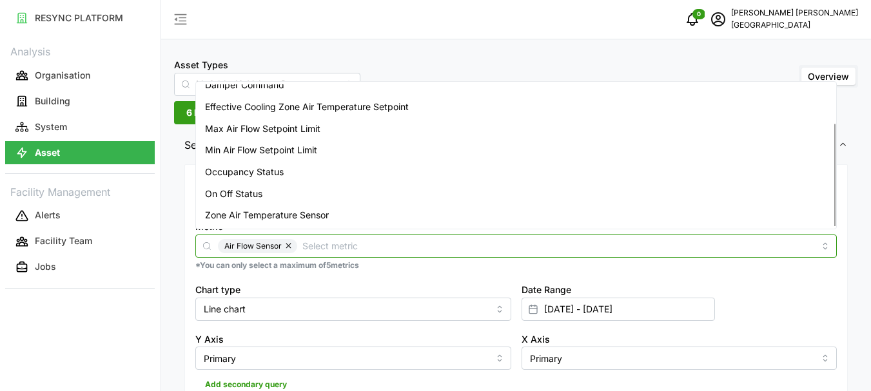
click at [247, 217] on span "Zone Air Temperature Sensor" at bounding box center [267, 215] width 124 height 14
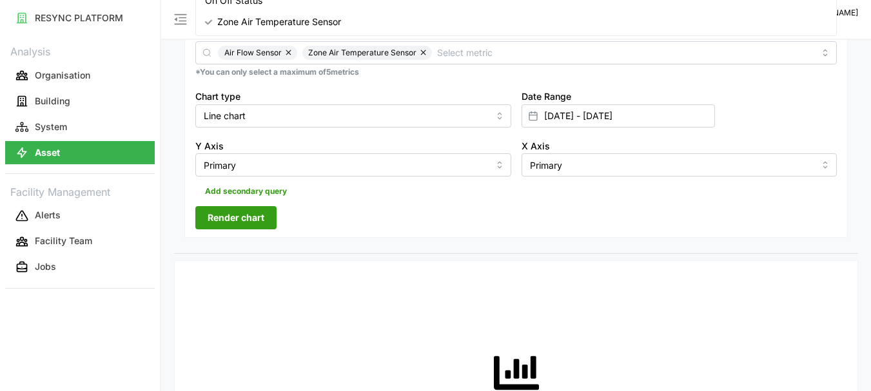
click at [218, 215] on span "Render chart" at bounding box center [236, 218] width 57 height 22
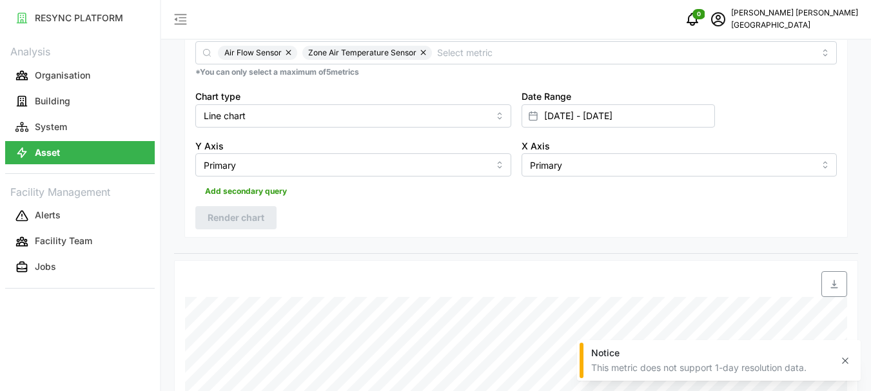
scroll to position [0, 0]
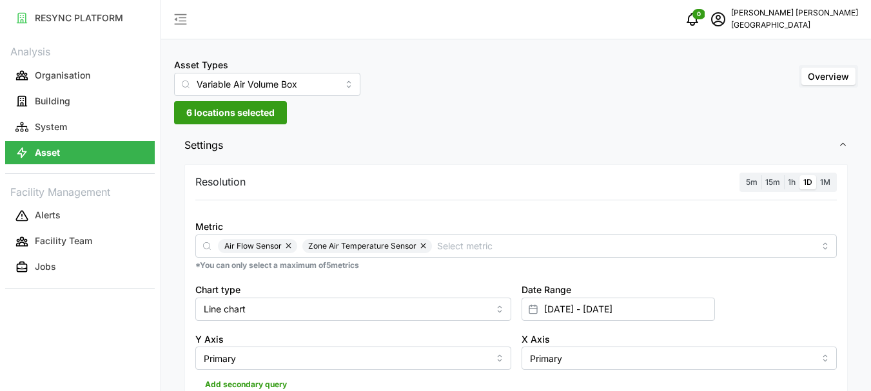
click at [789, 182] on span "1h" at bounding box center [791, 182] width 8 height 10
click at [784, 175] on input "1h" at bounding box center [784, 175] width 0 height 0
click at [235, 114] on span "6 locations selected" at bounding box center [230, 113] width 88 height 22
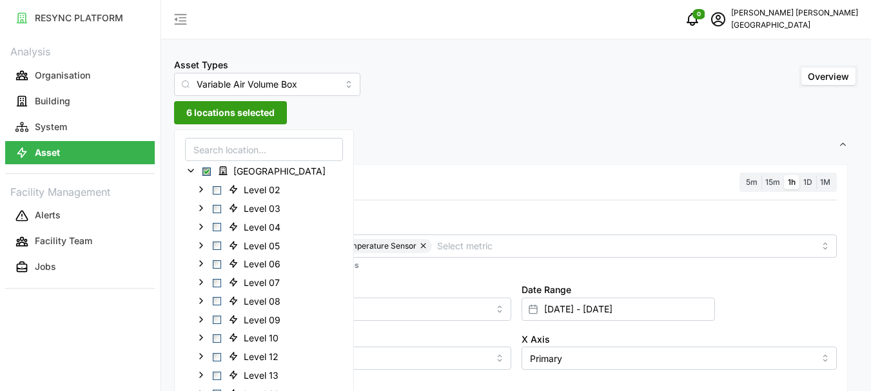
click at [238, 115] on span "6 locations selected" at bounding box center [230, 113] width 88 height 22
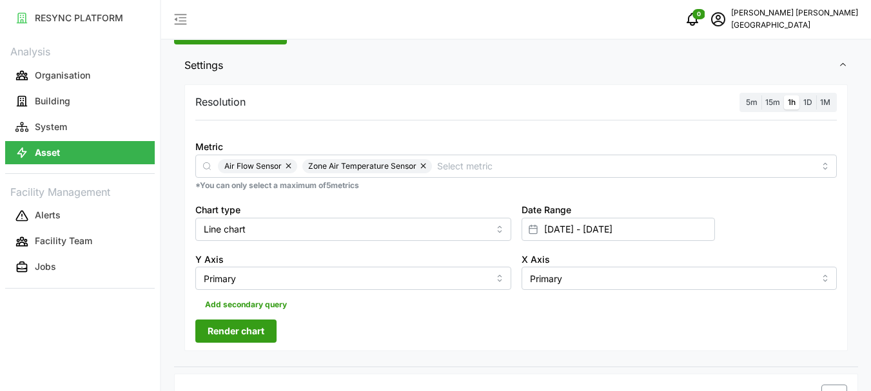
scroll to position [193, 0]
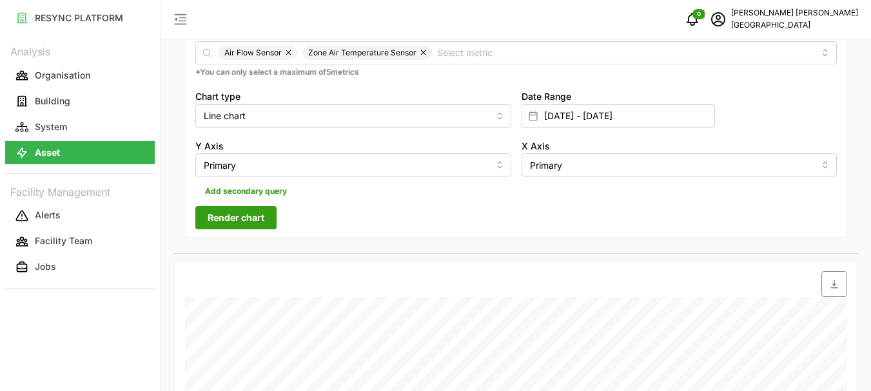
click at [233, 205] on div "Resolution 5m 15m 1h 1D 1M Metric Air Flow Sensor Zone Air Temperature Sensor *…" at bounding box center [515, 104] width 663 height 267
click at [231, 215] on span "Render chart" at bounding box center [236, 218] width 57 height 22
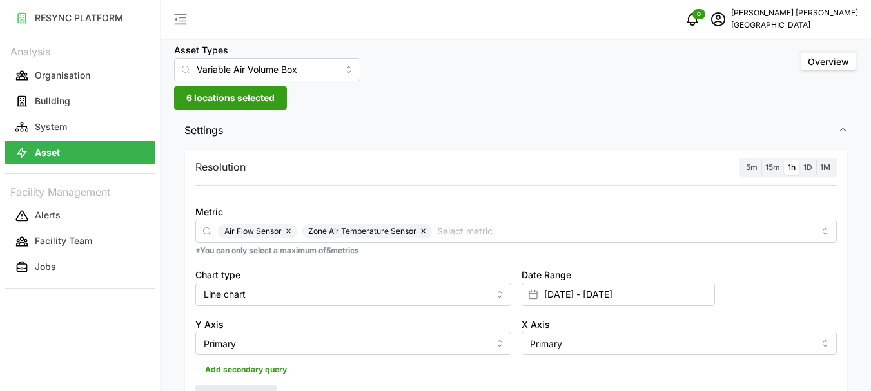
scroll to position [0, 0]
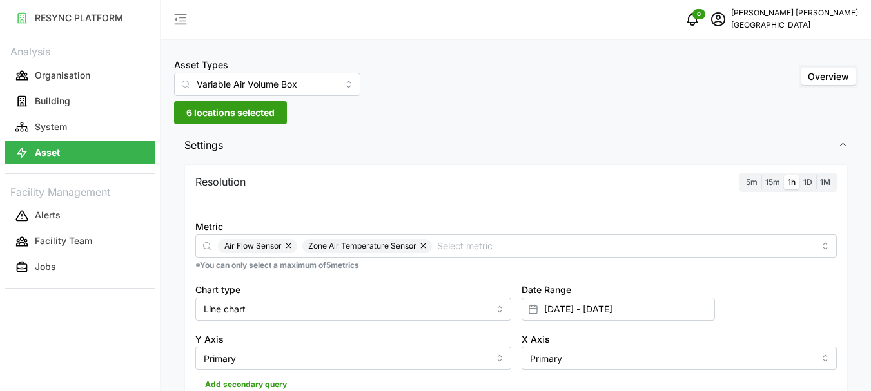
click at [206, 113] on span "6 locations selected" at bounding box center [230, 113] width 88 height 22
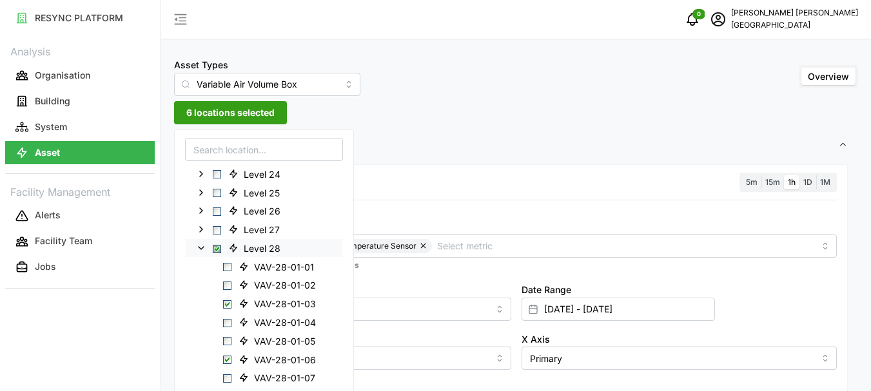
click at [200, 247] on icon at bounding box center [201, 248] width 10 height 10
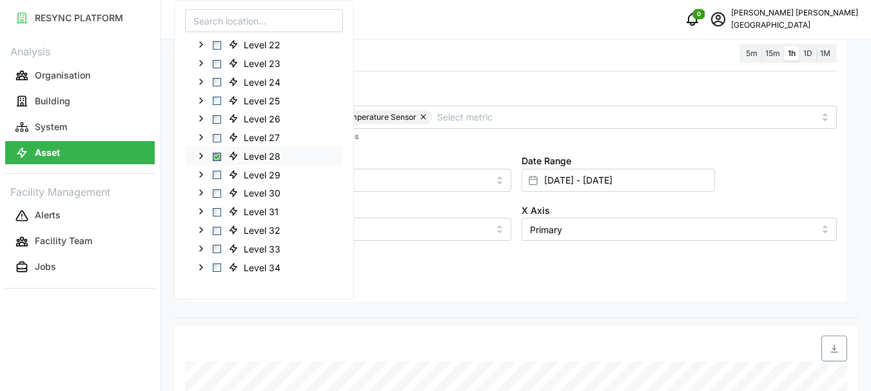
scroll to position [64, 0]
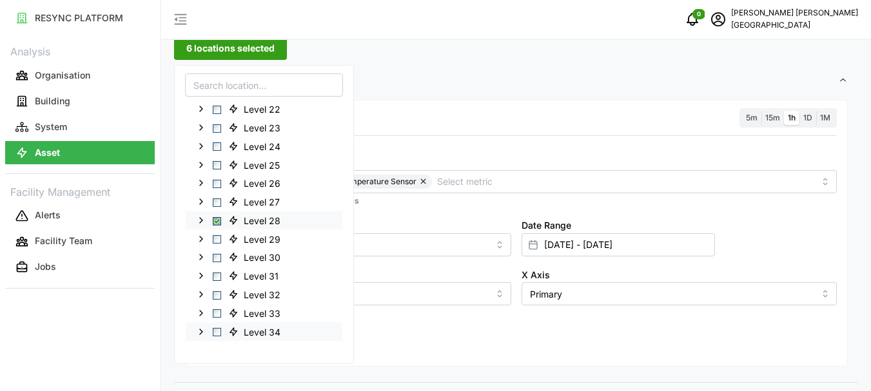
click at [201, 329] on icon at bounding box center [201, 331] width 10 height 10
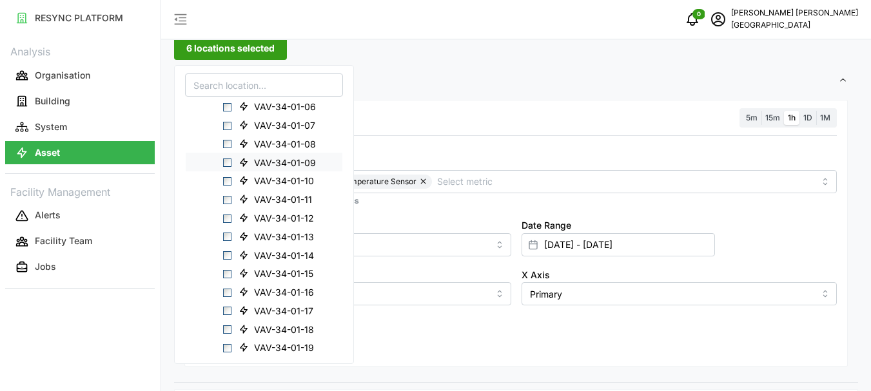
scroll to position [737, 0]
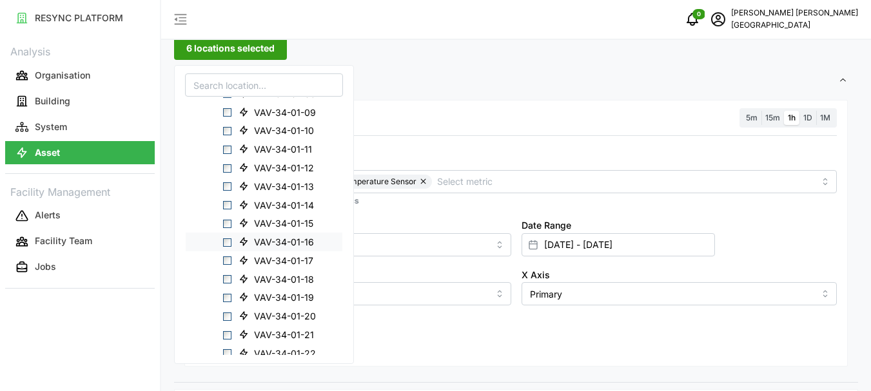
click at [225, 244] on span "Select VAV-34-01-16" at bounding box center [227, 242] width 8 height 8
click at [225, 257] on span "Select VAV-34-01-17" at bounding box center [227, 260] width 8 height 8
click at [229, 297] on span "Select VAV-34-01-22" at bounding box center [227, 295] width 8 height 8
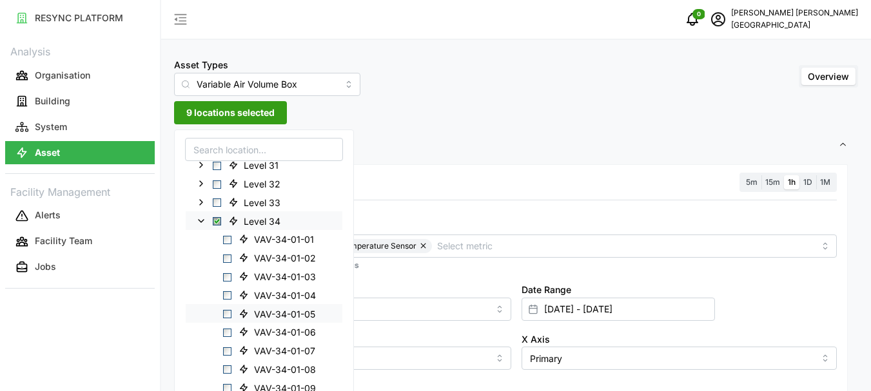
scroll to position [451, 0]
click at [199, 295] on icon at bounding box center [201, 294] width 10 height 10
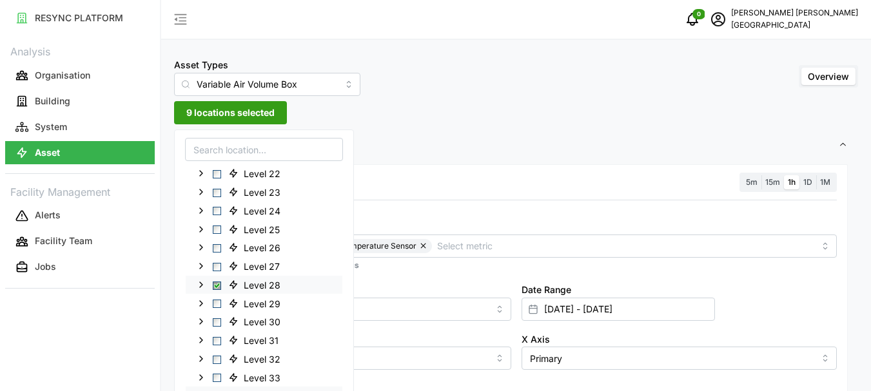
scroll to position [350, 0]
click at [217, 285] on span "Select Level 28" at bounding box center [217, 285] width 8 height 8
click at [215, 284] on span "Select Level 28" at bounding box center [217, 285] width 8 height 8
click at [217, 113] on span "3 locations selected" at bounding box center [230, 113] width 88 height 22
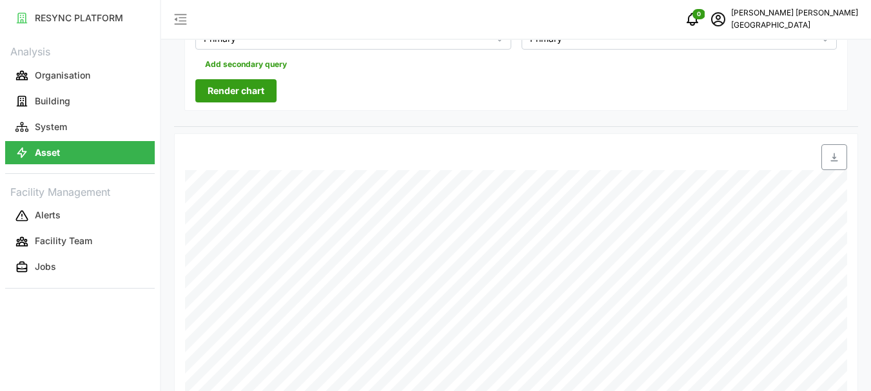
scroll to position [322, 0]
click at [231, 93] on span "Render chart" at bounding box center [236, 89] width 57 height 22
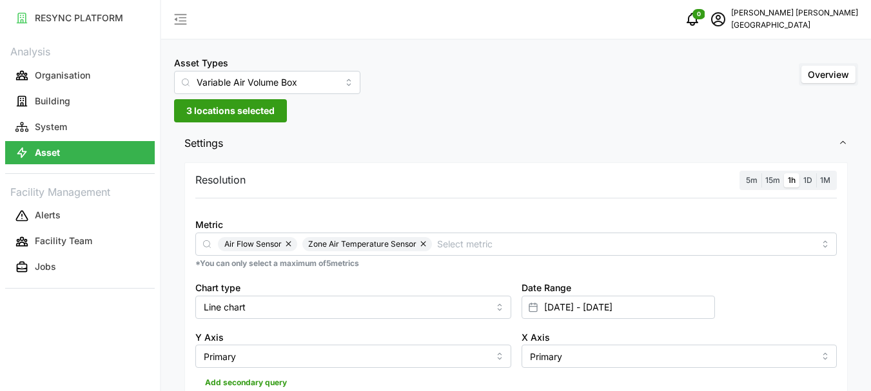
scroll to position [6, 0]
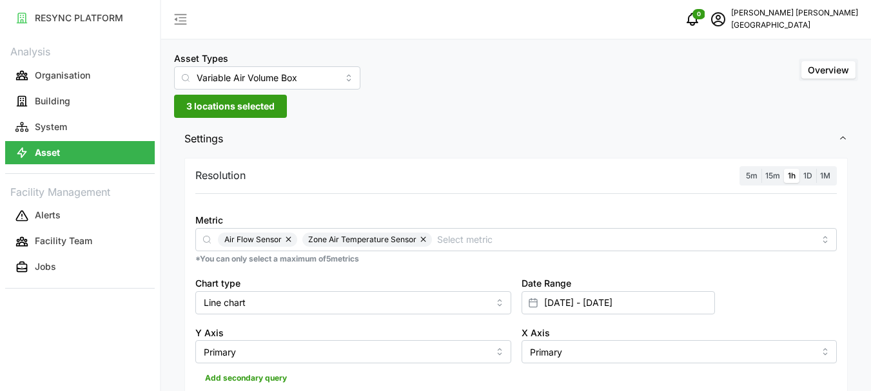
click at [206, 106] on span "3 locations selected" at bounding box center [230, 106] width 88 height 22
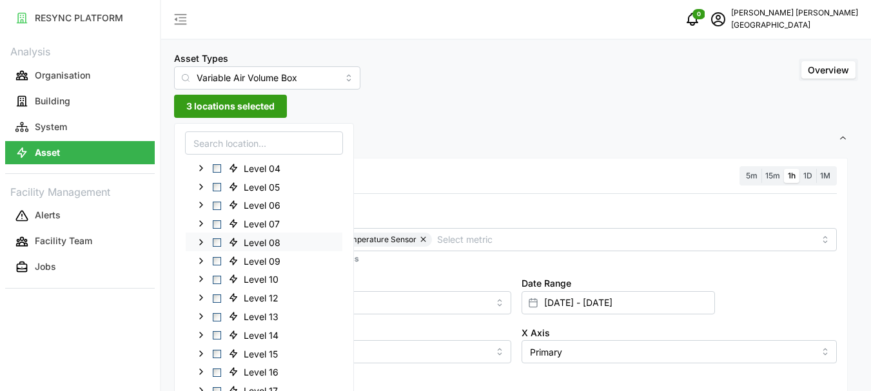
scroll to position [0, 0]
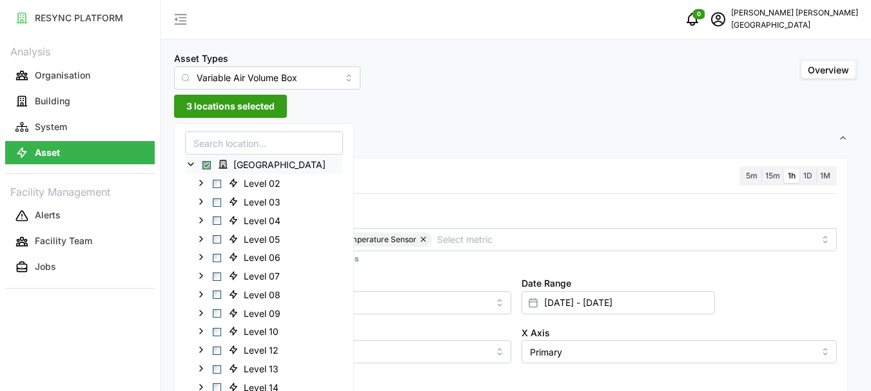
click at [192, 166] on icon at bounding box center [191, 164] width 10 height 10
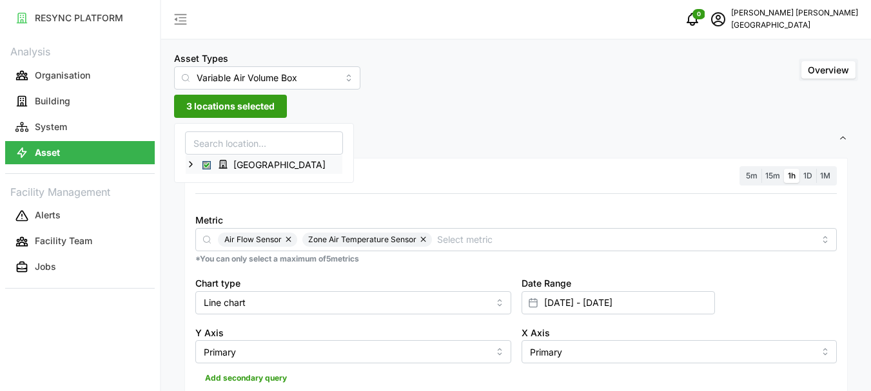
click at [193, 169] on icon at bounding box center [191, 164] width 10 height 10
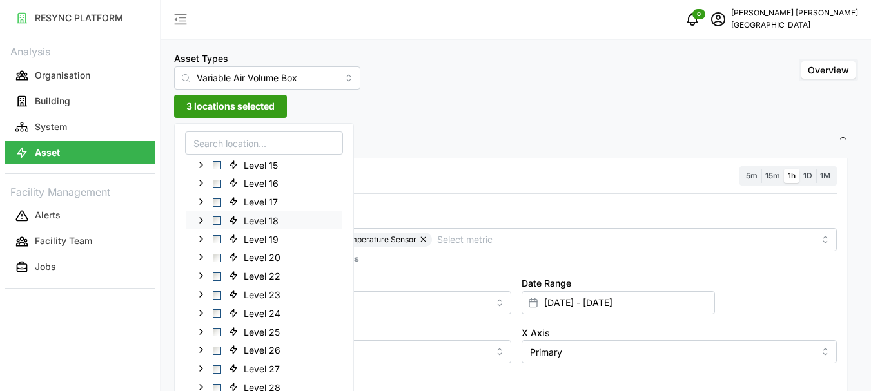
scroll to position [157, 0]
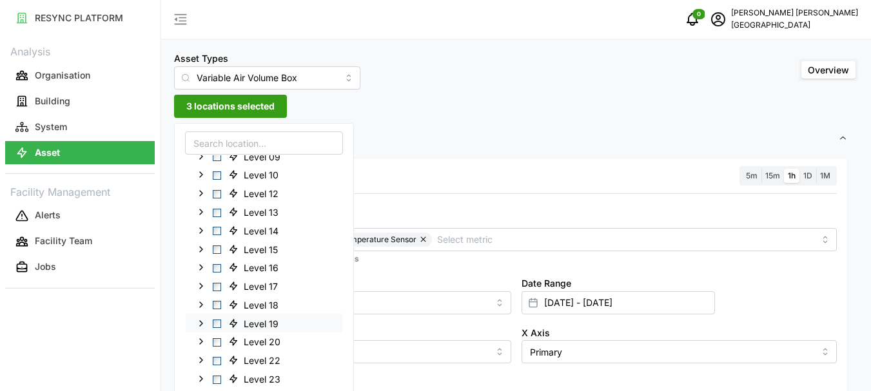
click at [200, 324] on icon at bounding box center [201, 323] width 10 height 10
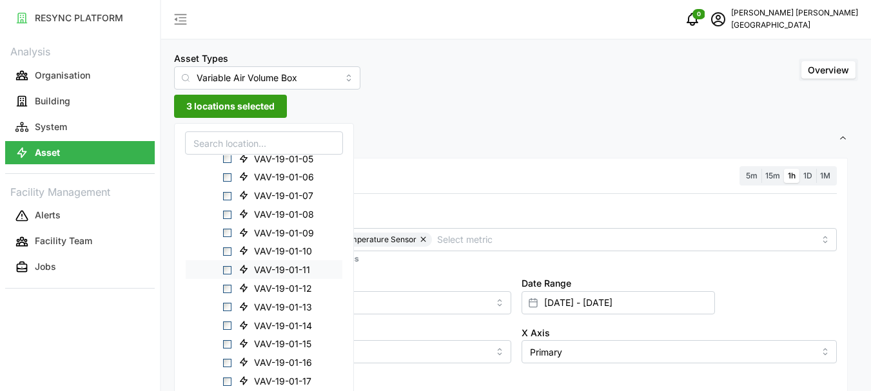
scroll to position [543, 0]
click at [227, 363] on span "Select VAV-19-01-23" at bounding box center [227, 364] width 8 height 8
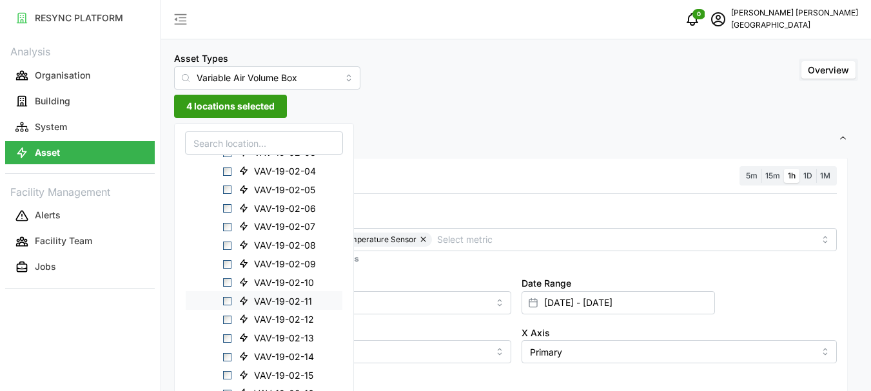
scroll to position [994, 0]
click at [229, 340] on span "Select VAV-19-02-20" at bounding box center [227, 339] width 8 height 8
click at [229, 188] on span "Select VAV-19-02-05" at bounding box center [227, 190] width 8 height 8
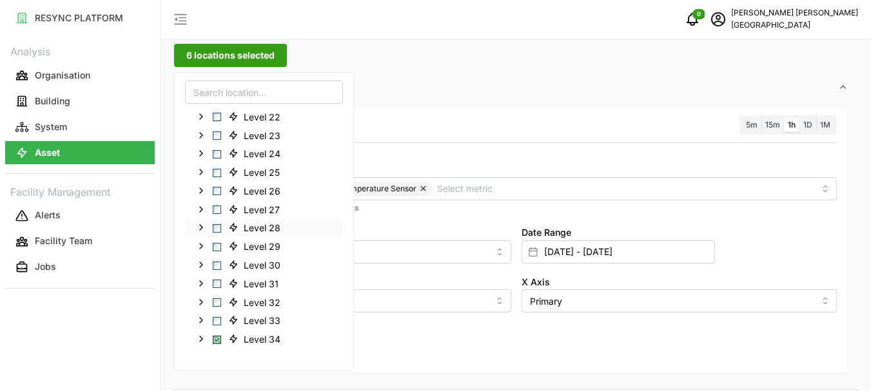
scroll to position [64, 0]
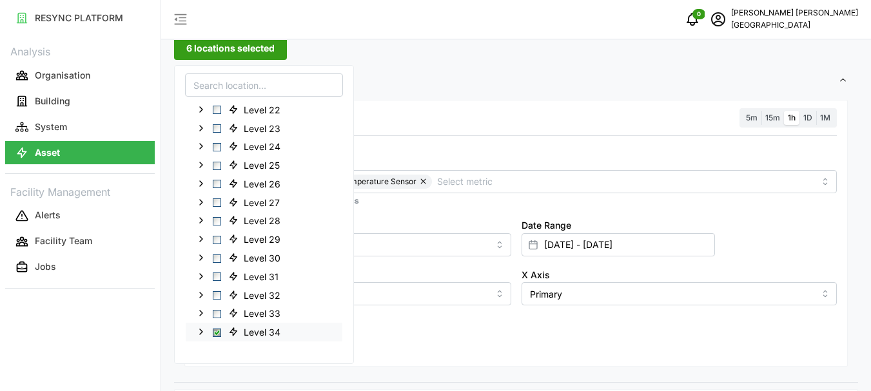
click at [215, 334] on span "Select Level 34" at bounding box center [217, 333] width 8 height 8
click at [218, 334] on span "Select Level 34" at bounding box center [217, 333] width 8 height 8
click at [222, 48] on span "3 locations selected" at bounding box center [230, 48] width 88 height 22
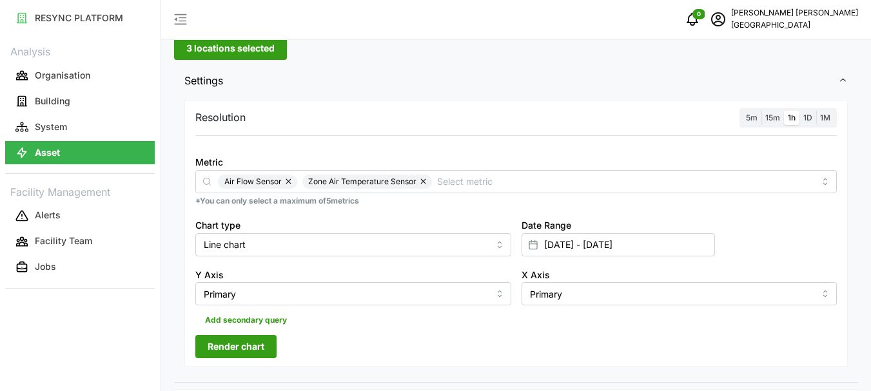
click at [235, 339] on span "Render chart" at bounding box center [236, 347] width 57 height 22
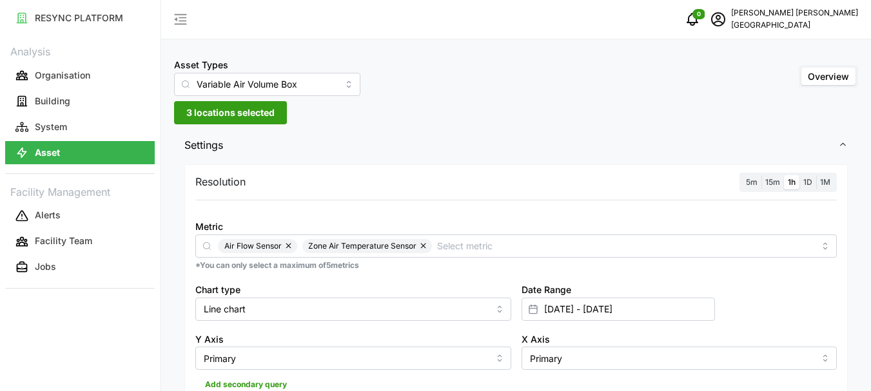
click at [196, 114] on span "3 locations selected" at bounding box center [230, 113] width 88 height 22
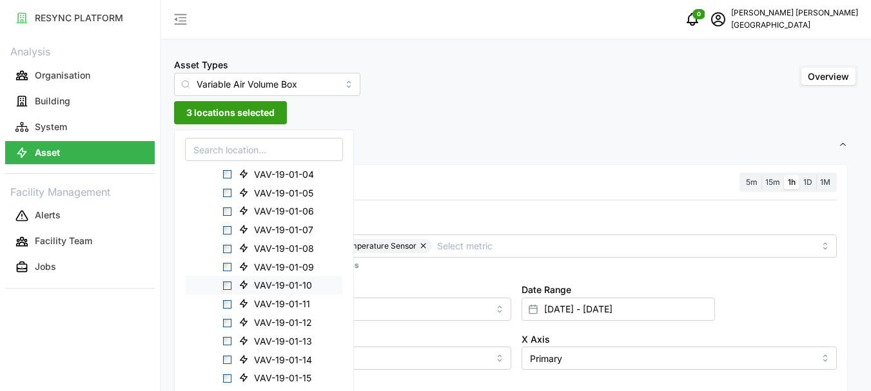
scroll to position [258, 0]
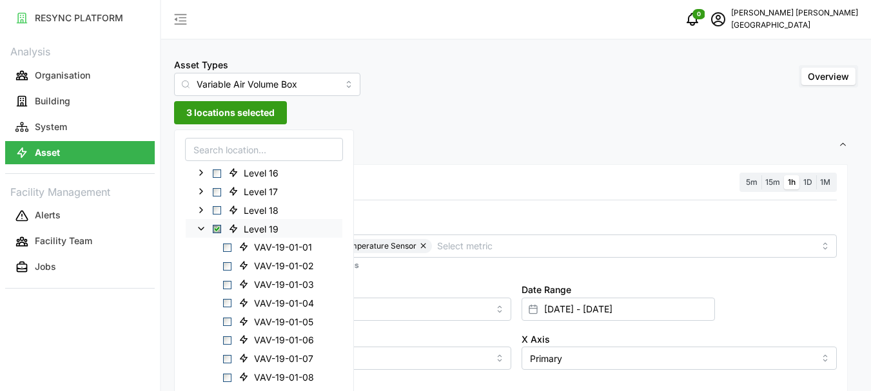
click at [208, 227] on div "Level 19" at bounding box center [264, 228] width 157 height 19
click at [204, 227] on icon at bounding box center [201, 228] width 10 height 10
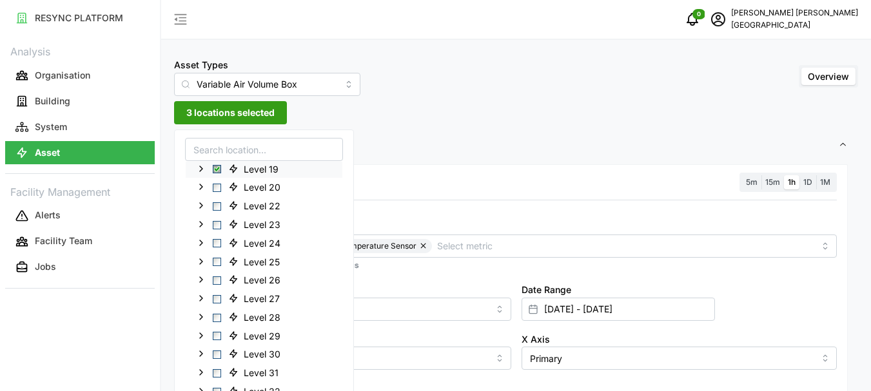
scroll to position [322, 0]
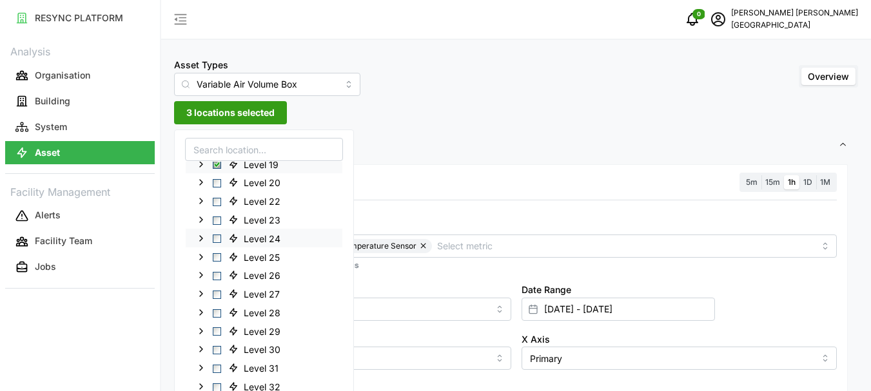
click at [200, 238] on icon at bounding box center [201, 238] width 10 height 10
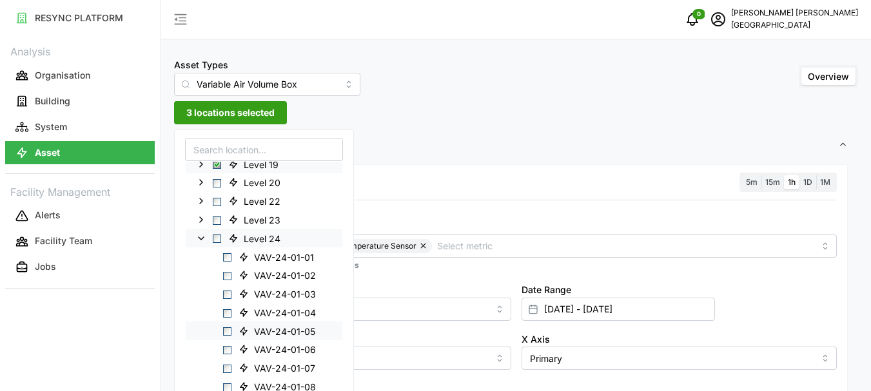
click at [224, 329] on span "Select VAV-24-01-05" at bounding box center [227, 331] width 8 height 8
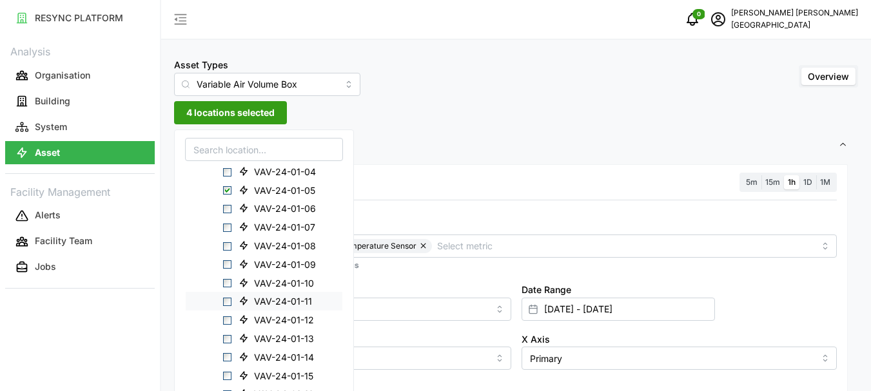
scroll to position [451, 0]
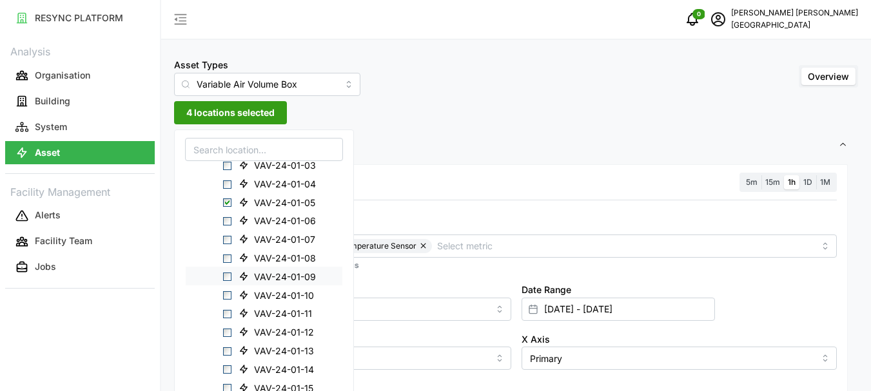
click at [228, 275] on span "Select VAV-24-01-09" at bounding box center [227, 277] width 8 height 8
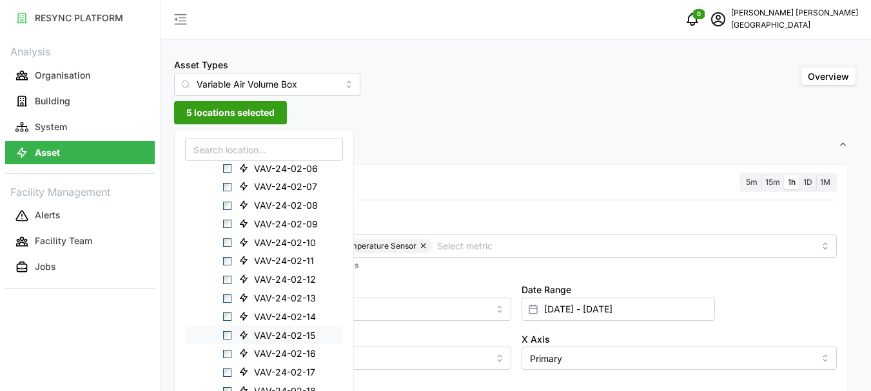
click at [226, 336] on span "Select VAV-24-02-15" at bounding box center [227, 335] width 8 height 8
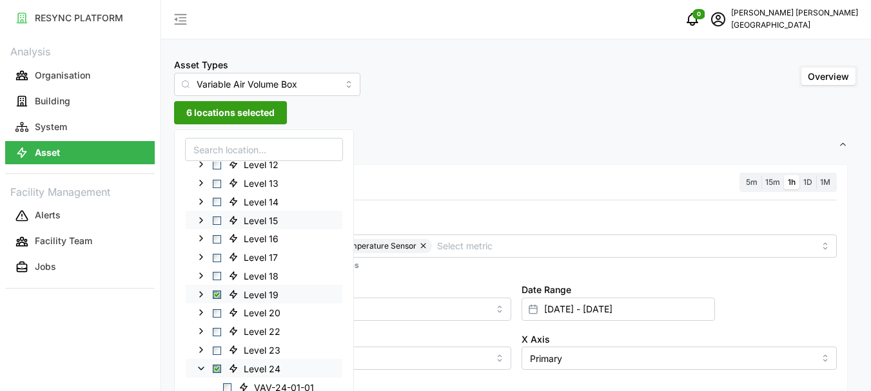
scroll to position [258, 0]
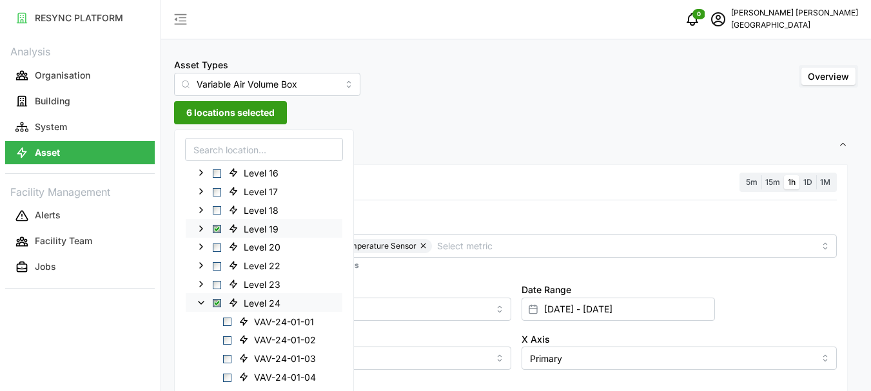
click at [220, 231] on span "Select Level 19" at bounding box center [217, 229] width 8 height 8
click at [218, 230] on span "Select Level 19" at bounding box center [217, 229] width 8 height 8
click at [222, 113] on span "3 locations selected" at bounding box center [230, 113] width 88 height 22
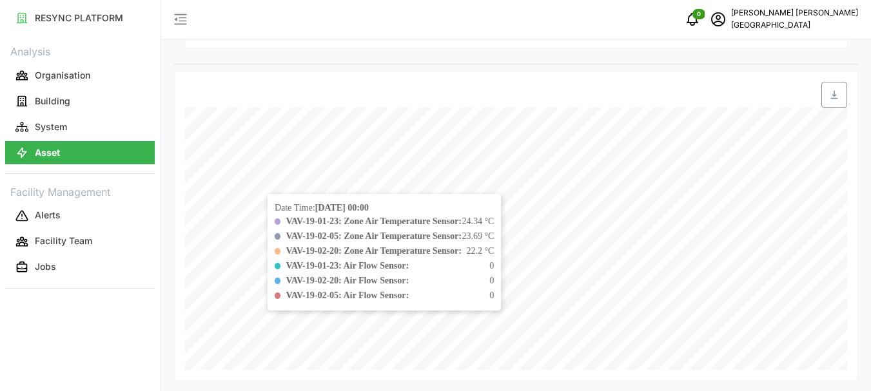
scroll to position [256, 0]
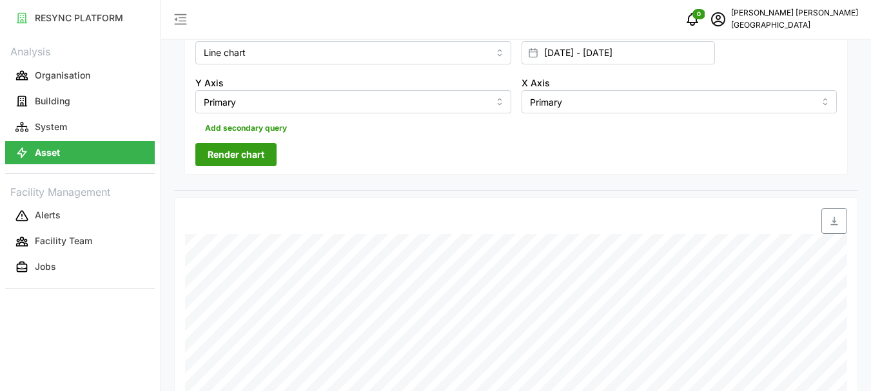
click at [237, 153] on span "Render chart" at bounding box center [236, 155] width 57 height 22
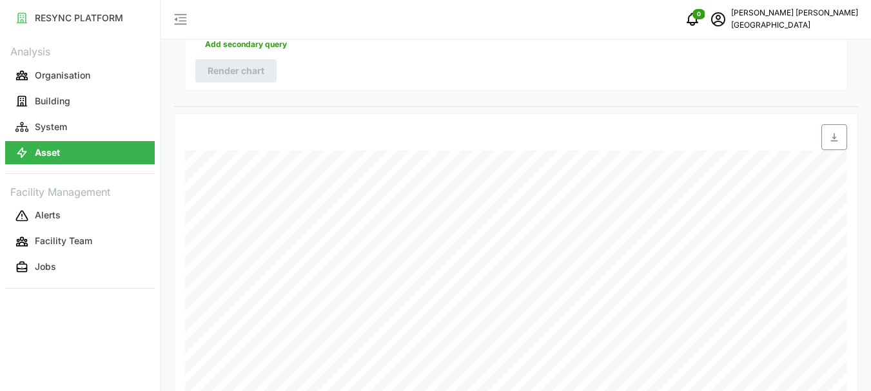
scroll to position [385, 0]
